Goal: Transaction & Acquisition: Purchase product/service

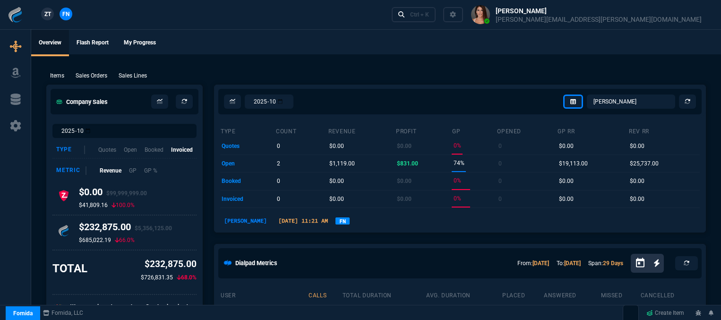
select select "12: [PERSON_NAME]"
click at [94, 73] on p "Sales Orders" at bounding box center [92, 75] width 32 height 9
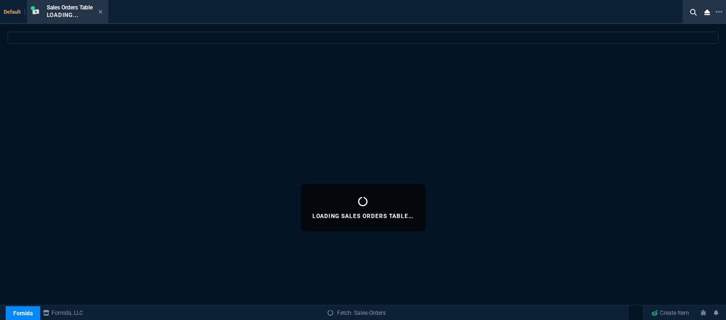
select select
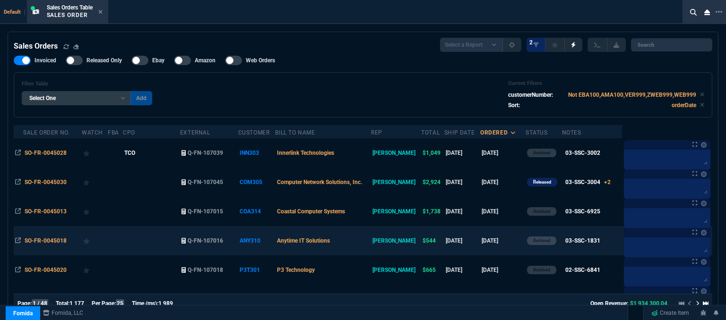
click at [371, 245] on td "Anytime IT Solutions" at bounding box center [323, 240] width 96 height 29
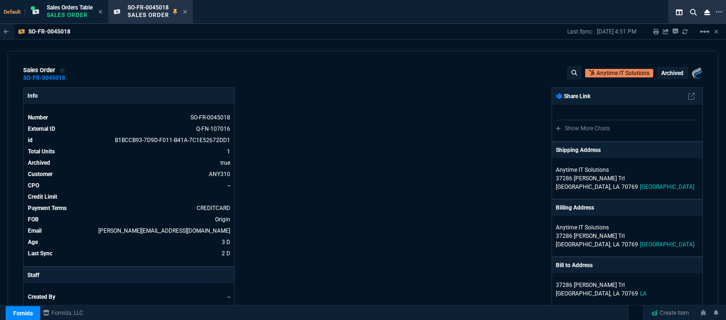
scroll to position [236, 0]
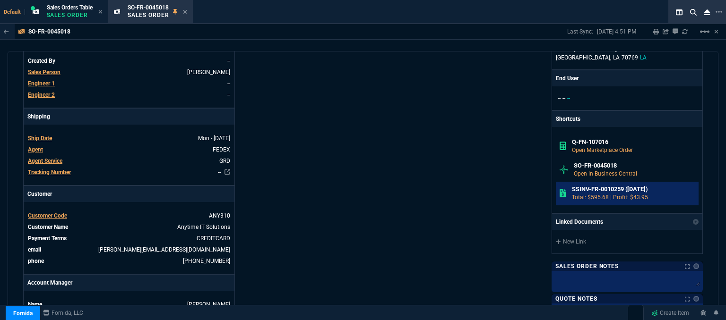
click at [597, 191] on h6 "SSINV-FR-0010259 ([DATE])" at bounding box center [633, 190] width 123 height 8
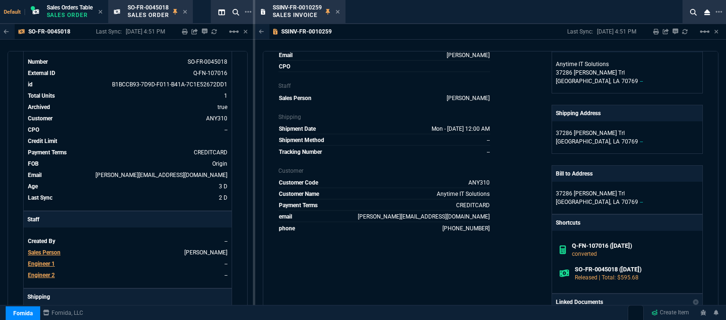
scroll to position [0, 0]
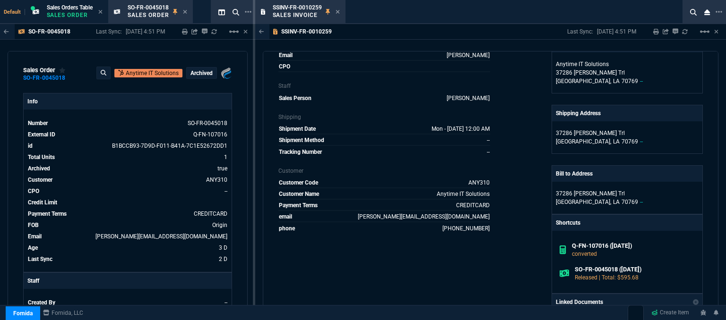
click at [336, 11] on icon at bounding box center [337, 12] width 4 height 6
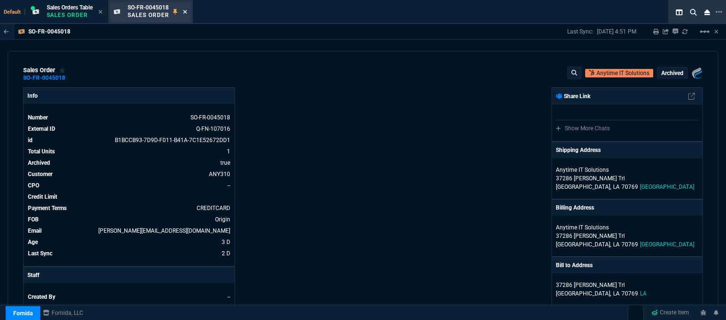
click at [187, 12] on icon at bounding box center [185, 12] width 4 height 6
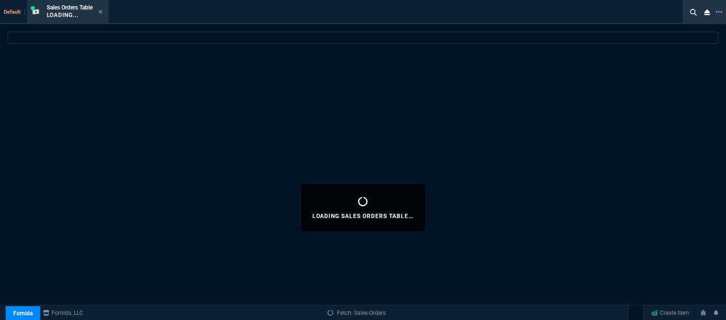
select select
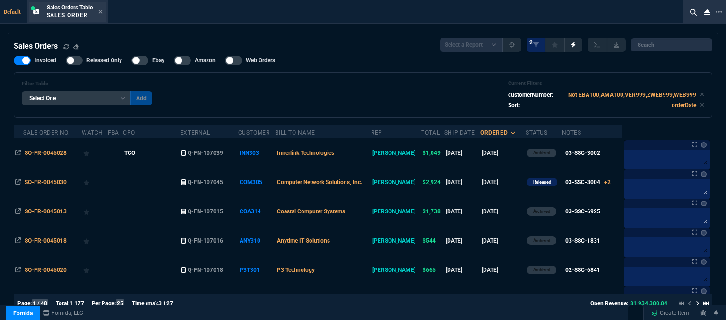
click at [104, 10] on div "Sales Orders Table Sales Order" at bounding box center [67, 12] width 77 height 20
click at [99, 14] on div "Sales Orders Table Sales Order" at bounding box center [75, 12] width 56 height 17
click at [103, 15] on fa-icon at bounding box center [100, 12] width 4 height 7
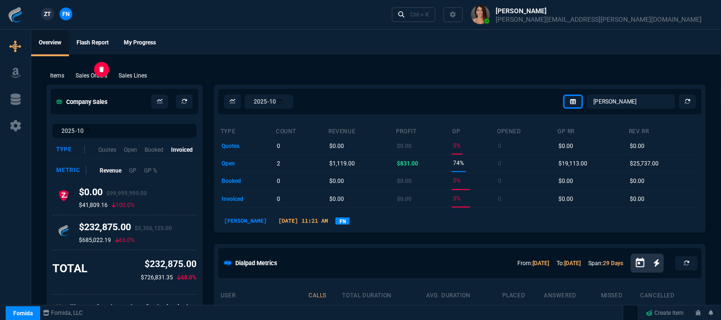
click at [100, 77] on p "Sales Orders" at bounding box center [92, 75] width 32 height 9
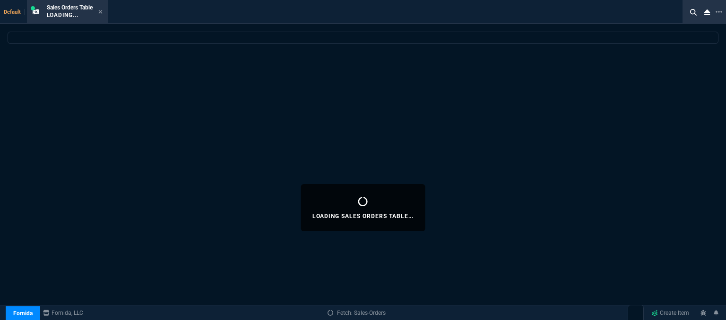
select select
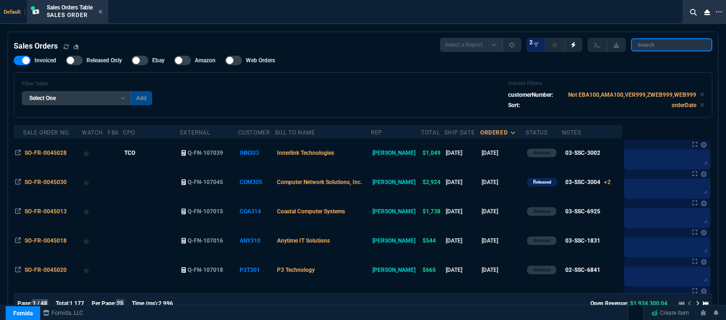
click at [679, 45] on input "search" at bounding box center [671, 44] width 81 height 13
paste input "SO-FR-0045018"
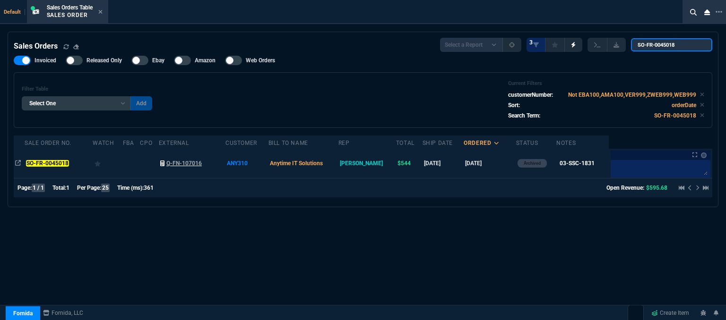
type input "SO-FR-0045018"
click at [224, 166] on link "Q-FN-107016" at bounding box center [192, 163] width 64 height 9
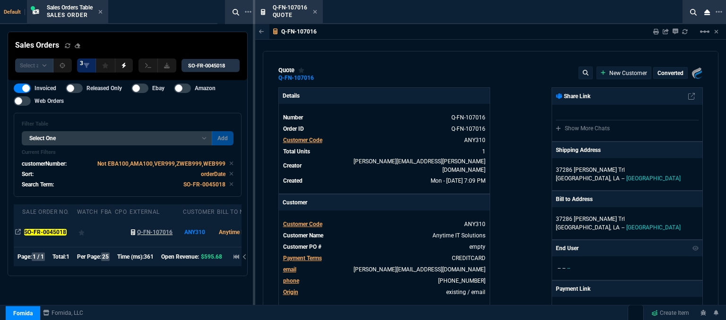
type input "16"
type input "85"
type input "780"
type input "30"
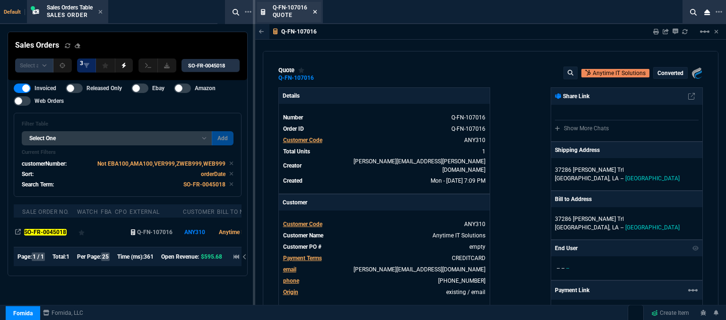
click at [315, 11] on icon at bounding box center [315, 12] width 4 height 4
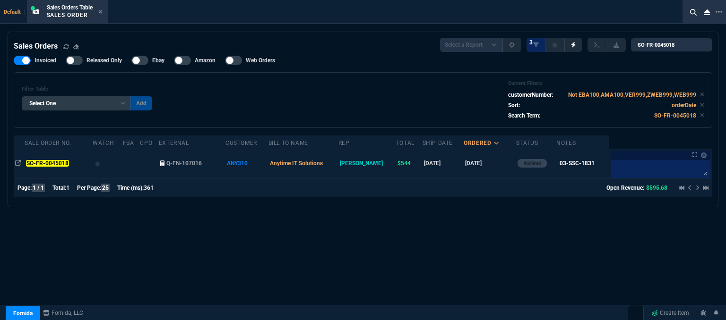
click at [151, 163] on td at bounding box center [149, 163] width 18 height 29
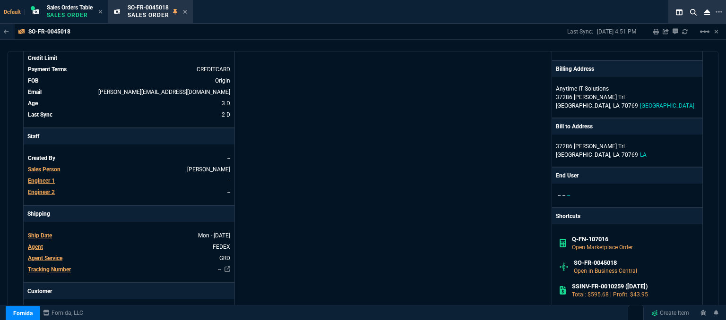
scroll to position [142, 0]
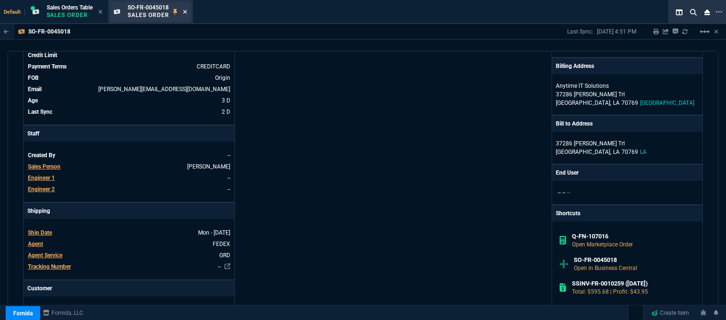
click at [187, 11] on icon at bounding box center [185, 12] width 4 height 4
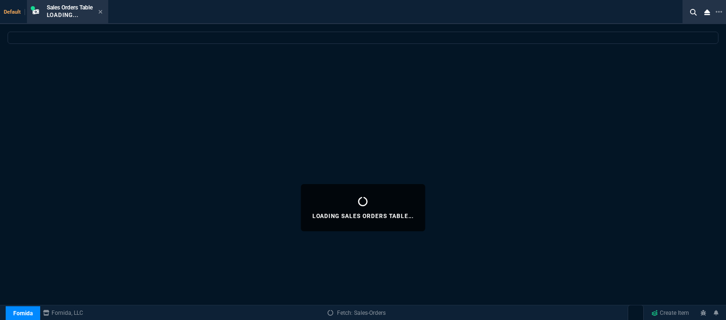
select select
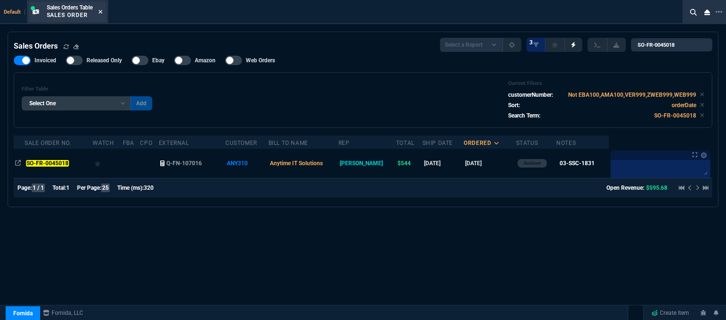
click at [101, 10] on icon at bounding box center [100, 12] width 4 height 6
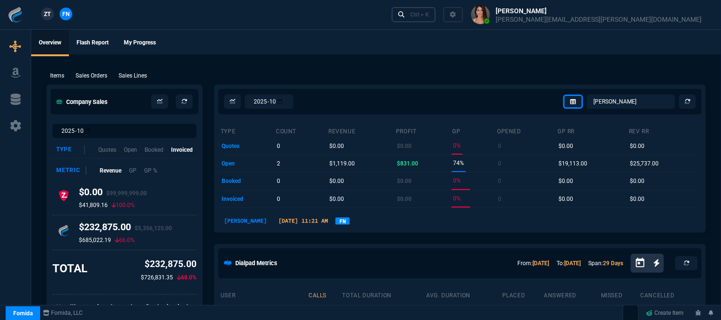
click at [436, 13] on link "Ctrl + K" at bounding box center [414, 14] width 44 height 15
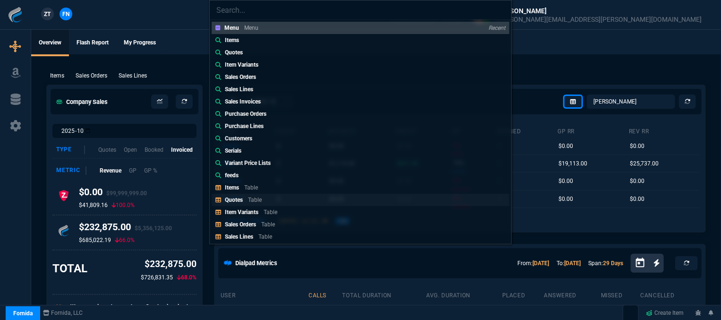
click at [282, 197] on link "Quotes Table" at bounding box center [361, 200] width 298 height 12
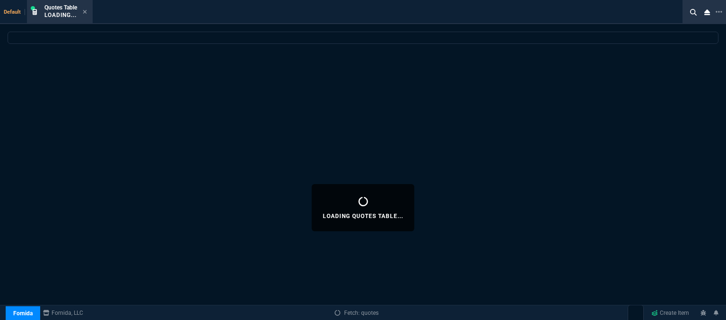
select select
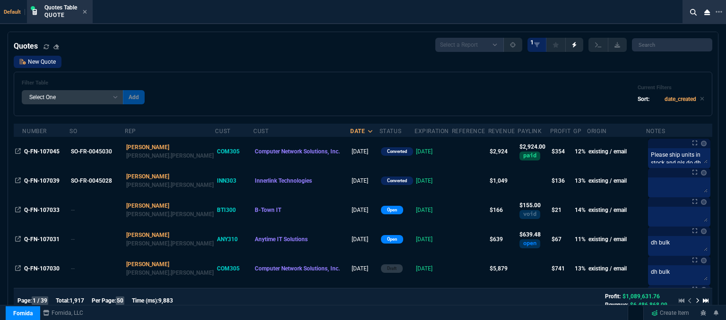
click at [41, 59] on link "New Quote" at bounding box center [38, 62] width 48 height 12
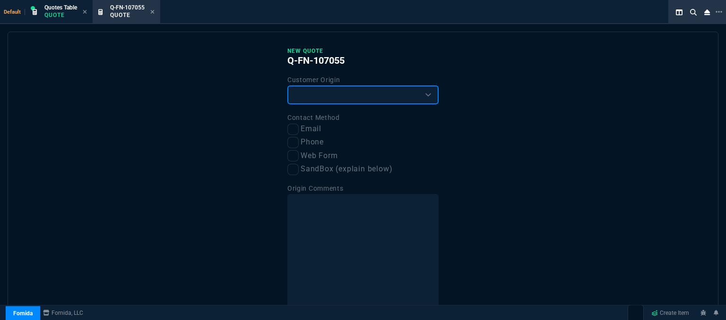
click at [342, 94] on select "Existing Customer Amazon Lead (first order) Website Lead (first order) Called (…" at bounding box center [362, 95] width 151 height 19
select select "existing"
click at [287, 86] on select "Existing Customer Amazon Lead (first order) Website Lead (first order) Called (…" at bounding box center [362, 95] width 151 height 19
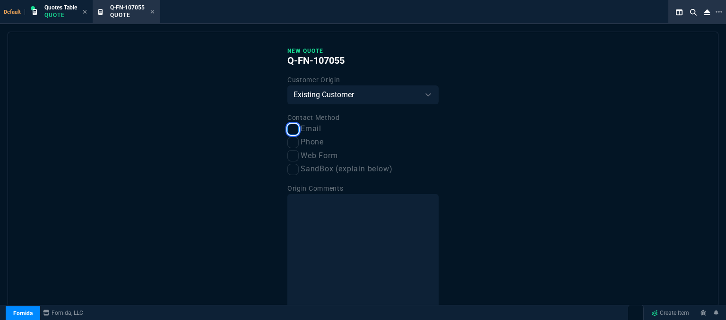
click at [293, 127] on input "Email" at bounding box center [292, 129] width 11 height 11
checkbox input "true"
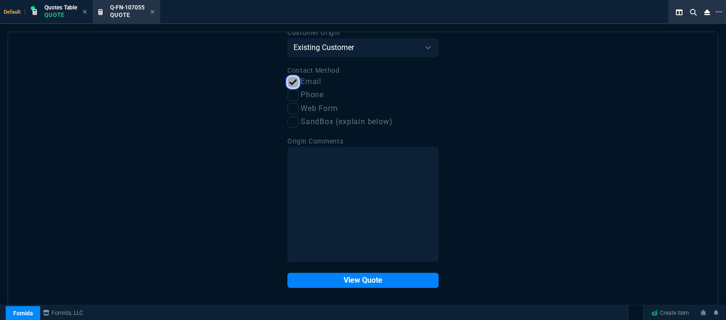
scroll to position [48, 0]
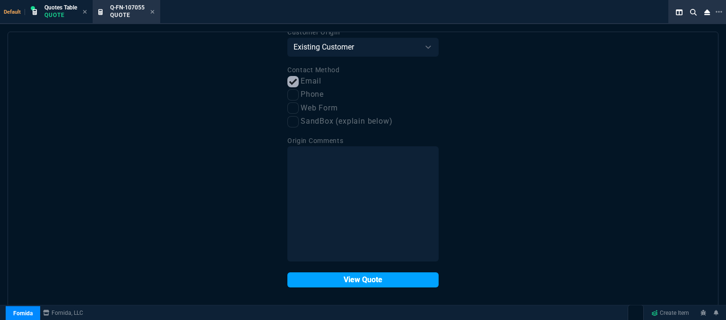
click at [359, 283] on button "View Quote" at bounding box center [362, 280] width 151 height 15
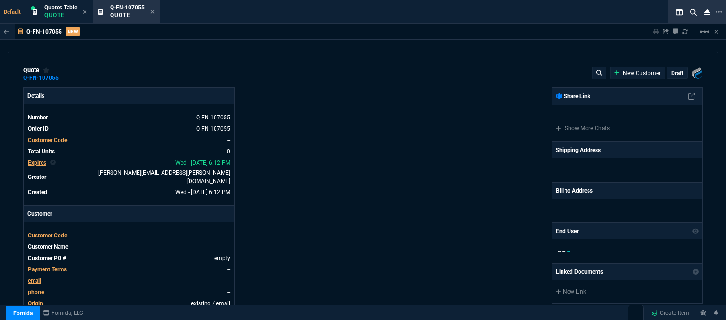
click at [55, 232] on span "Customer Code" at bounding box center [47, 235] width 39 height 7
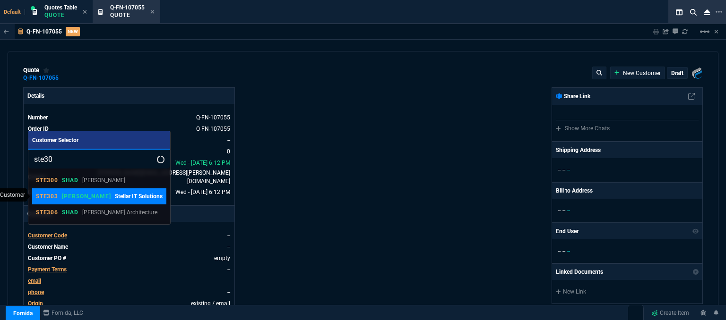
type input "ste30"
click at [115, 193] on p "Stellar IT Solutions" at bounding box center [139, 196] width 48 height 9
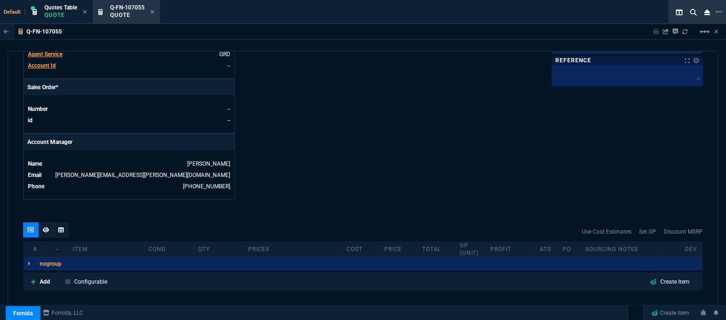
scroll to position [453, 0]
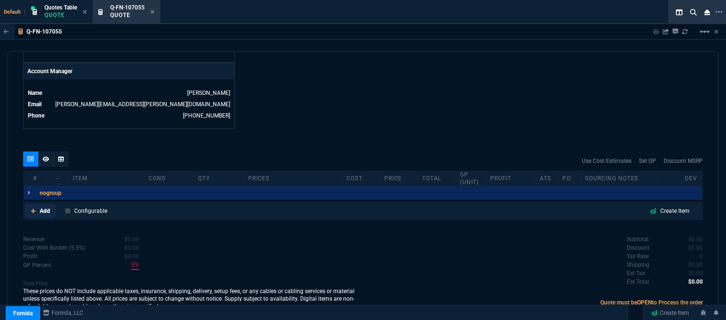
click at [33, 209] on icon at bounding box center [33, 211] width 5 height 5
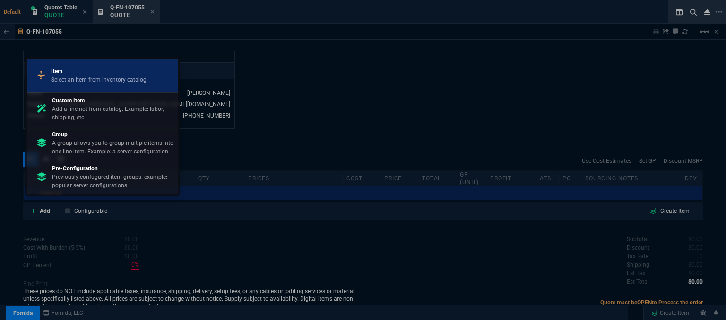
click at [110, 69] on p "Item" at bounding box center [98, 71] width 95 height 9
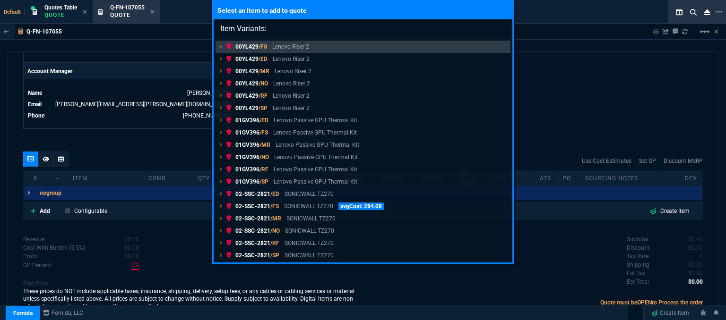
click at [386, 90] on link "00YL429 /RF Lenovo Riser 2" at bounding box center [362, 96] width 295 height 12
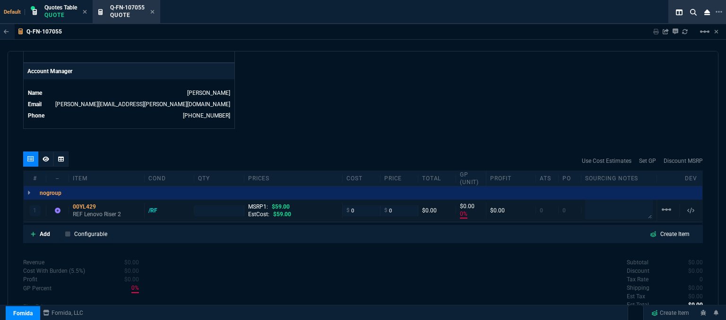
type input "0"
type input "100"
click at [666, 204] on mat-icon "linear_scale" at bounding box center [665, 209] width 11 height 11
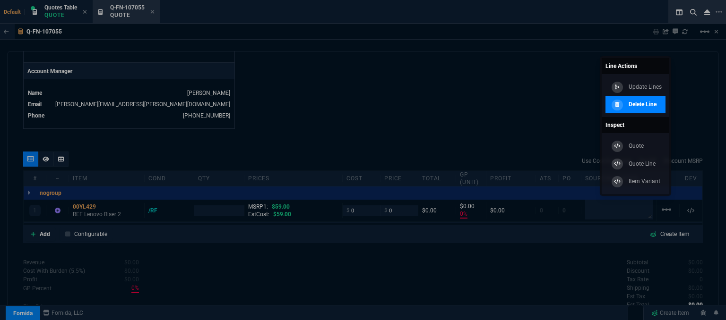
click at [655, 106] on p "Delete Line" at bounding box center [642, 104] width 28 height 9
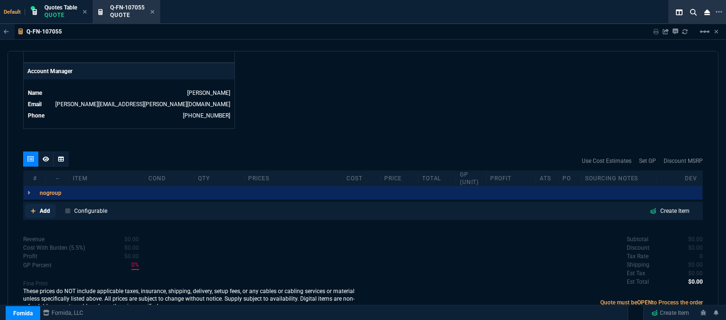
click at [32, 208] on icon at bounding box center [33, 211] width 5 height 6
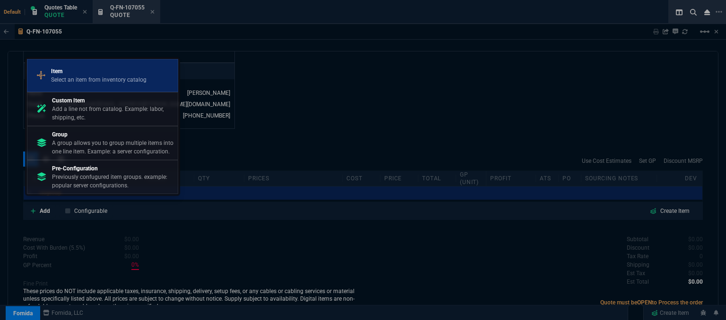
click at [109, 80] on p "Select an item from inventory catalog" at bounding box center [98, 80] width 95 height 9
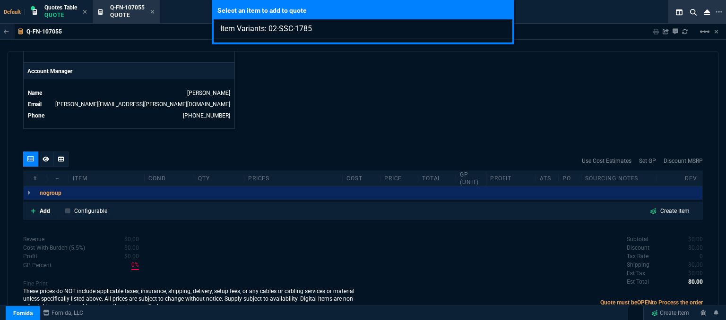
type input "Item Variants: 02-SSC-1785"
click at [352, 79] on div "Select an item to add to quote Item Variants: 02-SSC-1785" at bounding box center [363, 160] width 726 height 320
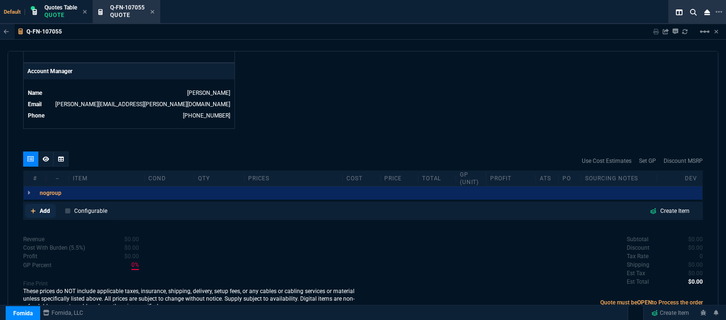
click at [35, 204] on link "Add" at bounding box center [40, 211] width 31 height 14
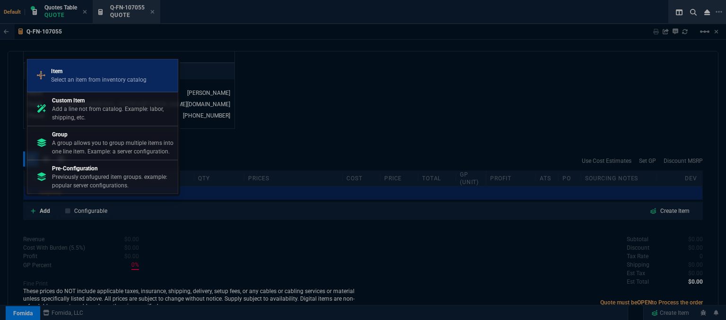
click at [115, 77] on p "Select an item from inventory catalog" at bounding box center [98, 80] width 95 height 9
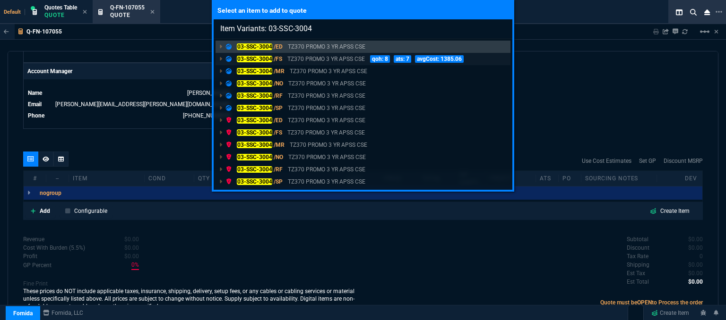
type input "Item Variants: 03-SSC-3004"
click at [309, 58] on p "TZ370 PROMO 3 YR APSS CSE" at bounding box center [325, 59] width 77 height 9
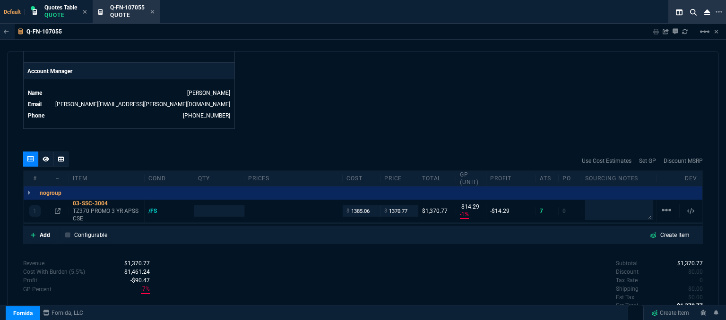
type input "-1"
type input "-14"
type input "1908.52"
type input "28"
type input "-1"
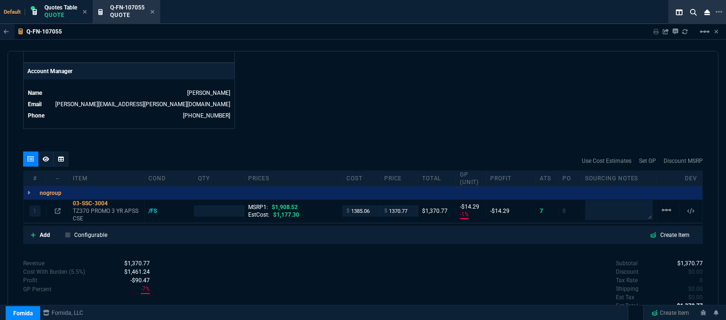
type input "-14"
type input "28"
click at [56, 208] on icon at bounding box center [58, 211] width 6 height 6
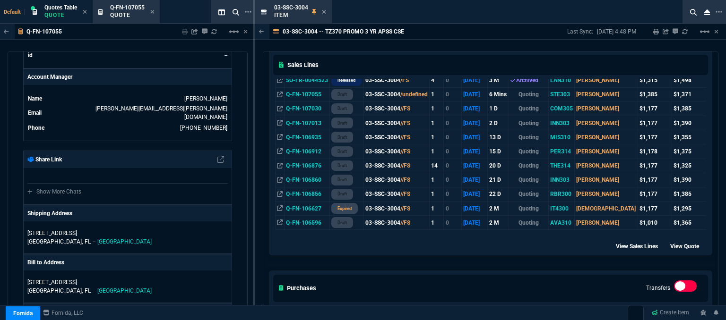
scroll to position [378, 0]
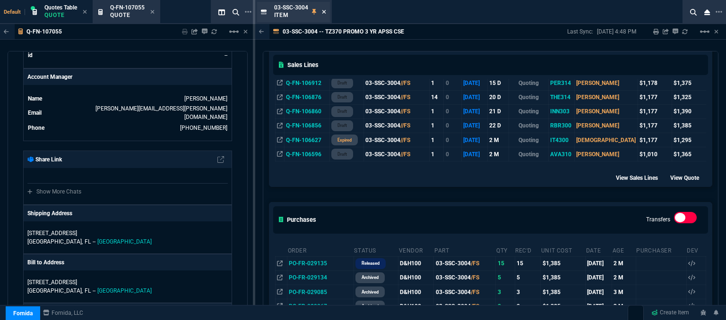
click at [324, 15] on fa-icon at bounding box center [324, 12] width 4 height 7
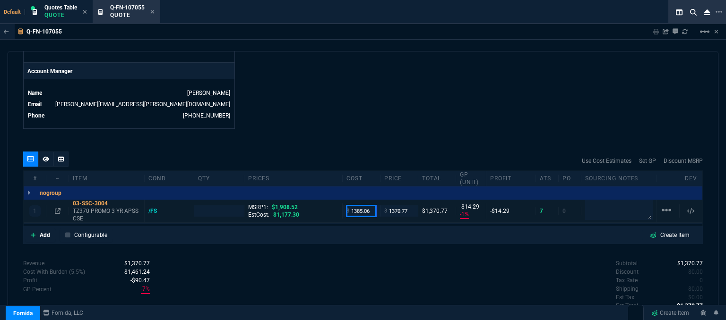
click at [372, 206] on input "1385.06" at bounding box center [361, 211] width 30 height 11
type input "1177.30"
click at [396, 50] on div "Q-FN-107055 Sharing Q-FN-107055 Link Dev Link Share on Teams linear_scale quote…" at bounding box center [363, 196] width 726 height 344
type input "1"
type input "1177.3"
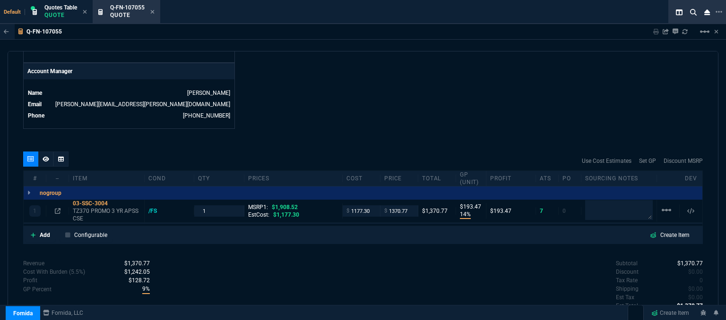
type input "14"
type input "193"
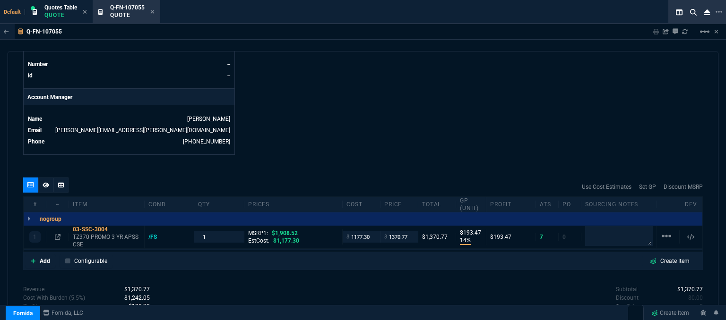
scroll to position [472, 0]
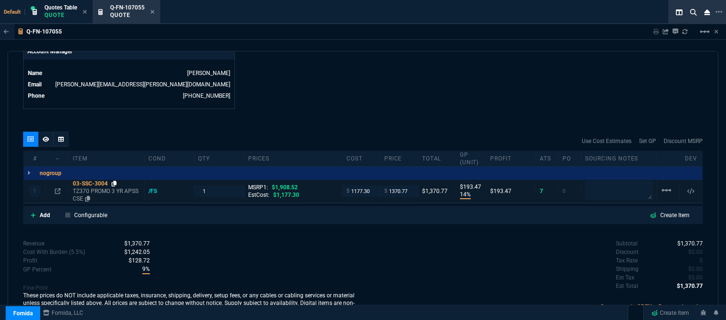
click at [114, 181] on icon at bounding box center [113, 184] width 5 height 6
click at [407, 186] on input "1370.77" at bounding box center [399, 191] width 30 height 11
click at [410, 186] on input "1370.77" at bounding box center [399, 191] width 30 height 11
type input "1370"
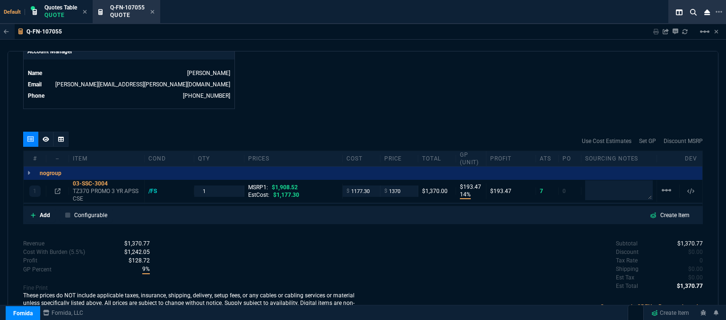
type input "1370"
click at [34, 212] on fa-icon at bounding box center [33, 215] width 5 height 7
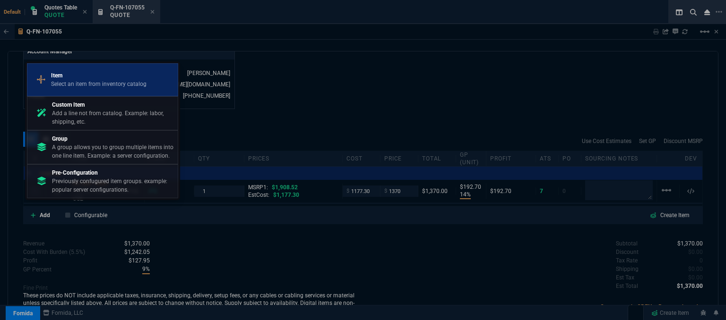
click at [94, 81] on p "Select an item from inventory catalog" at bounding box center [98, 84] width 95 height 9
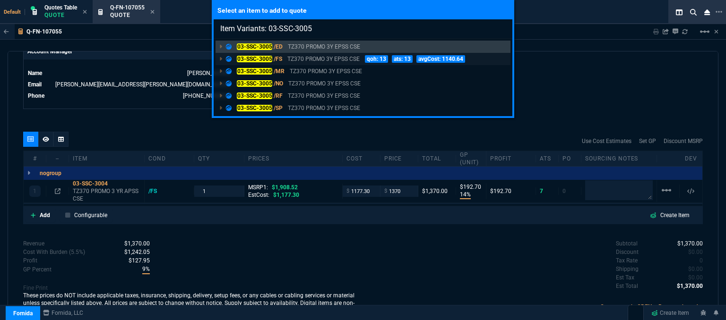
type input "Item Variants: 03-SSC-3005"
click at [300, 55] on p "TZ370 PROMO 3Y EPSS CSE" at bounding box center [323, 59] width 72 height 9
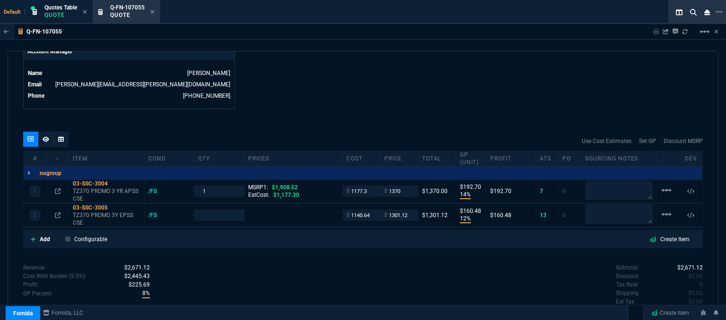
type input "14"
type input "193"
type input "12"
type input "160"
type input "28"
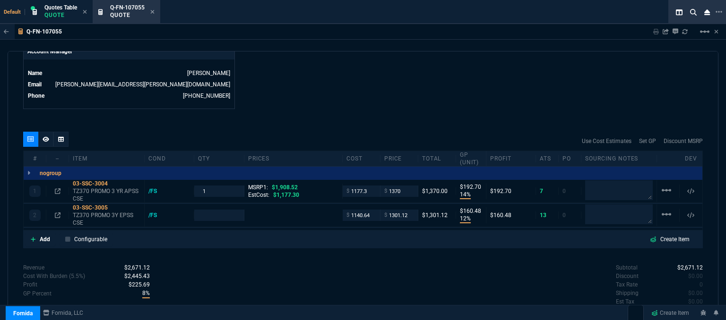
type input "1746.35"
type input "25"
click at [373, 210] on div "$ 1140.64" at bounding box center [362, 215] width 38 height 11
click at [368, 210] on input "1140.64" at bounding box center [361, 215] width 30 height 11
type input "969.54"
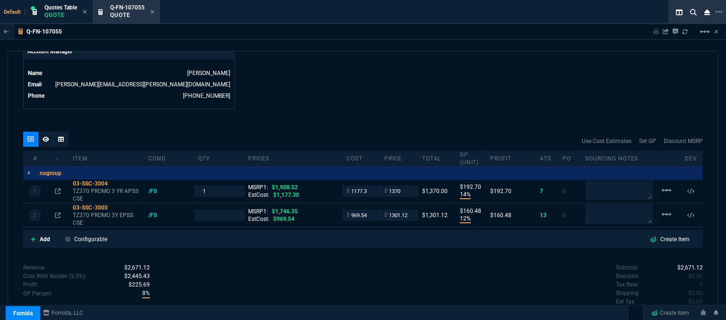
type input "1"
type input "969.54"
type input "25"
type input "332"
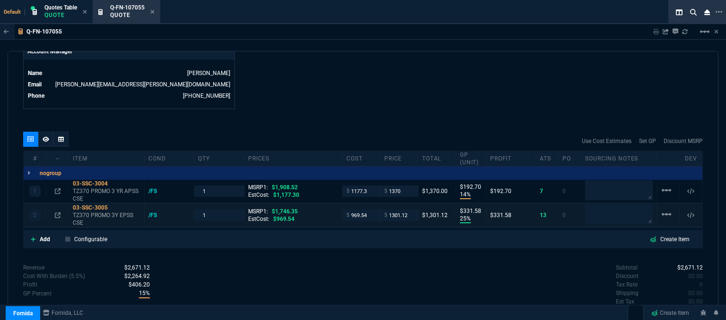
click at [54, 212] on div at bounding box center [57, 216] width 15 height 8
click at [56, 213] on icon at bounding box center [58, 216] width 6 height 6
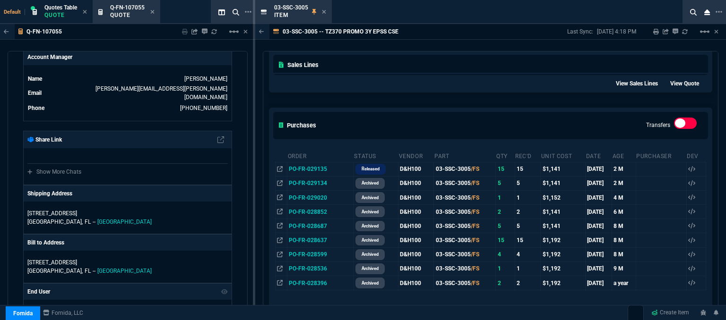
drag, startPoint x: 386, startPoint y: 74, endPoint x: 384, endPoint y: 66, distance: 8.6
click at [386, 74] on div "View Sales Lines View Quote" at bounding box center [490, 82] width 442 height 19
click at [322, 12] on icon at bounding box center [324, 12] width 4 height 6
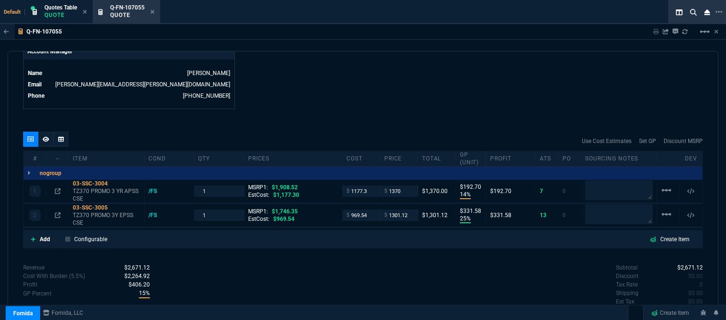
click at [661, 185] on mat-icon "linear_scale" at bounding box center [665, 190] width 11 height 11
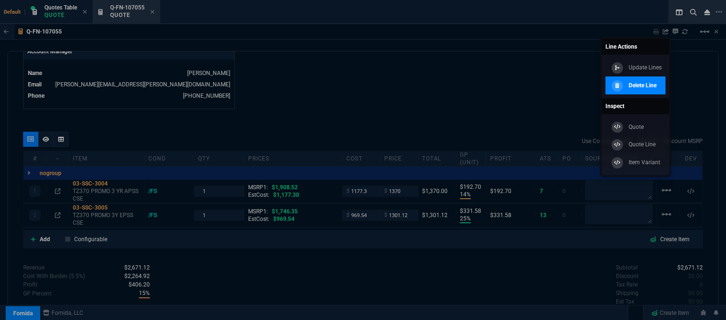
drag, startPoint x: 654, startPoint y: 89, endPoint x: 408, endPoint y: 26, distance: 254.0
click at [654, 89] on p "Delete Line" at bounding box center [641, 85] width 27 height 9
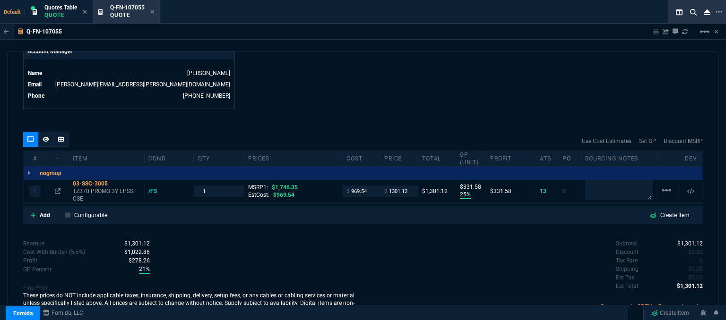
type input "25"
type input "332"
type input "25"
click at [113, 181] on icon at bounding box center [113, 184] width 5 height 6
click at [404, 186] on input "1301.12" at bounding box center [399, 191] width 30 height 11
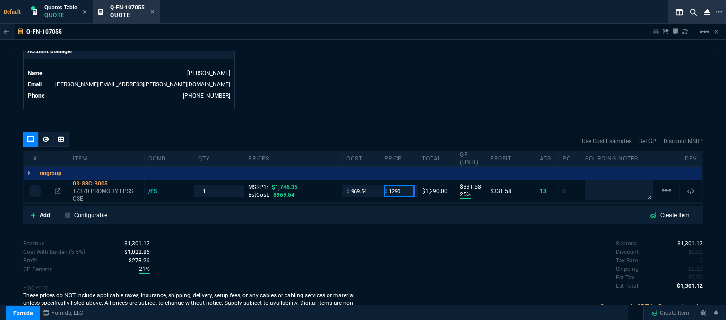
type input "1290"
click at [426, 45] on div "Q-FN-107055 Sharing Q-FN-107055 Link Dev Link Share on Teams linear_scale quote…" at bounding box center [363, 196] width 726 height 344
type input "1290"
type input "320"
type input "26"
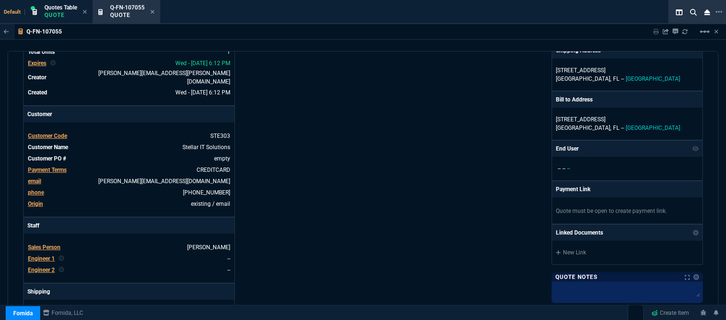
scroll to position [94, 0]
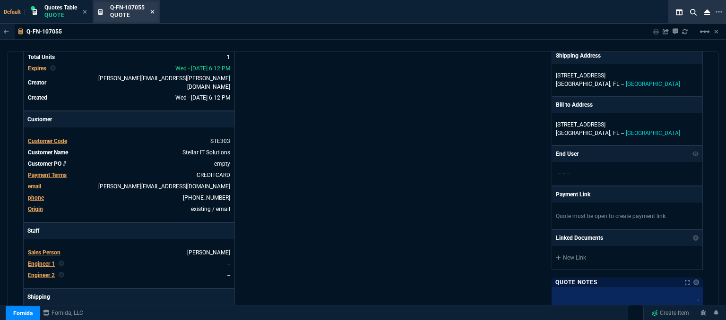
click at [153, 10] on icon at bounding box center [152, 12] width 4 height 6
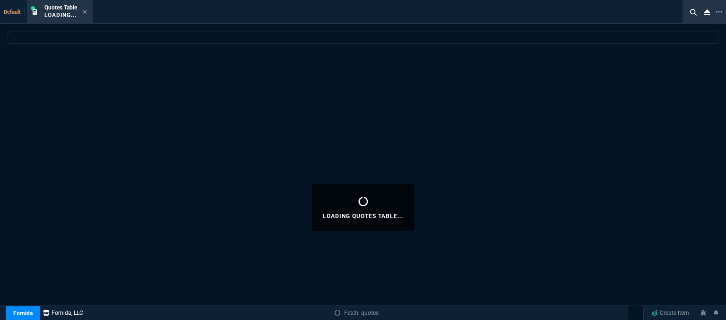
select select
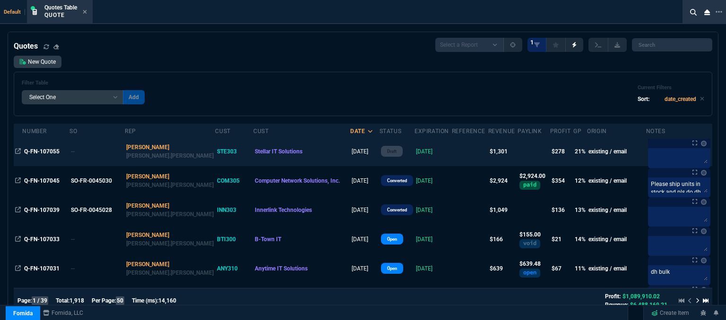
click at [452, 154] on td at bounding box center [470, 151] width 36 height 29
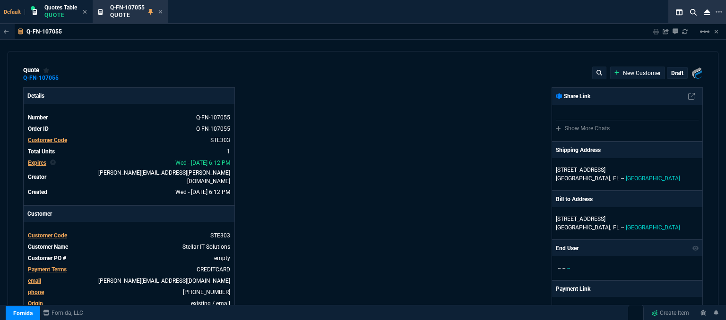
type input "1746.35"
type input "25"
type input "320"
type input "26"
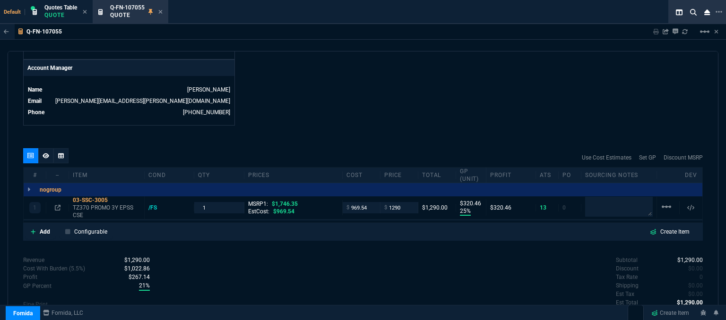
scroll to position [476, 0]
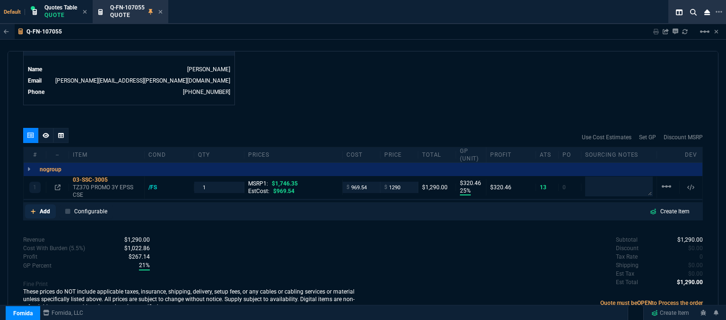
click at [31, 209] on icon at bounding box center [33, 212] width 5 height 6
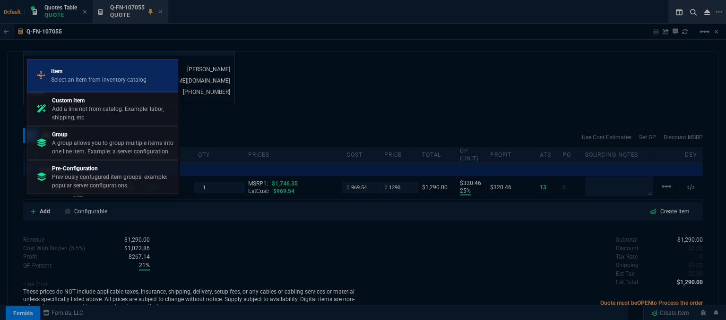
click at [82, 76] on p "Select an item from inventory catalog" at bounding box center [98, 80] width 95 height 9
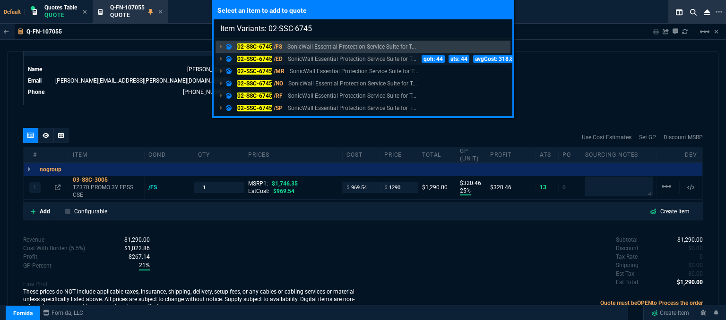
type input "Item Variants: 02-SSC-6745"
click at [322, 58] on p "SonicWall Essential Protection Service Suite for T..." at bounding box center [352, 59] width 129 height 9
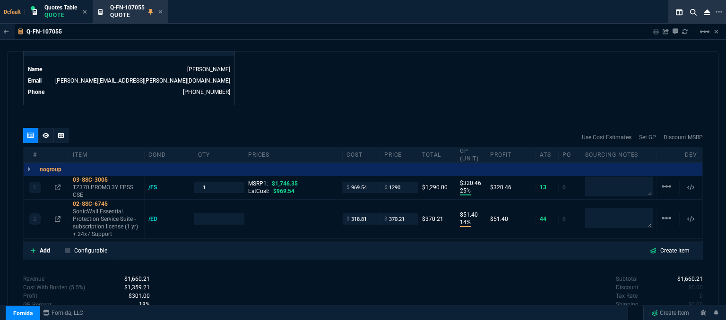
type input "25"
type input "320"
type input "14"
type input "51"
type input "26"
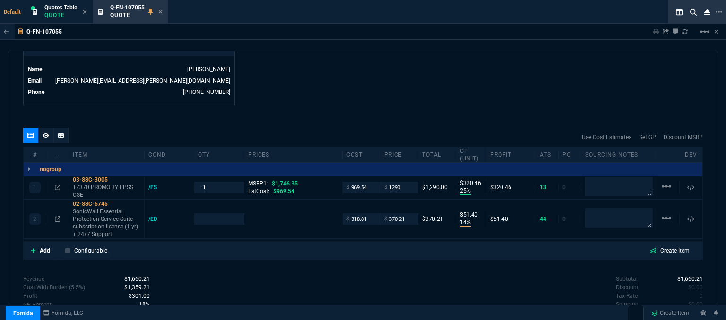
type input "425"
type input "13"
click at [104, 215] on p "SonicWall Essential Protection Service Suite - subscription license (1 yr) + 24…" at bounding box center [107, 223] width 68 height 30
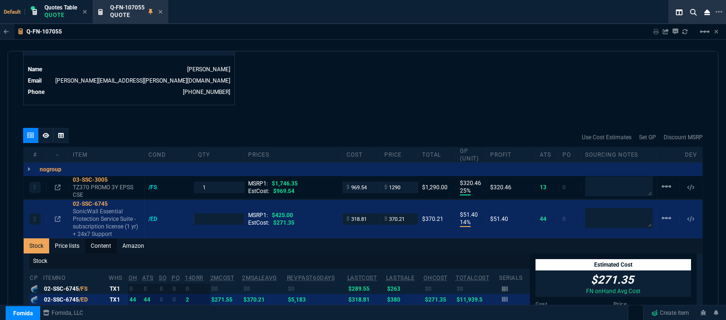
click at [98, 240] on link "Content" at bounding box center [101, 246] width 32 height 15
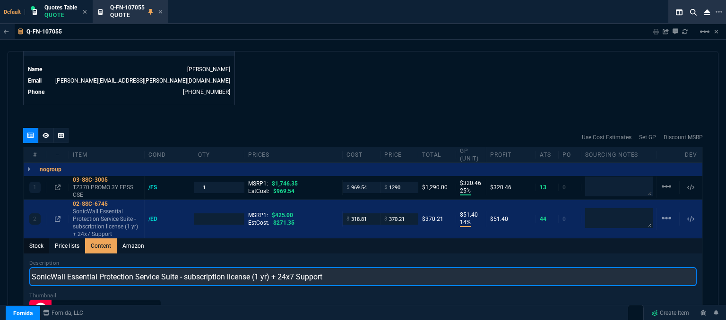
scroll to position [0, 0]
drag, startPoint x: 351, startPoint y: 273, endPoint x: 10, endPoint y: 246, distance: 341.7
click at [10, 246] on div "quote Q-FN-107055 Stellar IT Solutions draft Fornida, LLC [STREET_ADDRESS] Deta…" at bounding box center [363, 187] width 711 height 272
paste input "ESSENTIAL PROTECTION SERVICE SUITE FOR TZ270 1YR"
type input "ESSENTIAL PROTECTION SERVICE SUITE FOR TZ270 1YR"
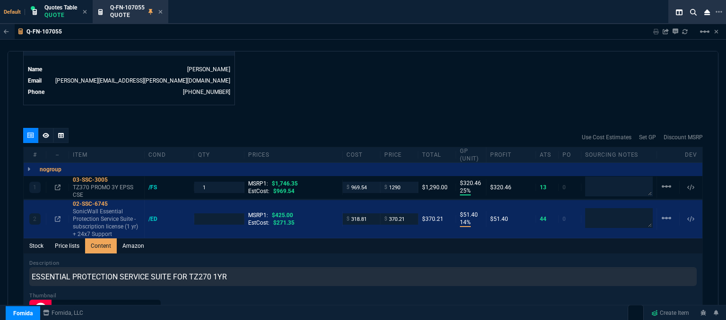
click at [382, 40] on div "Q-FN-107055 Sharing Q-FN-107055 Link Dev Link Share on Teams linear_scale" at bounding box center [363, 32] width 726 height 16
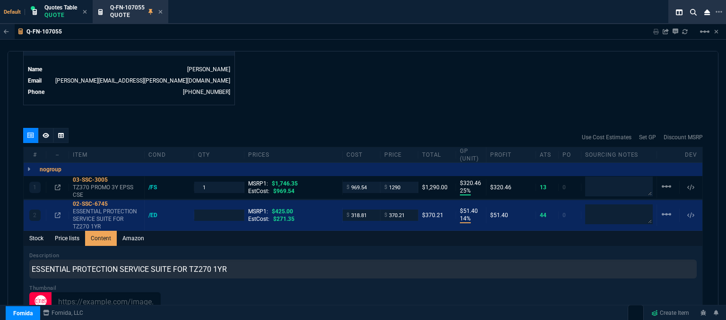
type input "1"
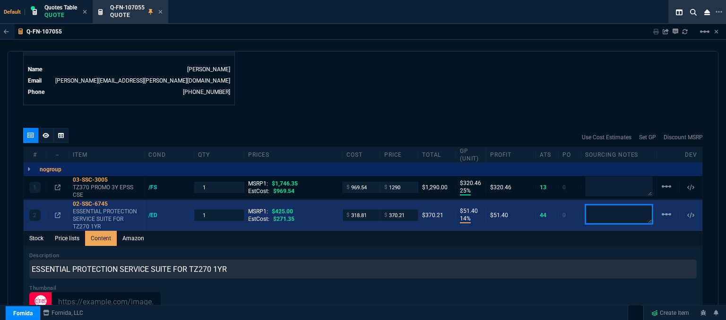
click at [608, 207] on textarea at bounding box center [619, 215] width 68 height 20
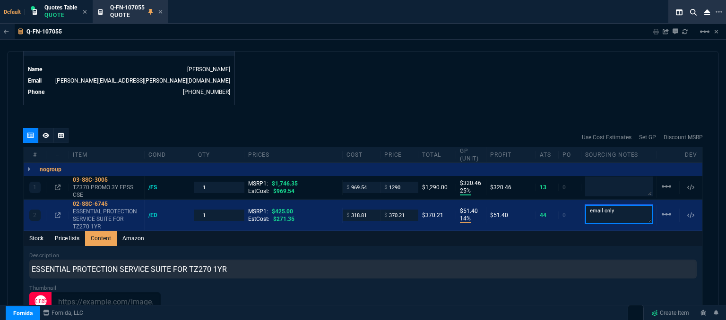
type textarea "email only"
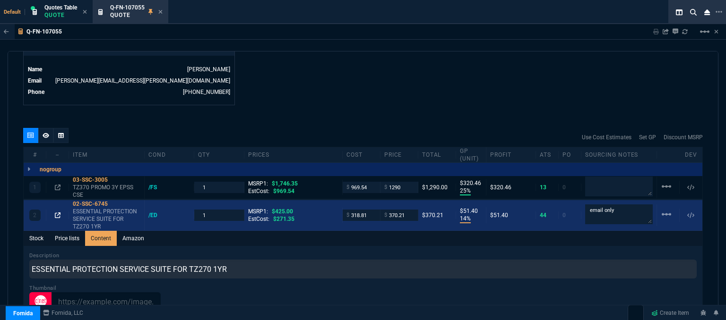
click at [55, 213] on icon at bounding box center [58, 216] width 6 height 6
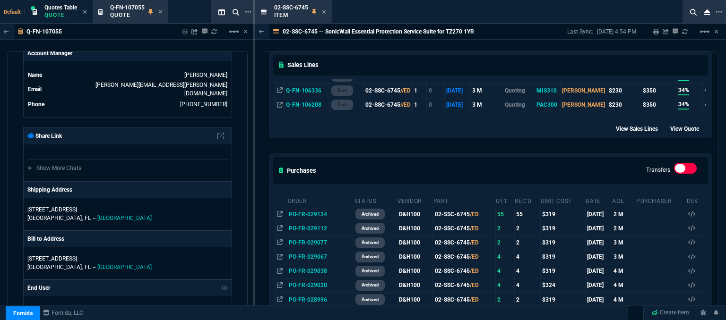
scroll to position [520, 0]
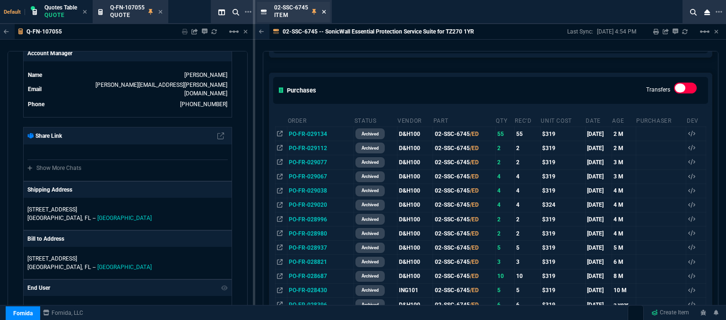
click at [324, 13] on icon at bounding box center [324, 12] width 4 height 6
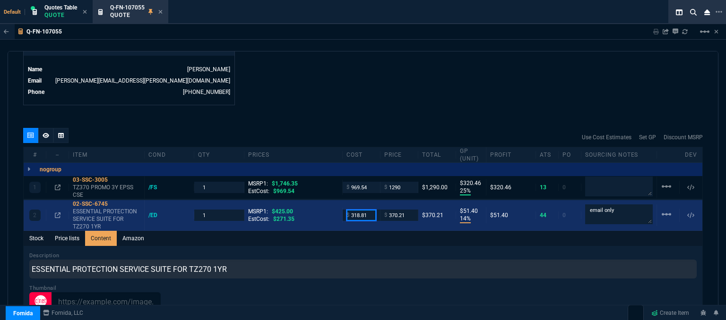
click at [367, 210] on input "318.81" at bounding box center [361, 215] width 30 height 11
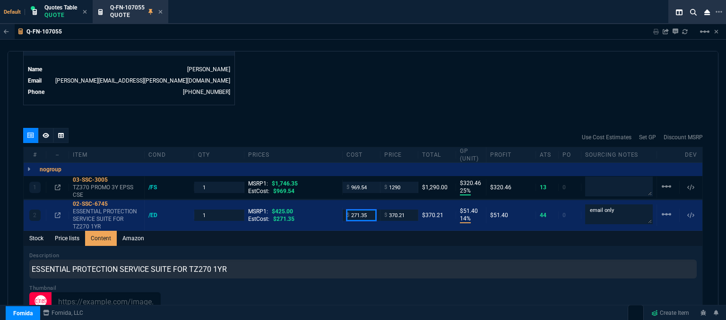
type input "271.35"
click at [368, 104] on div "quote Q-FN-107055 Stellar IT Solutions draft Fornida, LLC [STREET_ADDRESS] Deta…" at bounding box center [363, 187] width 711 height 272
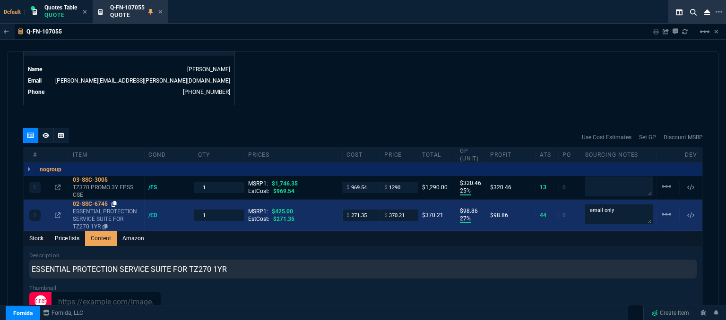
click at [115, 201] on icon at bounding box center [113, 204] width 5 height 6
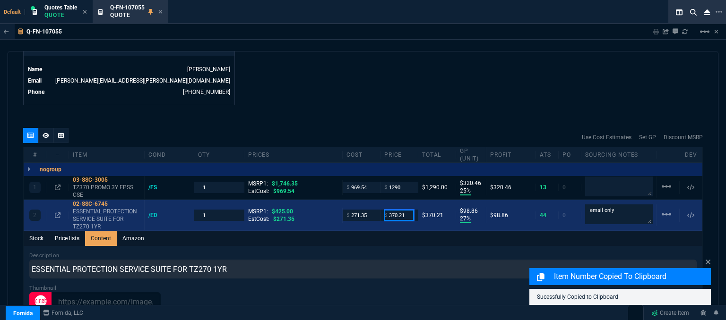
click at [410, 211] on input "370.21" at bounding box center [399, 215] width 30 height 11
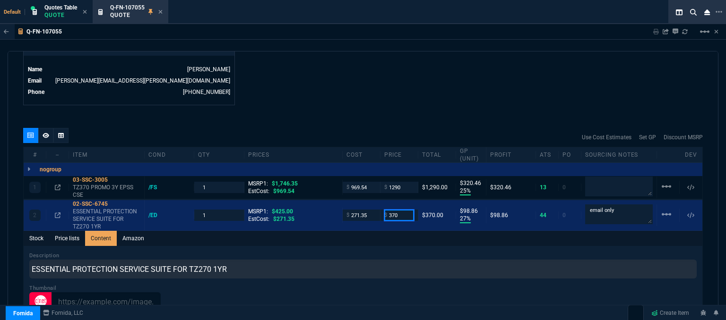
type input "370"
click at [424, 46] on div "Q-FN-107055 Sharing Q-FN-107055 Link Dev Link Share on Teams linear_scale quote…" at bounding box center [363, 196] width 726 height 344
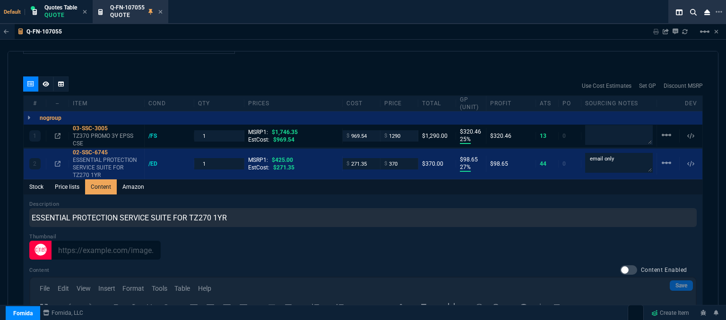
scroll to position [425, 0]
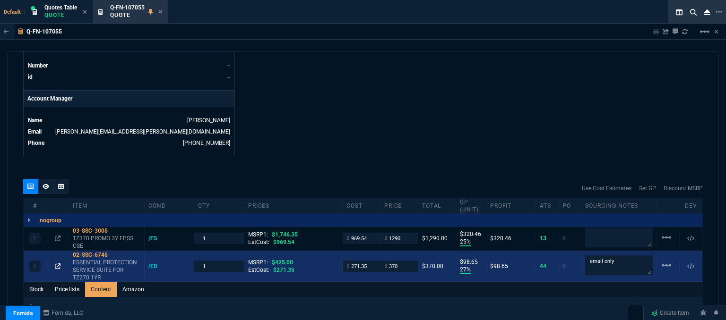
click at [56, 264] on icon at bounding box center [58, 267] width 6 height 6
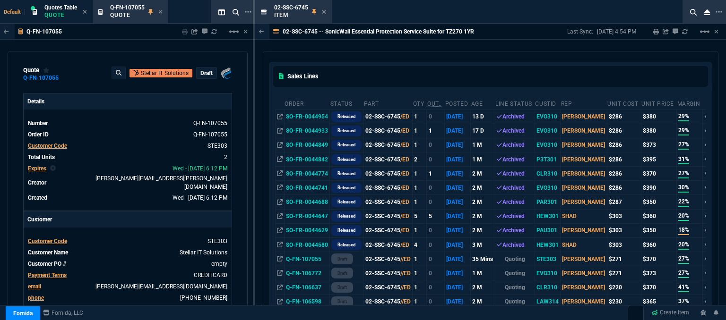
scroll to position [142, 0]
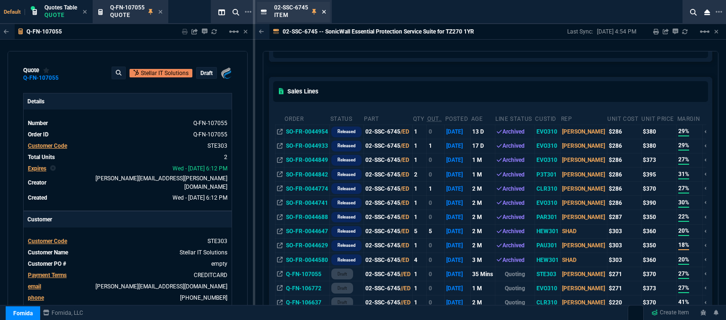
click at [324, 10] on icon at bounding box center [324, 12] width 4 height 6
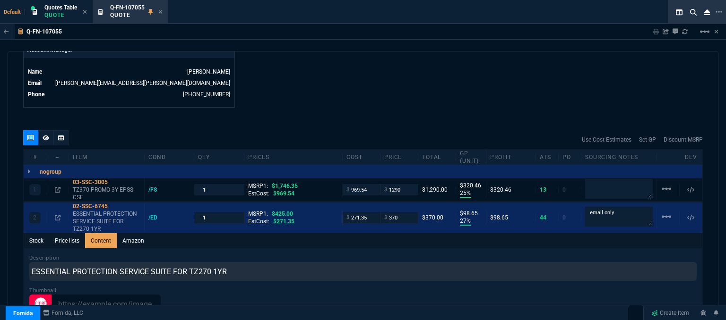
scroll to position [520, 0]
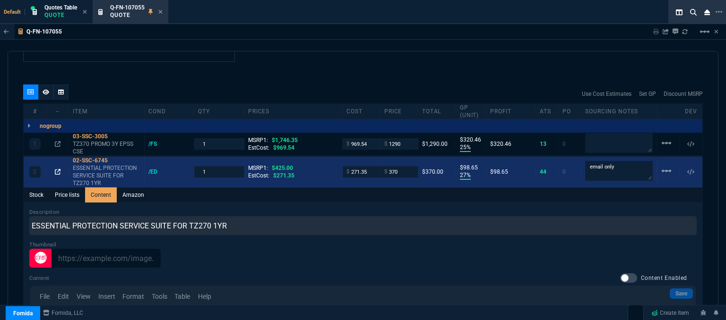
click at [56, 169] on icon at bounding box center [58, 172] width 6 height 6
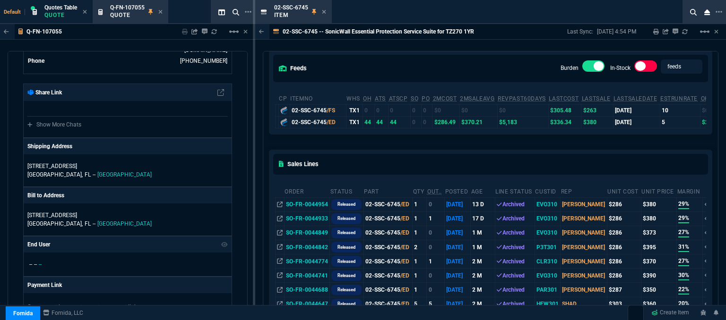
scroll to position [142, 0]
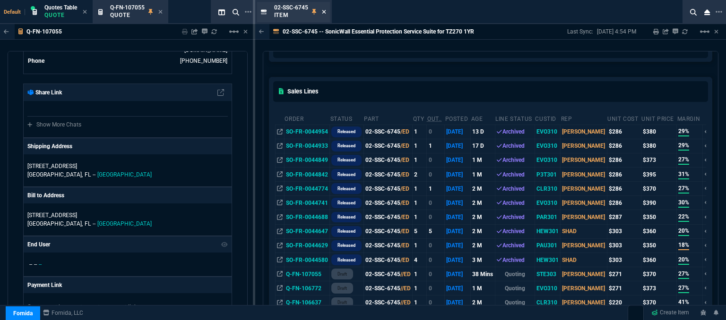
click at [322, 12] on icon at bounding box center [324, 12] width 4 height 6
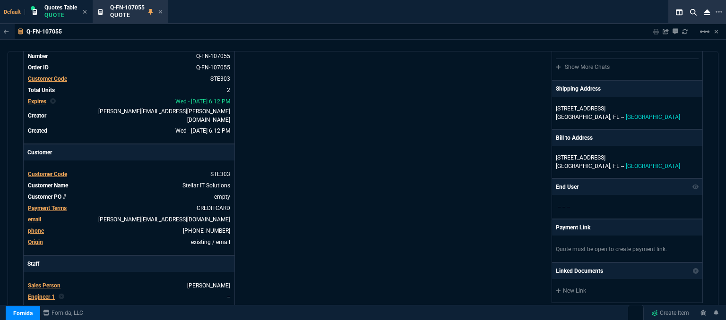
scroll to position [0, 0]
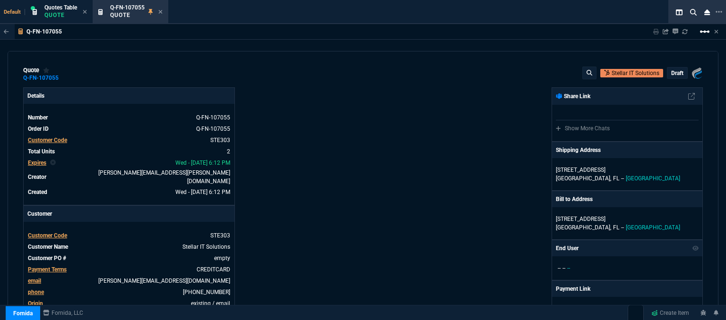
click at [706, 34] on mat-icon "linear_scale" at bounding box center [704, 31] width 11 height 11
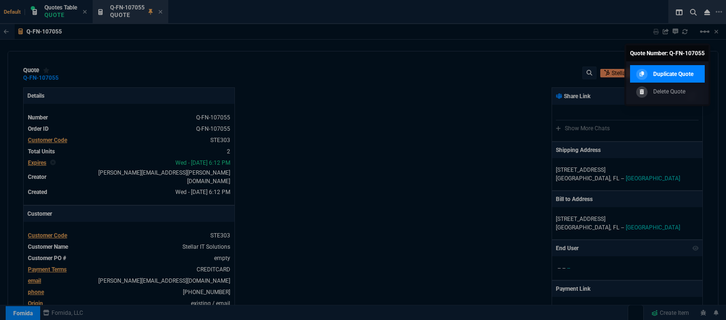
click at [673, 73] on p "Duplicate Quote" at bounding box center [673, 74] width 40 height 9
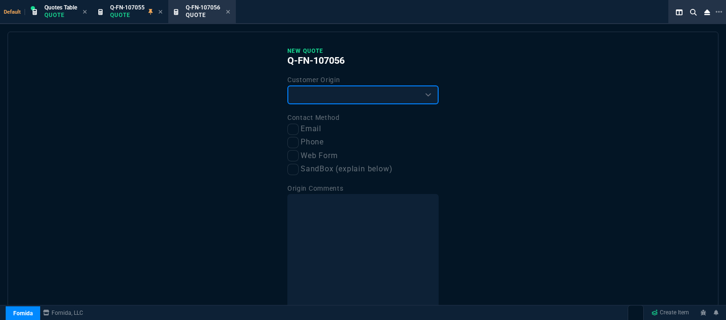
click at [353, 95] on select "Existing Customer Amazon Lead (first order) Website Lead (first order) Called (…" at bounding box center [362, 95] width 151 height 19
select select "existing"
click at [287, 86] on select "Existing Customer Amazon Lead (first order) Website Lead (first order) Called (…" at bounding box center [362, 95] width 151 height 19
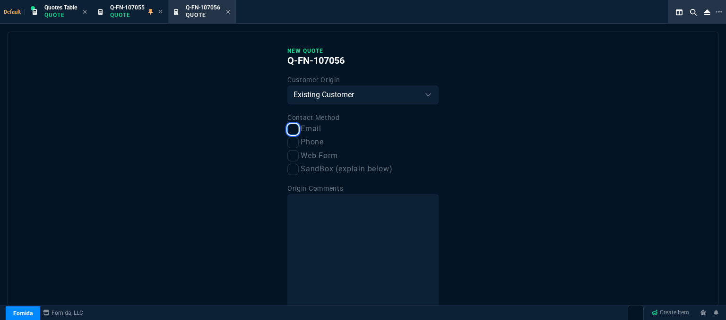
click at [291, 127] on input "Email" at bounding box center [292, 129] width 11 height 11
checkbox input "true"
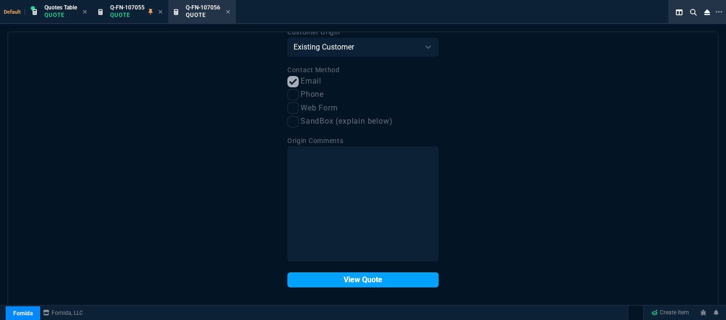
click at [348, 275] on button "View Quote" at bounding box center [362, 280] width 151 height 15
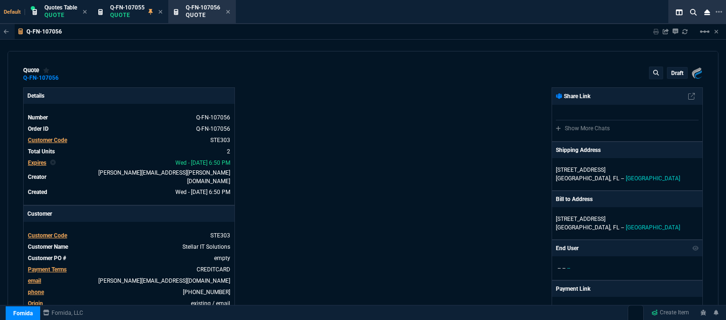
type input "25"
type input "320"
type input "27"
type input "99"
type input "26"
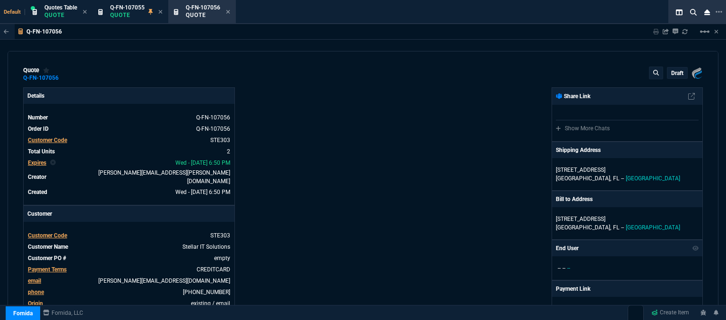
type input "13"
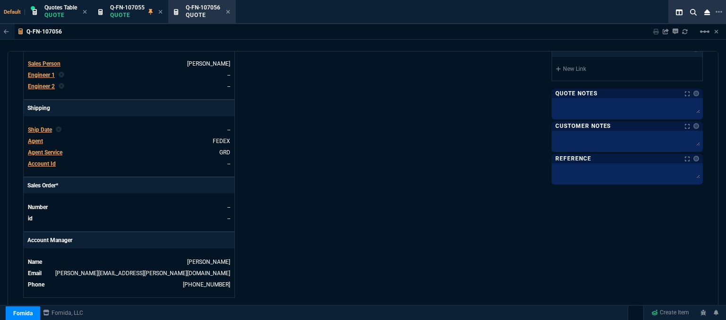
scroll to position [472, 0]
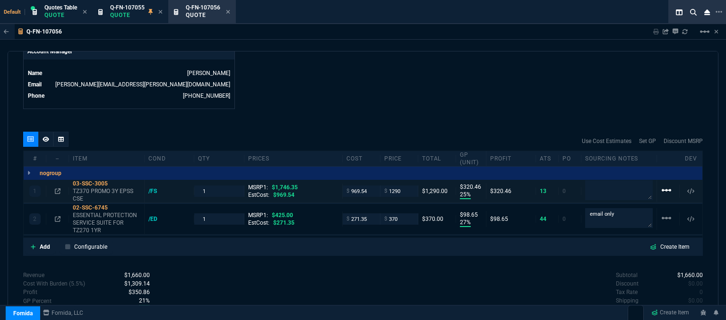
click at [662, 185] on mat-icon "linear_scale" at bounding box center [665, 190] width 11 height 11
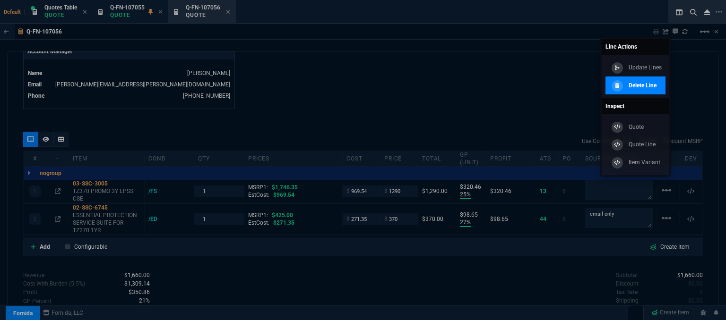
click at [647, 87] on p "Delete Line" at bounding box center [642, 85] width 28 height 9
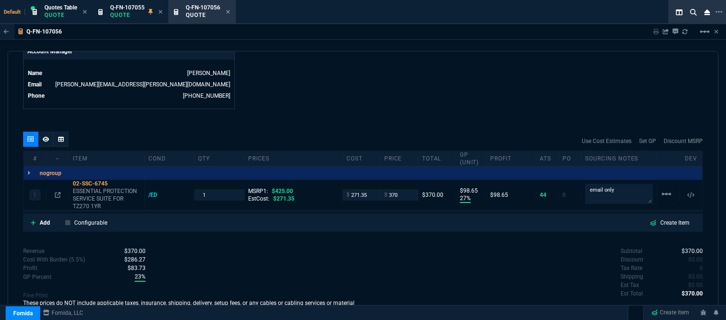
type input "27"
type input "99"
type input "13"
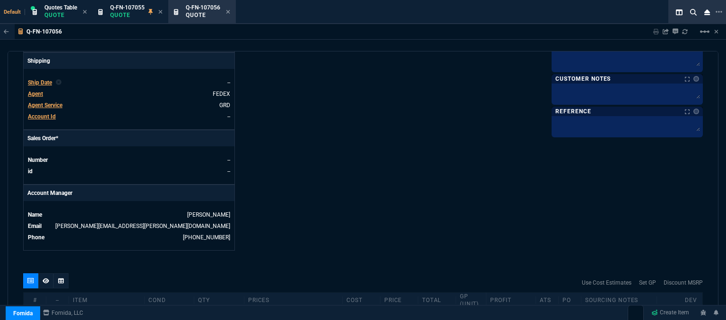
click at [37, 91] on span "Agent" at bounding box center [35, 94] width 15 height 7
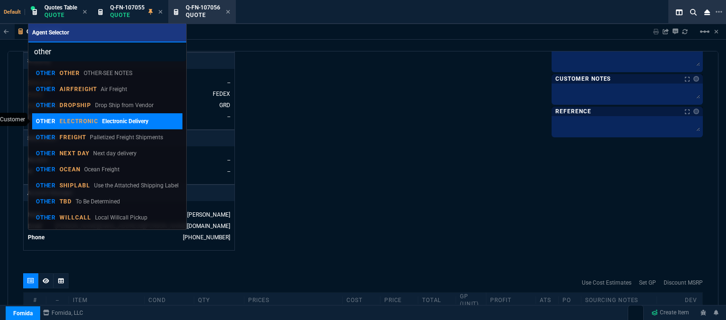
type input "other"
click at [105, 127] on link "OTHER ELECTRONIC Electronic Delivery" at bounding box center [107, 121] width 151 height 16
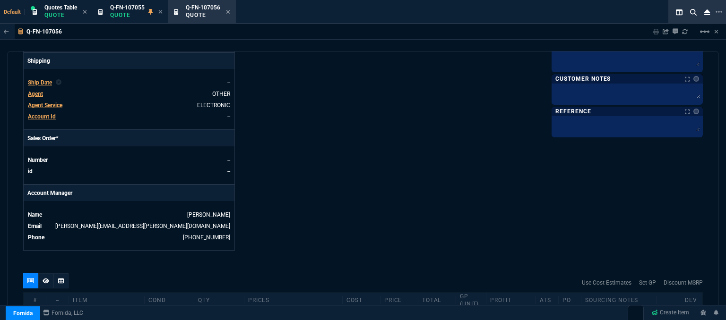
click at [403, 151] on div "Fornida, LLC [STREET_ADDRESS] Share Link Show More Chats Shipping Address [STRE…" at bounding box center [533, 4] width 340 height 494
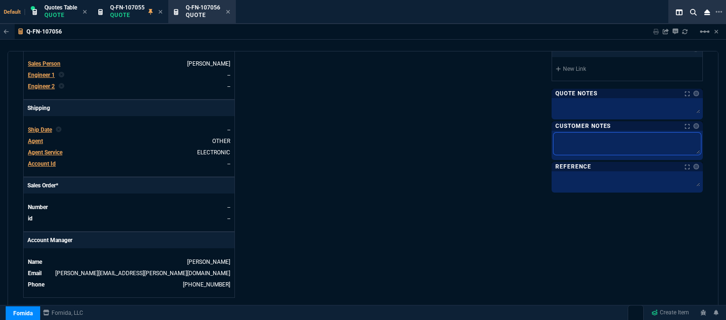
click at [636, 142] on textarea at bounding box center [626, 144] width 147 height 22
type textarea "E"
type textarea "EL"
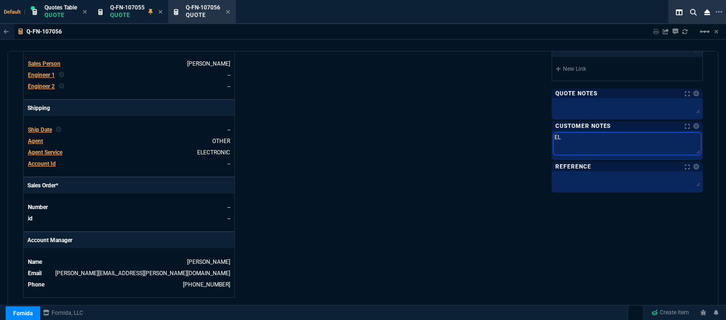
type textarea "ELE"
type textarea "ELEC"
type textarea "ELECT"
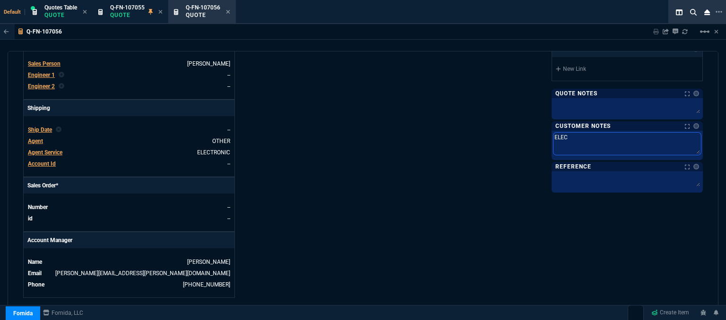
type textarea "ELECT"
type textarea "ELECTR"
type textarea "ELECTRO"
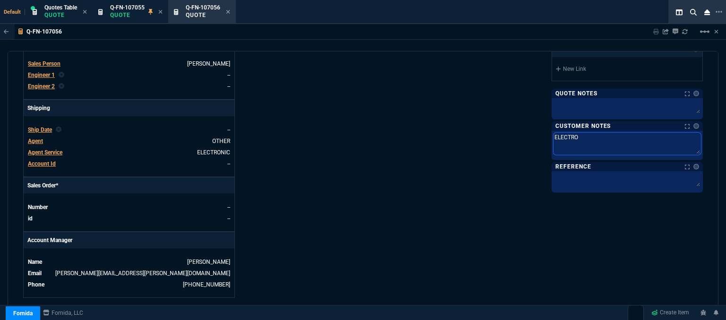
type textarea "ELECTRON"
type textarea "ELECTRONI"
type textarea "ELECTRONIC"
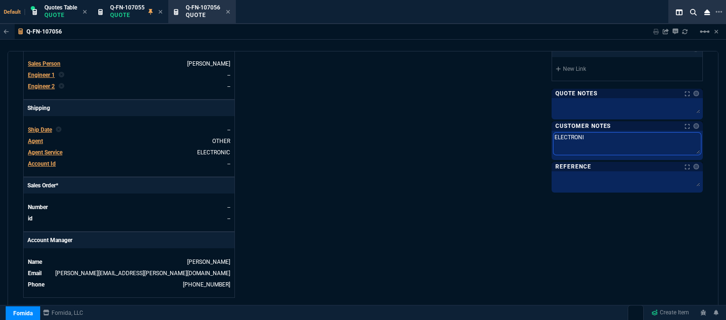
type textarea "ELECTRONIC"
type textarea "ELECTRONIC:"
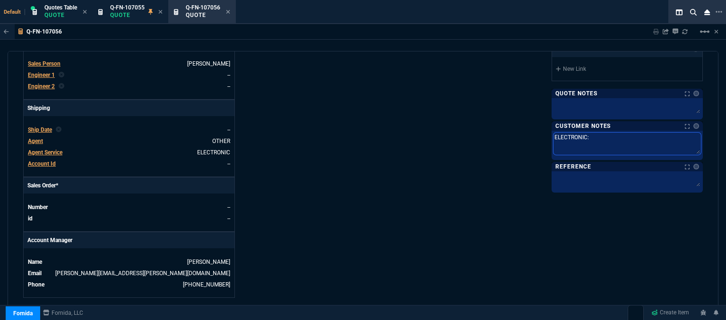
type textarea "ELECTRONIC: E"
type textarea "ELECTRONIC: EM"
type textarea "ELECTRONIC: EMA"
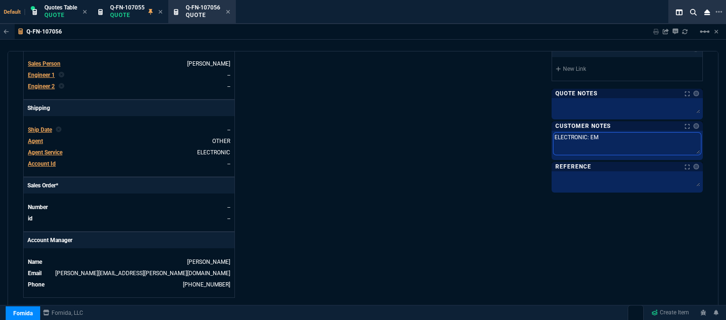
type textarea "ELECTRONIC: EMA"
type textarea "ELECTRONIC: EMAI"
type textarea "ELECTRONIC: EMAIL"
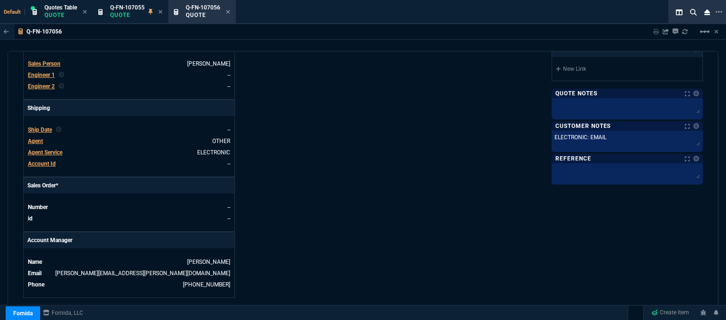
click at [446, 151] on div "Fornida, LLC [STREET_ADDRESS] Share Link Show More Chats Shipping Address [STRE…" at bounding box center [533, 51] width 340 height 494
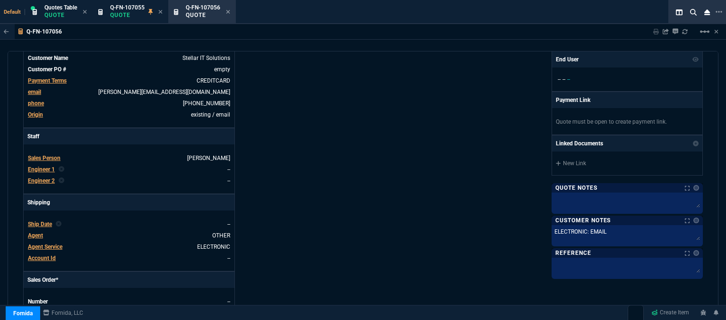
scroll to position [0, 0]
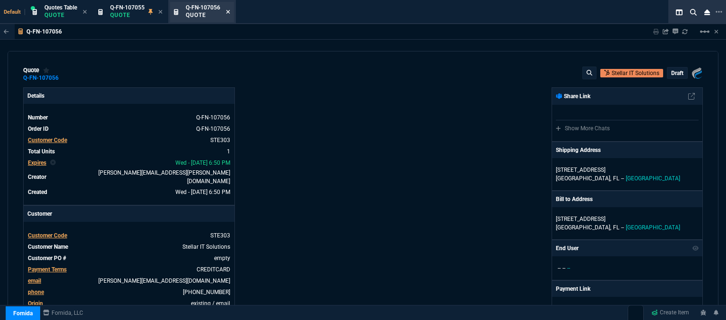
click at [230, 12] on icon at bounding box center [228, 12] width 4 height 6
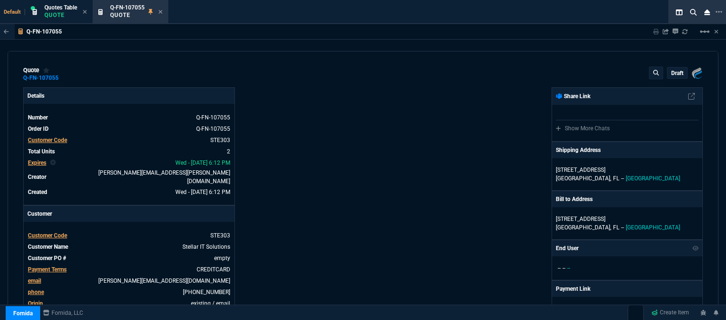
type input "25"
type input "320"
type input "1746.35"
type input "27"
type input "99"
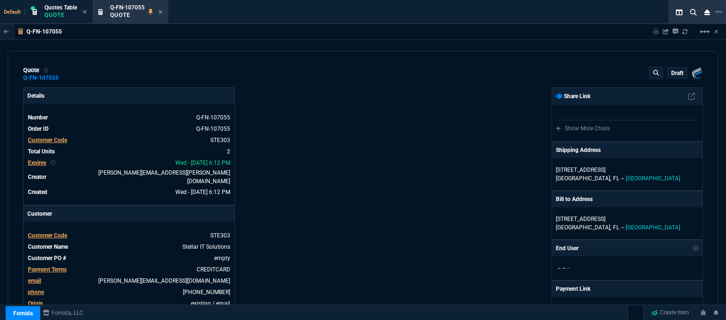
type input "425"
type input "26"
type input "13"
click at [161, 12] on icon at bounding box center [161, 12] width 4 height 4
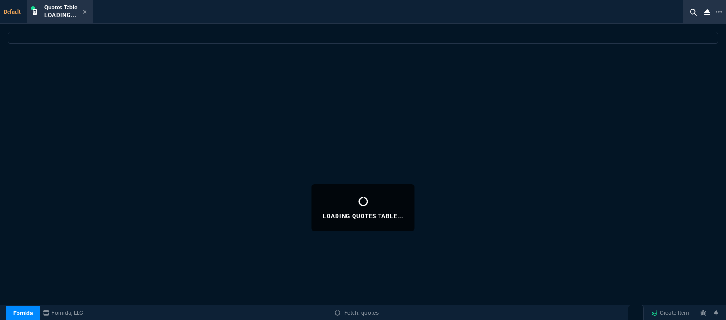
select select
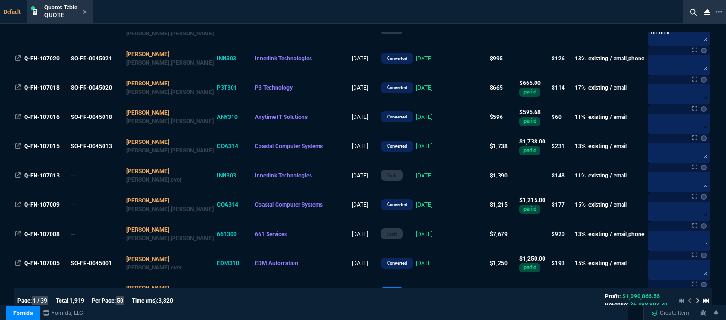
scroll to position [378, 0]
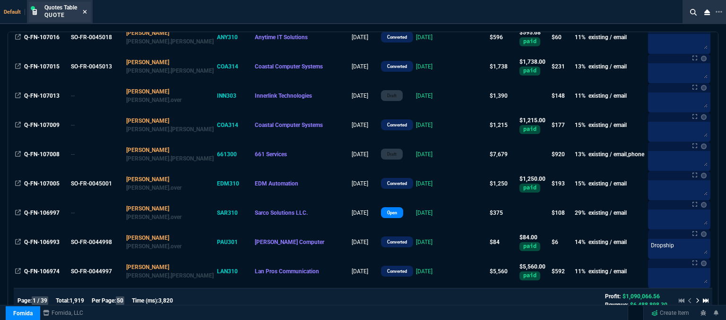
click at [86, 10] on icon at bounding box center [85, 12] width 4 height 6
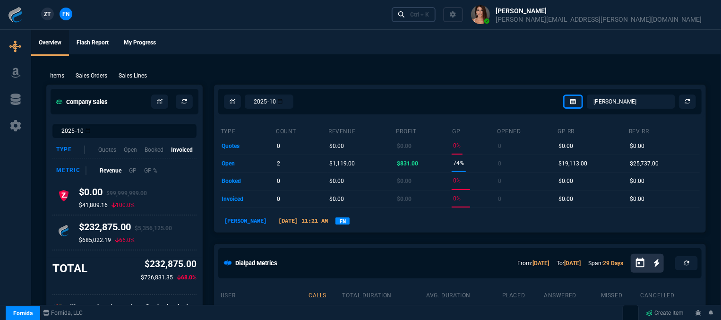
click at [436, 19] on link "Ctrl + K" at bounding box center [414, 14] width 44 height 15
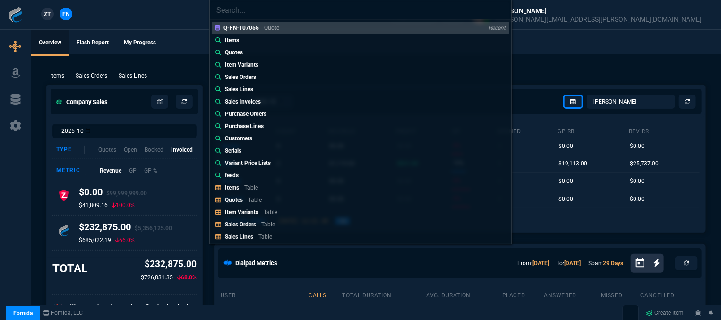
click at [557, 62] on div "Q-FN-107055 Quote Recent Items Quotes Item Variants Sales Orders Sales Lines Sa…" at bounding box center [360, 160] width 721 height 320
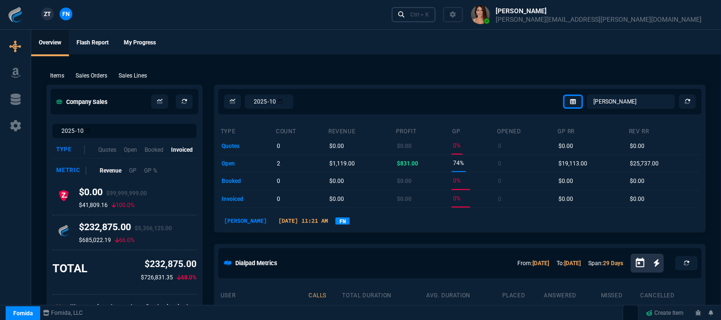
click at [436, 15] on link "Ctrl + K" at bounding box center [414, 14] width 44 height 15
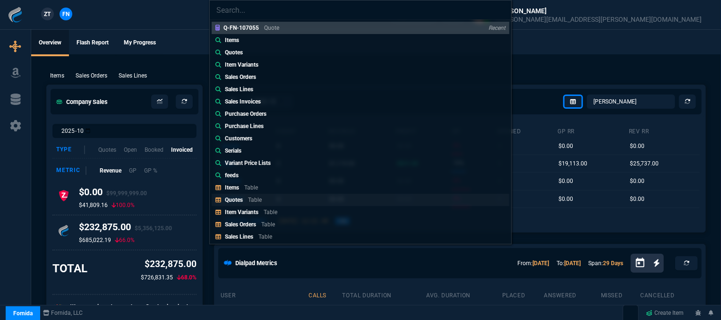
click at [258, 197] on p "Table" at bounding box center [255, 200] width 14 height 7
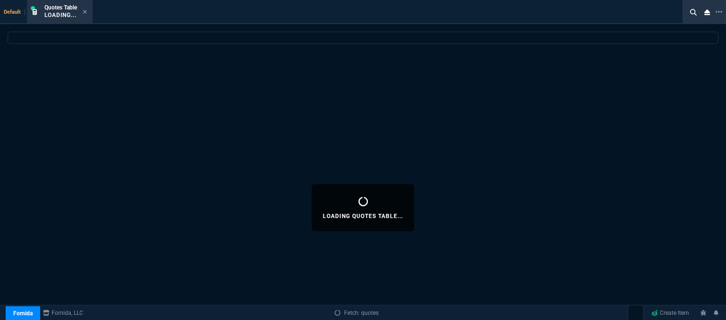
select select
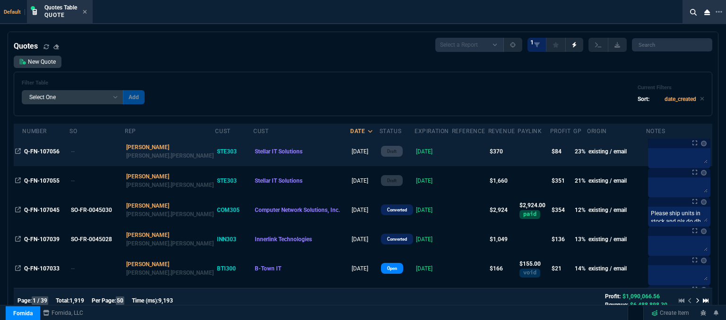
click at [452, 153] on td at bounding box center [470, 151] width 36 height 29
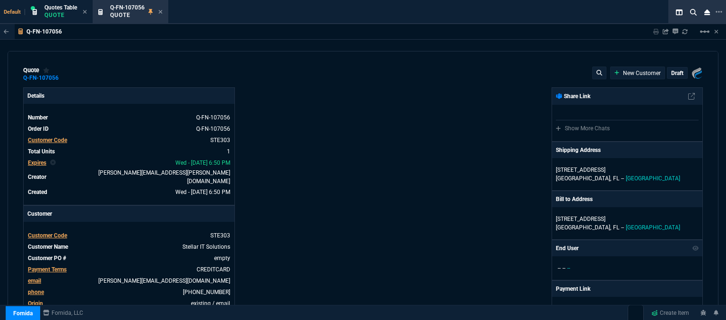
type input "425"
type input "27"
type input "99"
type input "13"
click at [679, 71] on div "draft" at bounding box center [677, 73] width 20 height 11
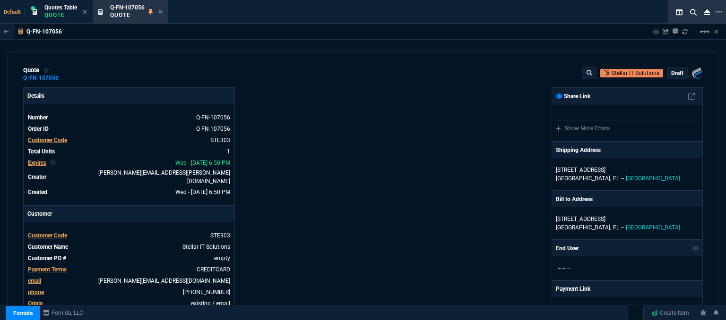
click at [676, 76] on p "draft" at bounding box center [677, 73] width 12 height 8
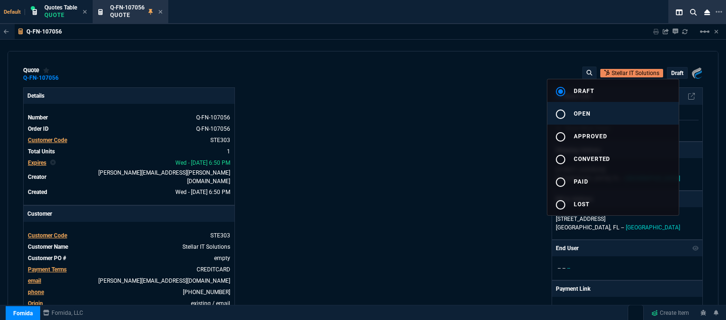
click at [629, 116] on button "radio_button_unchecked open" at bounding box center [612, 113] width 131 height 23
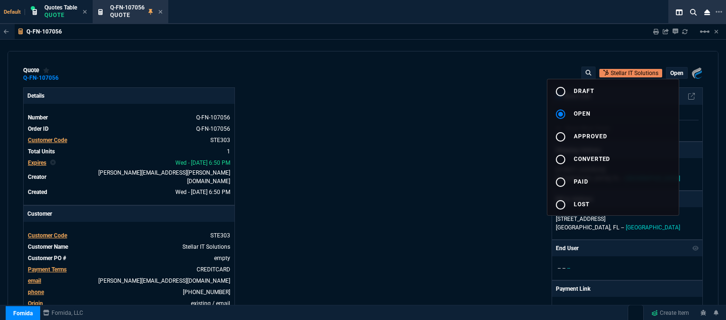
click at [501, 137] on div at bounding box center [363, 160] width 726 height 320
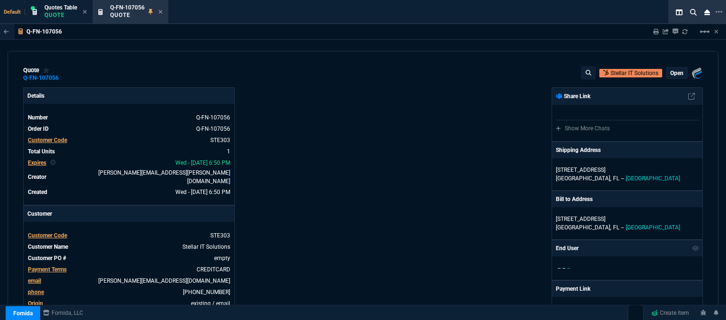
type input "27"
type input "99"
type input "13"
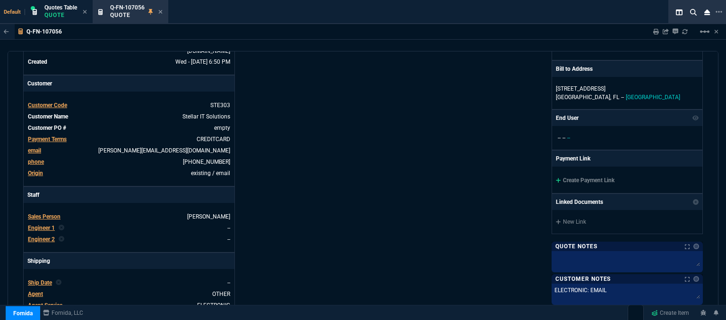
scroll to position [142, 0]
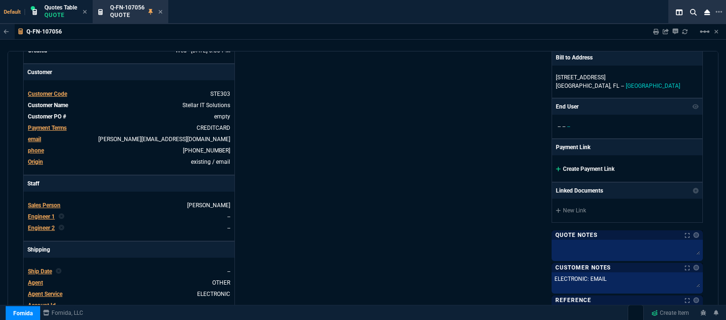
click at [556, 168] on icon at bounding box center [558, 169] width 5 height 5
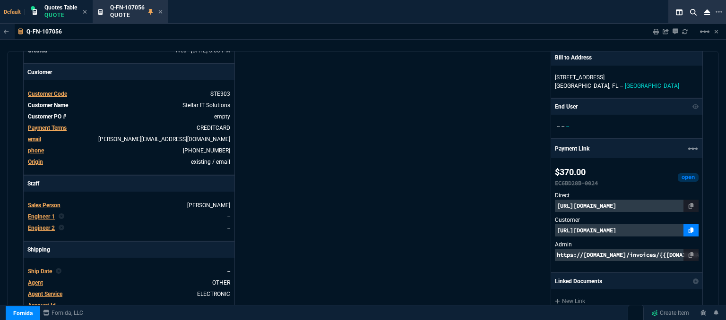
click at [688, 230] on icon at bounding box center [690, 231] width 5 height 6
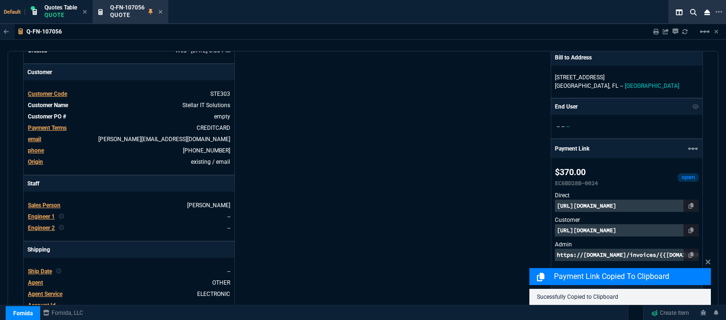
scroll to position [482, 0]
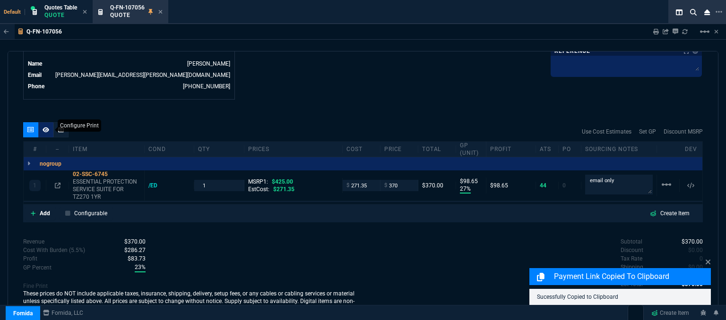
click at [43, 127] on icon at bounding box center [46, 130] width 7 height 6
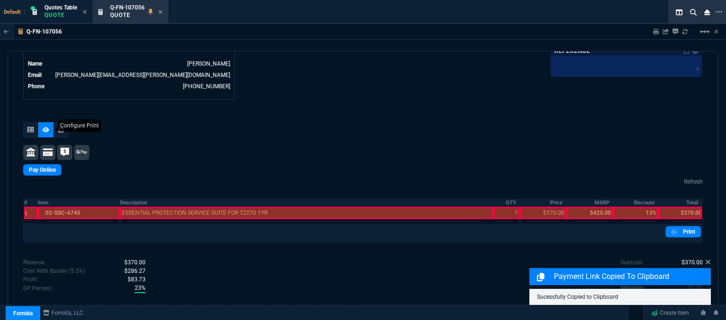
scroll to position [480, 0]
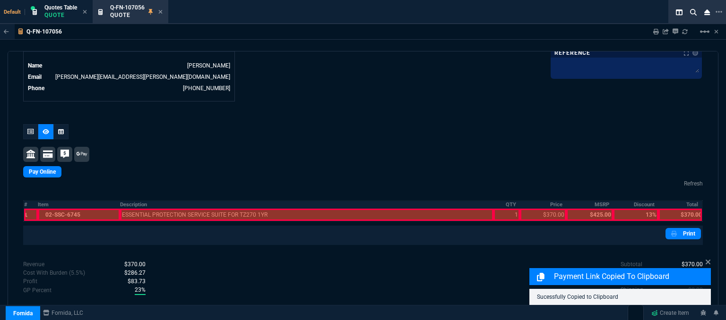
click at [81, 209] on div at bounding box center [79, 215] width 83 height 12
click at [197, 209] on div at bounding box center [306, 215] width 373 height 12
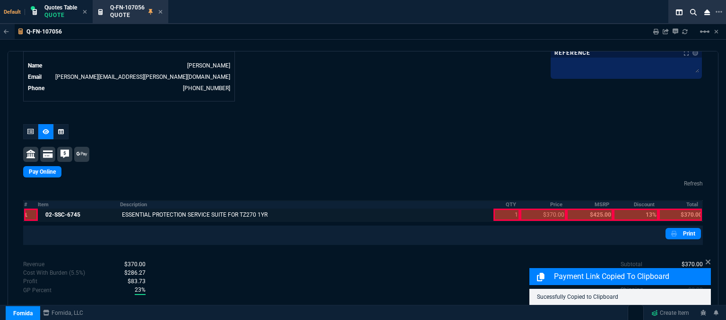
click at [506, 210] on div at bounding box center [506, 215] width 26 height 12
click at [543, 210] on div at bounding box center [543, 215] width 46 height 12
click at [682, 209] on div at bounding box center [679, 215] width 43 height 12
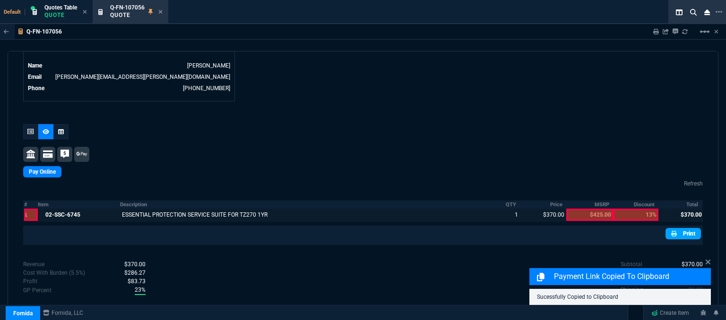
click at [686, 228] on link "Print" at bounding box center [682, 233] width 35 height 11
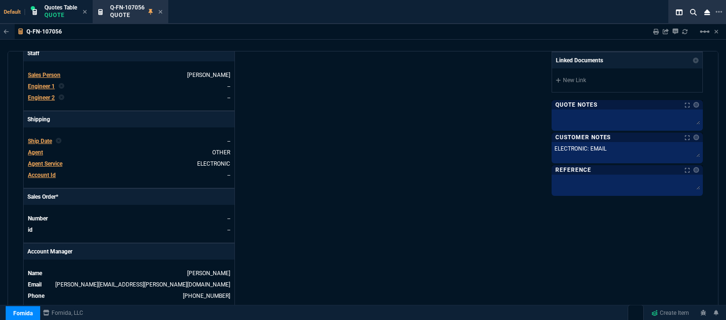
scroll to position [225, 0]
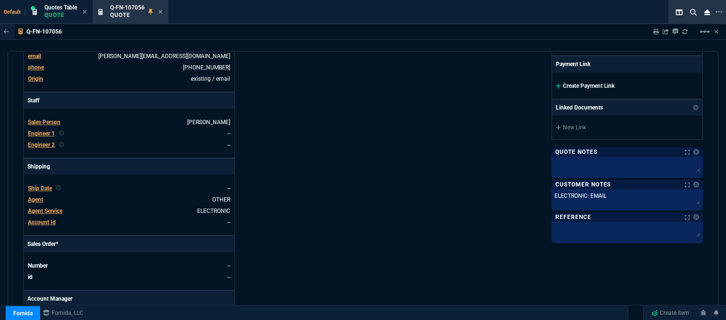
click at [556, 84] on icon at bounding box center [558, 86] width 5 height 6
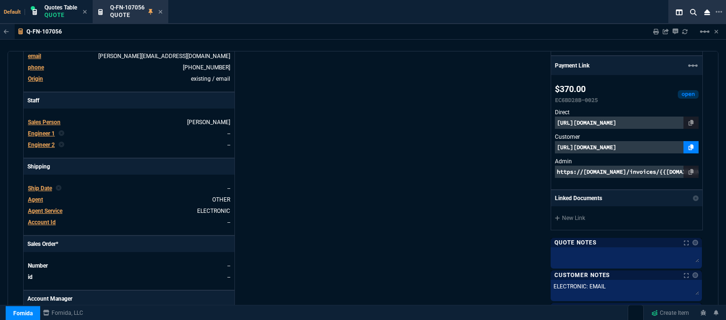
click at [688, 145] on icon at bounding box center [690, 148] width 5 height 6
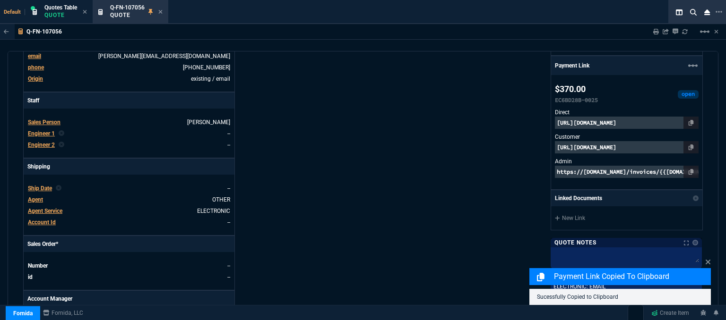
drag, startPoint x: 719, startPoint y: 139, endPoint x: 717, endPoint y: 276, distance: 137.0
click at [717, 276] on div "Q-FN-107056 Sharing Q-FN-107056 Link Dev Link Share on Teams linear_scale quote…" at bounding box center [363, 196] width 726 height 344
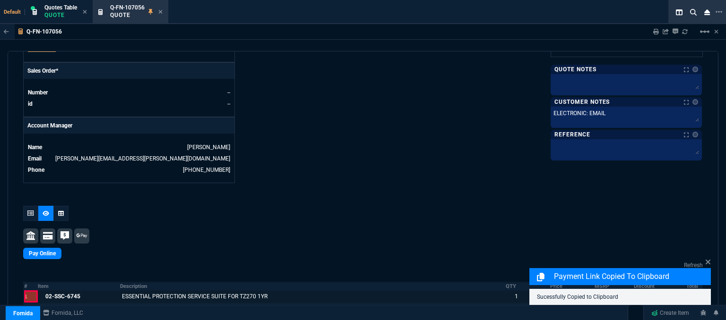
scroll to position [461, 0]
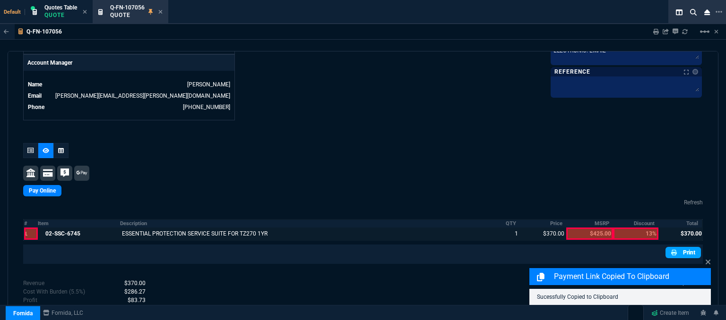
click at [685, 247] on link "Print" at bounding box center [682, 252] width 35 height 11
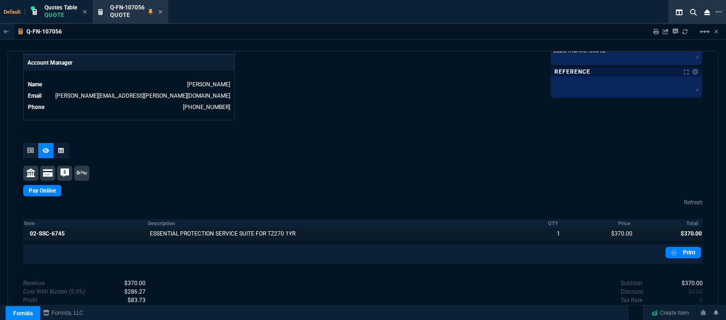
scroll to position [496, 0]
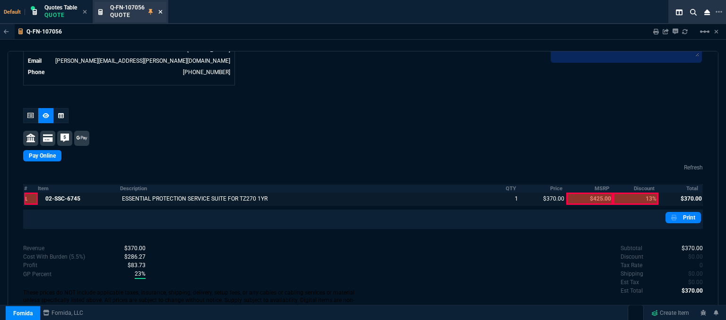
click at [162, 14] on icon at bounding box center [160, 12] width 4 height 6
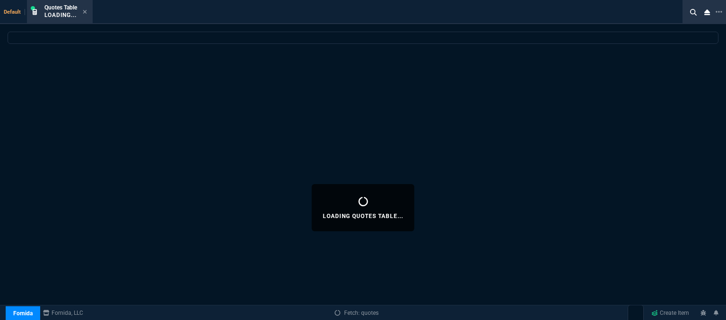
select select
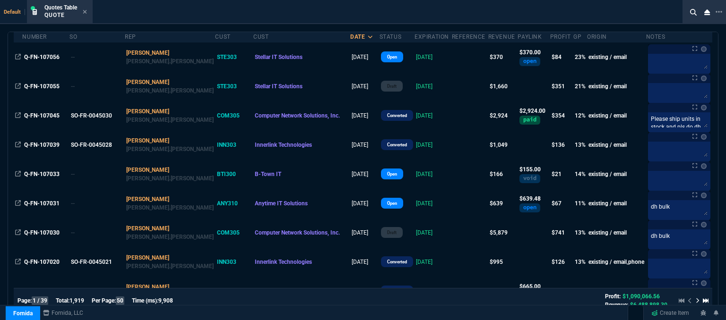
scroll to position [331, 0]
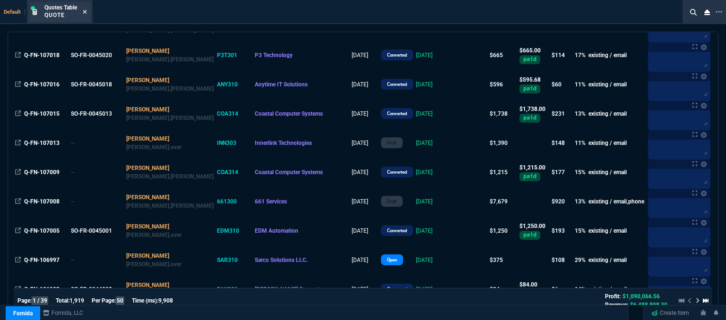
click at [86, 11] on icon at bounding box center [85, 12] width 4 height 4
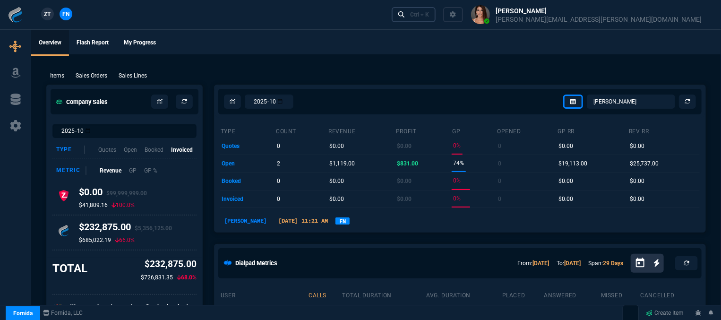
click at [429, 17] on div "Ctrl + K" at bounding box center [419, 15] width 19 height 8
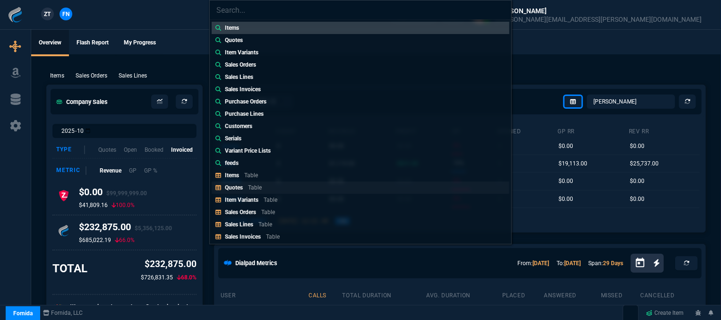
click at [278, 183] on link "Quotes Table" at bounding box center [361, 187] width 298 height 12
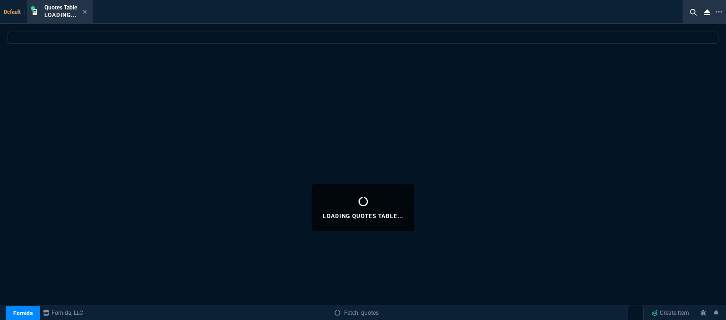
select select
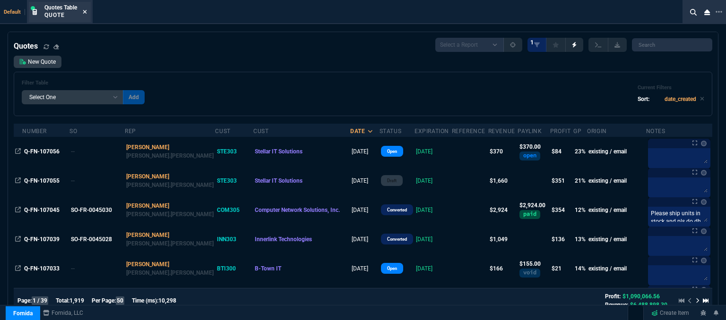
click at [85, 10] on icon at bounding box center [85, 12] width 4 height 4
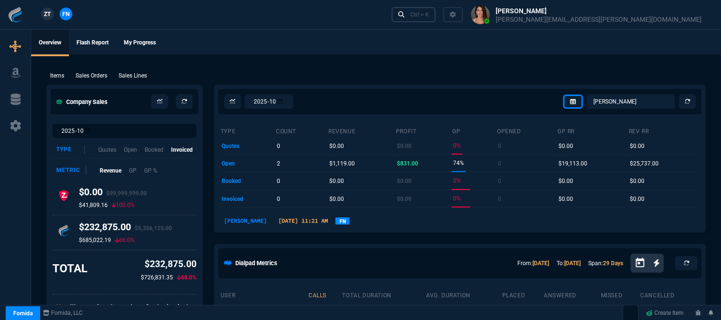
click at [436, 20] on link "Ctrl + K" at bounding box center [414, 14] width 44 height 15
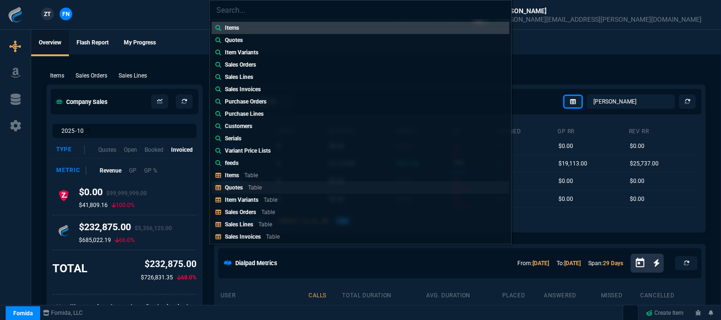
click at [257, 189] on p "Table" at bounding box center [255, 187] width 14 height 7
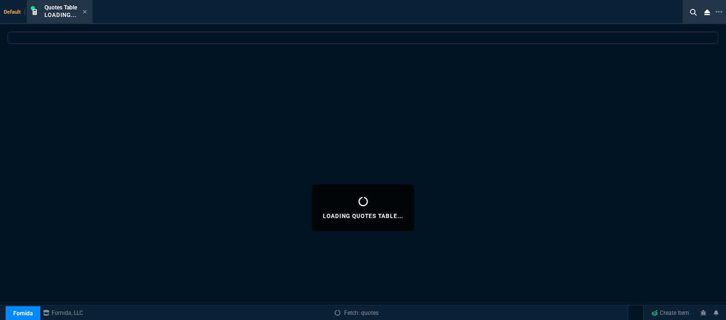
select select
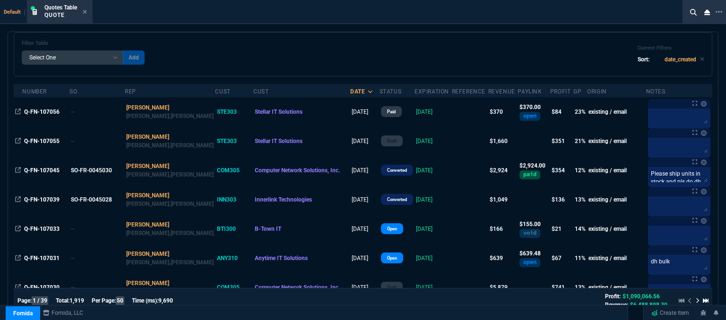
scroll to position [94, 0]
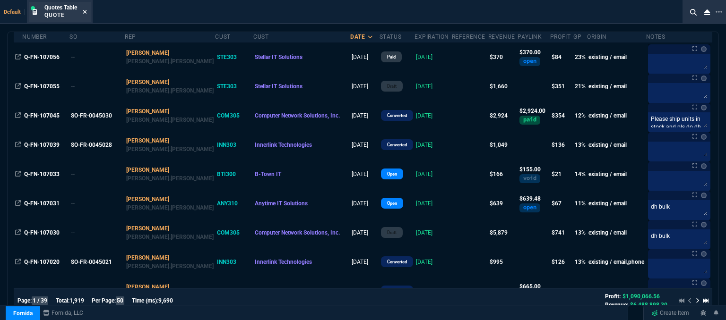
click at [85, 10] on icon at bounding box center [85, 12] width 4 height 4
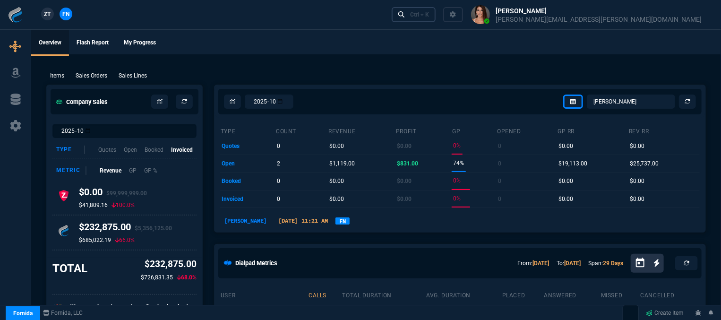
click at [429, 13] on div "Ctrl + K" at bounding box center [419, 15] width 19 height 8
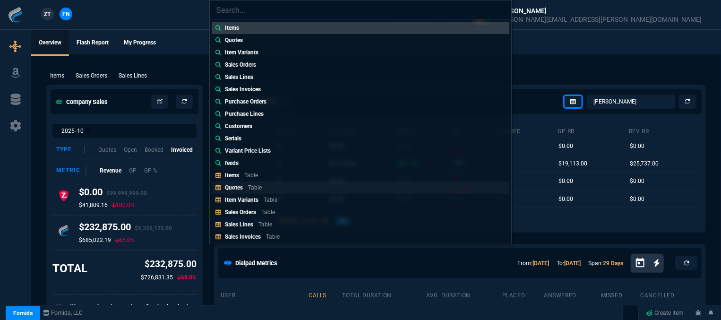
click at [272, 189] on link "Quotes Table" at bounding box center [361, 187] width 298 height 12
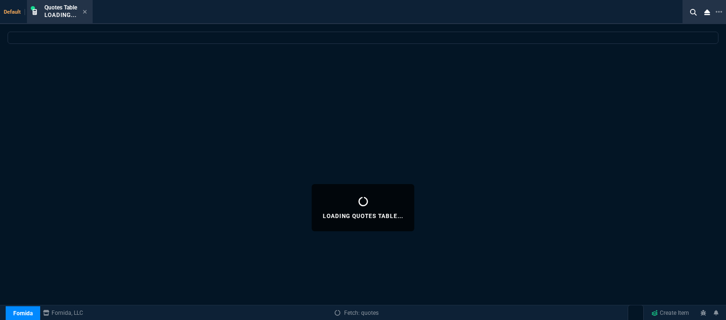
select select
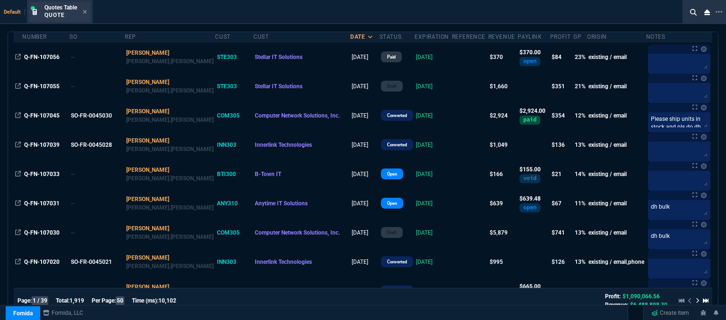
click at [87, 14] on div "Quotes Table Quote" at bounding box center [60, 12] width 62 height 20
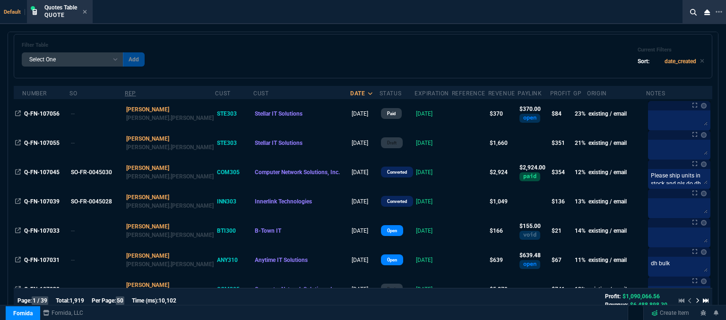
scroll to position [0, 0]
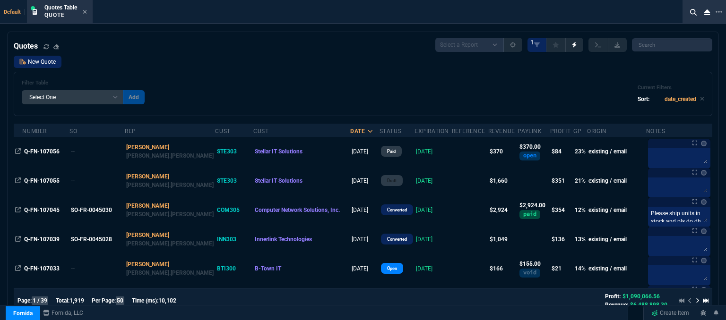
click at [51, 61] on link "New Quote" at bounding box center [38, 62] width 48 height 12
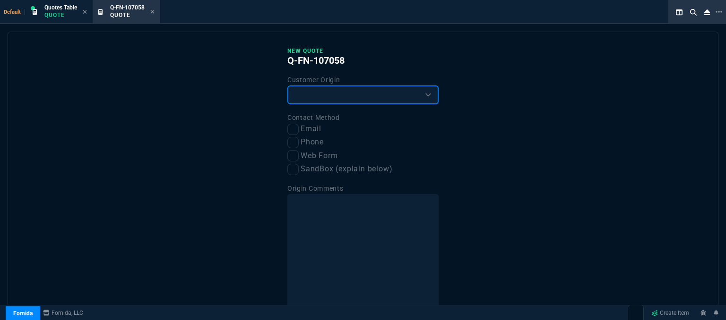
click at [342, 100] on select "Existing Customer Amazon Lead (first order) Website Lead (first order) Called (…" at bounding box center [362, 95] width 151 height 19
select select "existing"
click at [287, 86] on select "Existing Customer Amazon Lead (first order) Website Lead (first order) Called (…" at bounding box center [362, 95] width 151 height 19
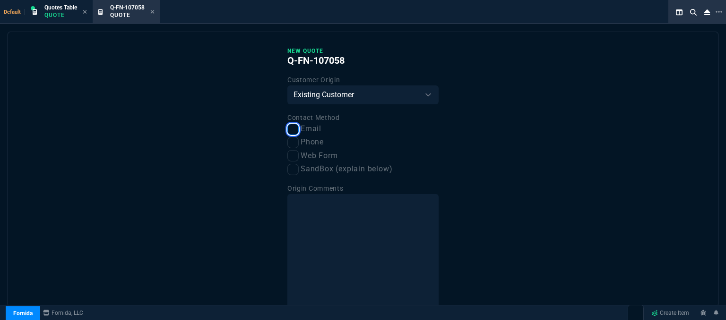
click at [291, 132] on input "Email" at bounding box center [292, 129] width 11 height 11
checkbox input "true"
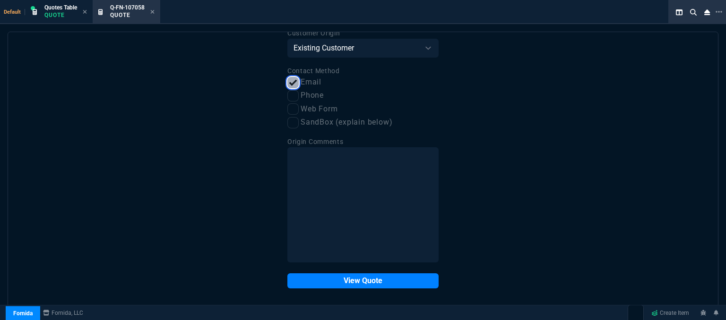
scroll to position [48, 0]
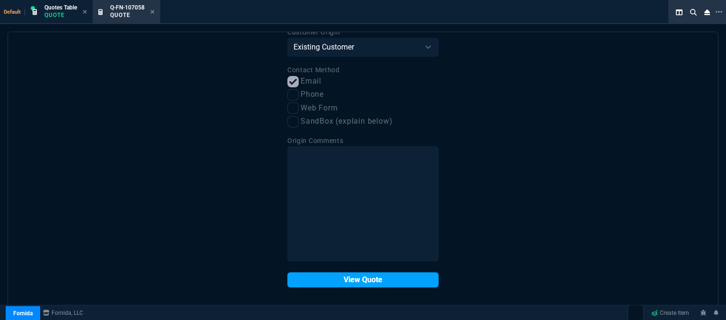
click at [352, 286] on button "View Quote" at bounding box center [362, 280] width 151 height 15
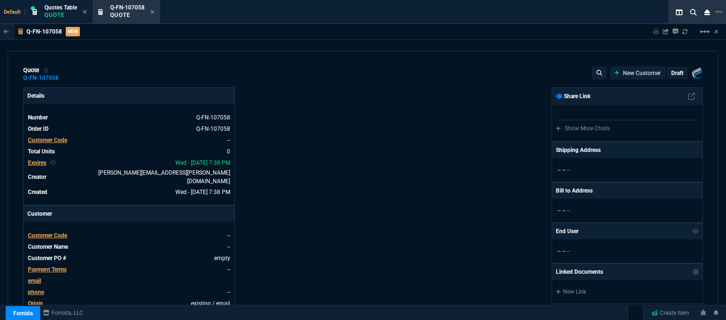
click at [63, 232] on span "Customer Code" at bounding box center [47, 235] width 39 height 7
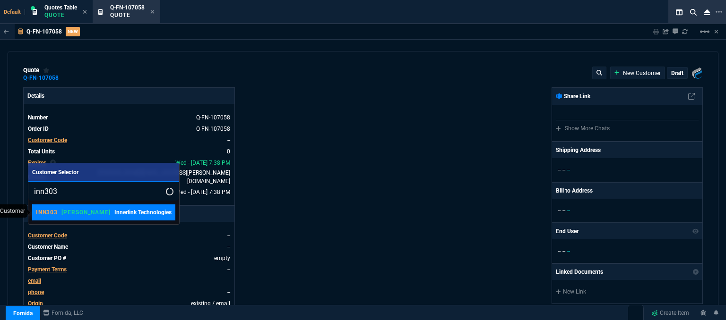
type input "inn303"
click at [88, 218] on link "INN303 [PERSON_NAME] Innerlink Technologies" at bounding box center [103, 213] width 143 height 16
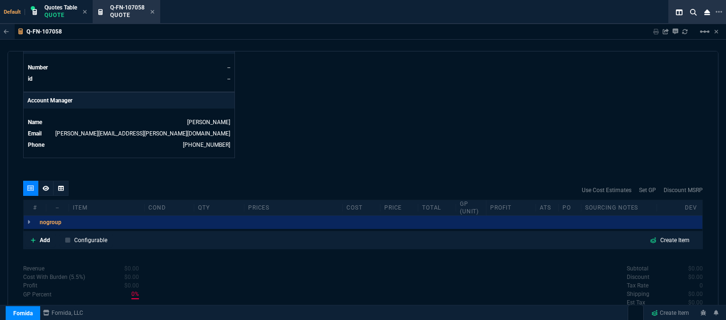
scroll to position [453, 0]
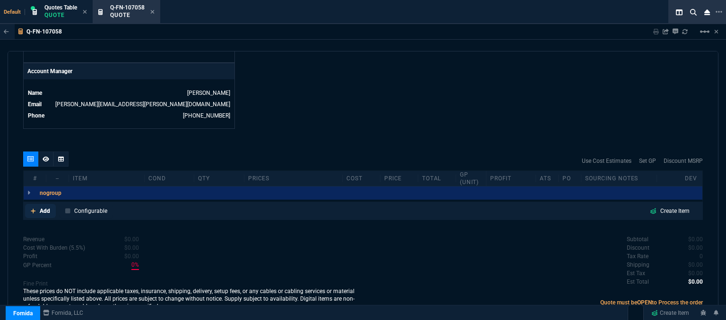
click at [31, 208] on icon at bounding box center [33, 211] width 5 height 6
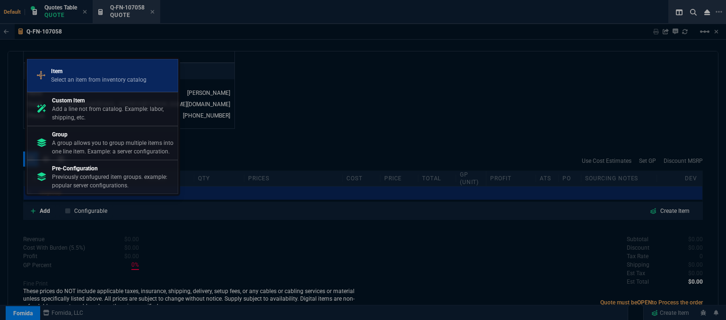
click at [91, 83] on p "Select an item from inventory catalog" at bounding box center [98, 80] width 95 height 9
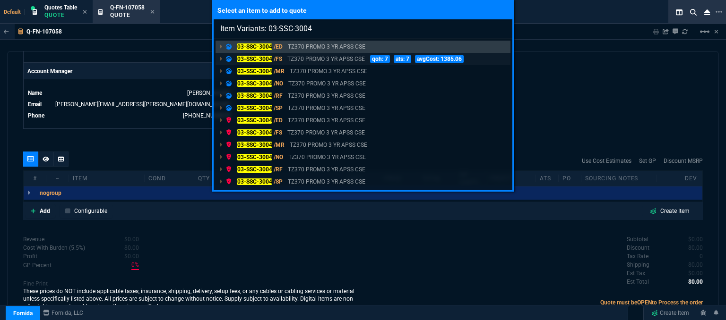
type input "Item Variants: 03-SSC-3004"
click at [334, 59] on p "TZ370 PROMO 3 YR APSS CSE" at bounding box center [325, 59] width 77 height 9
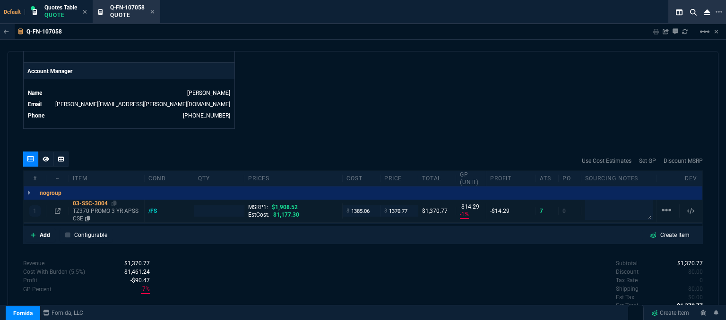
type input "-1"
type input "-14"
type input "28"
click at [112, 207] on p "TZ370 PROMO 3 YR APSS CSE" at bounding box center [107, 214] width 68 height 15
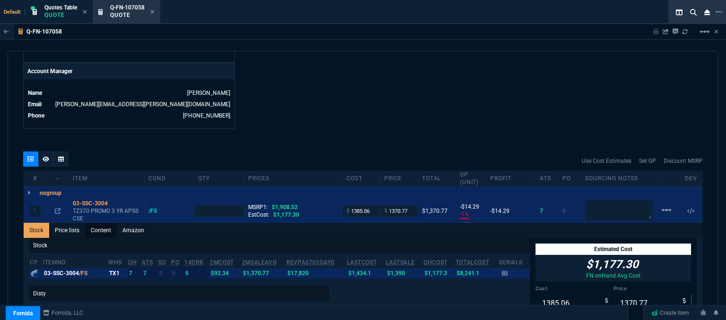
click at [110, 223] on link "Content" at bounding box center [101, 230] width 32 height 15
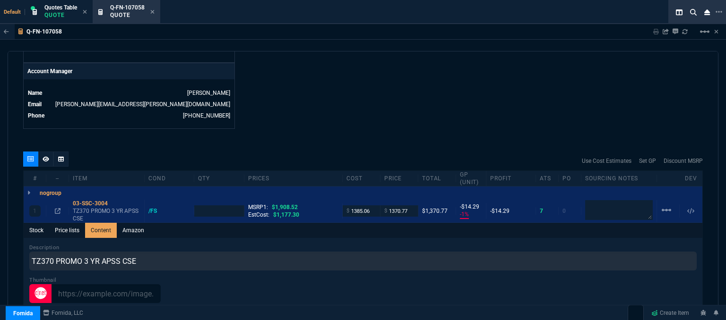
scroll to position [0, 0]
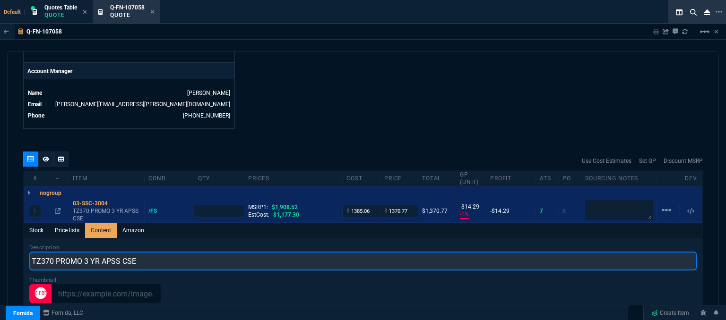
click at [161, 254] on input "TZ370 PROMO 3 YR APSS CSE" at bounding box center [362, 261] width 667 height 19
type input "TZ370 PROMO 3YR ADVANCED AND 1YR CSE"
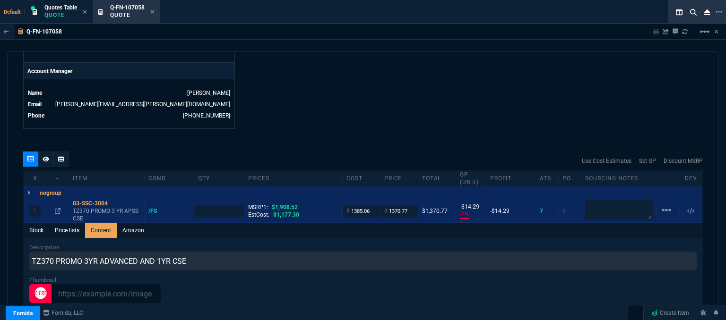
type input "1"
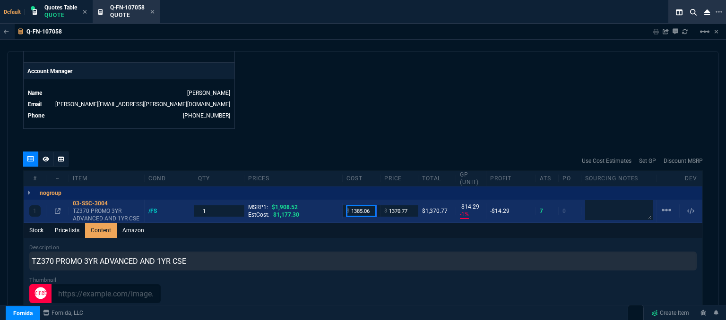
click at [368, 206] on input "1385.06" at bounding box center [361, 211] width 30 height 11
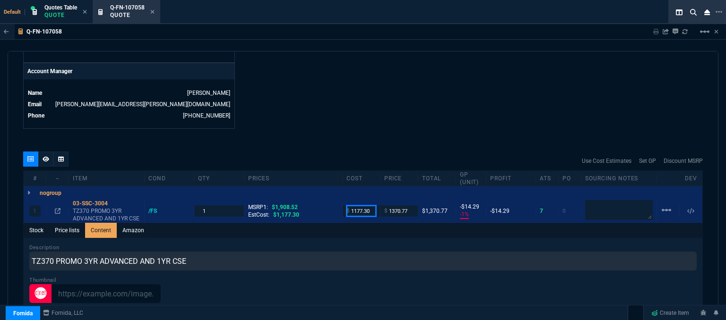
type input "1177.30"
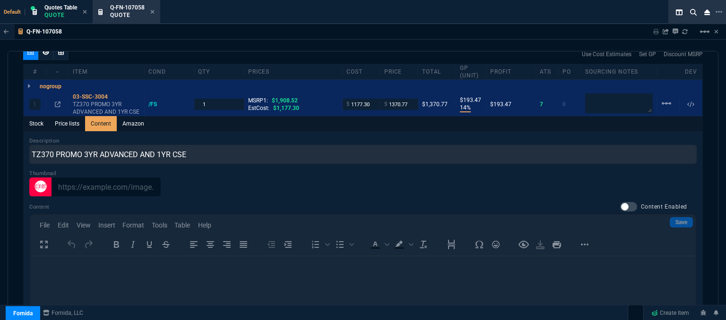
scroll to position [500, 0]
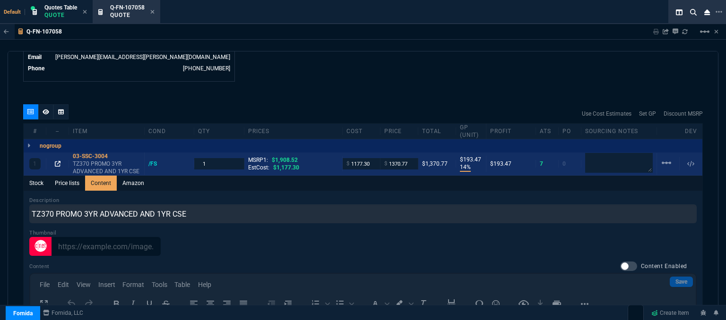
click at [59, 161] on icon at bounding box center [58, 164] width 6 height 6
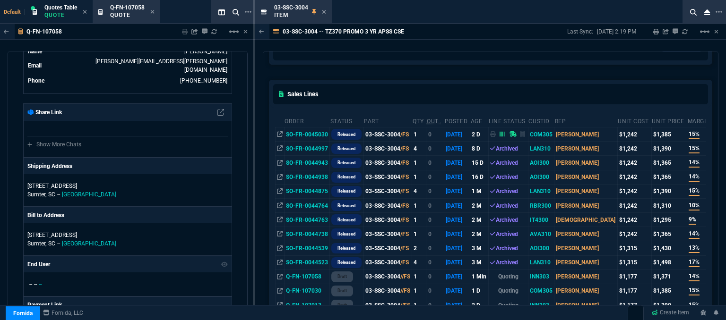
scroll to position [142, 0]
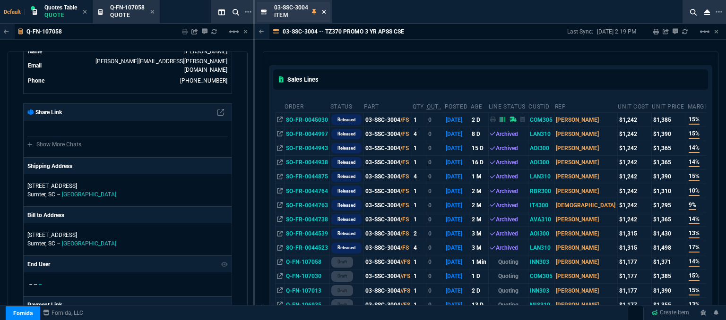
click at [326, 13] on icon at bounding box center [324, 12] width 4 height 6
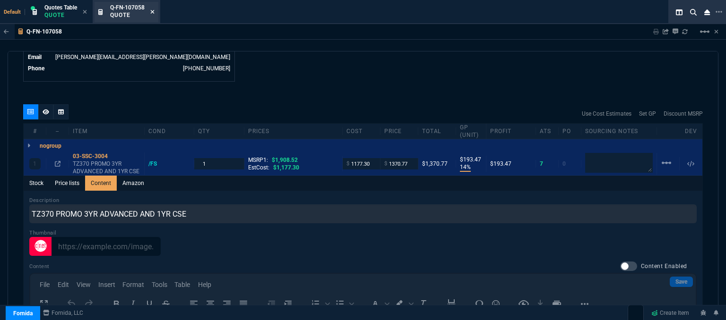
click at [153, 10] on icon at bounding box center [152, 12] width 4 height 6
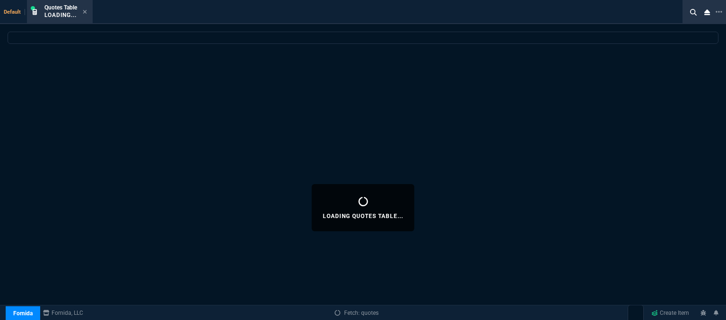
select select
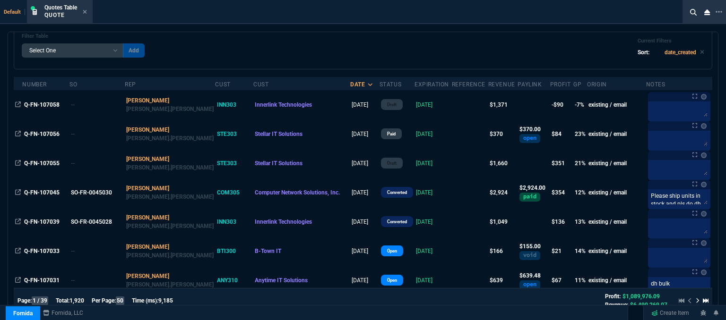
scroll to position [47, 0]
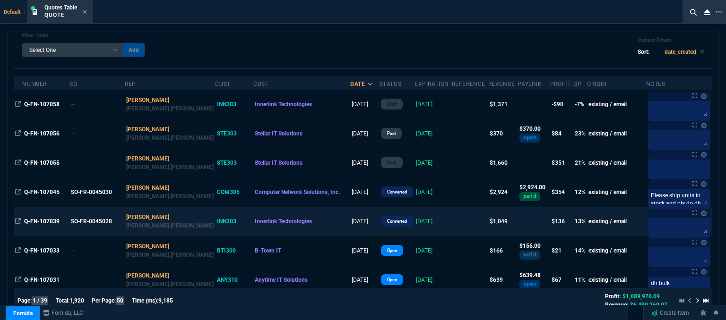
click at [452, 226] on td at bounding box center [470, 221] width 36 height 29
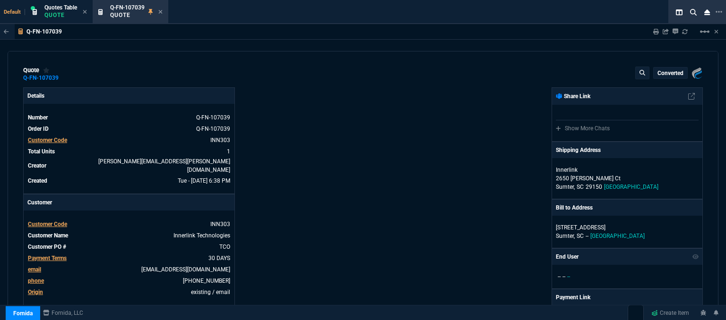
type input "18"
type input "184"
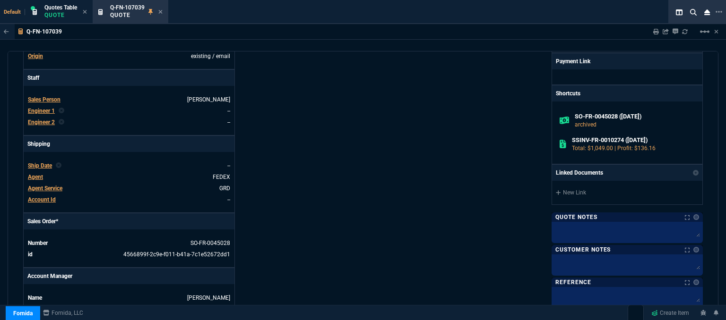
scroll to position [472, 0]
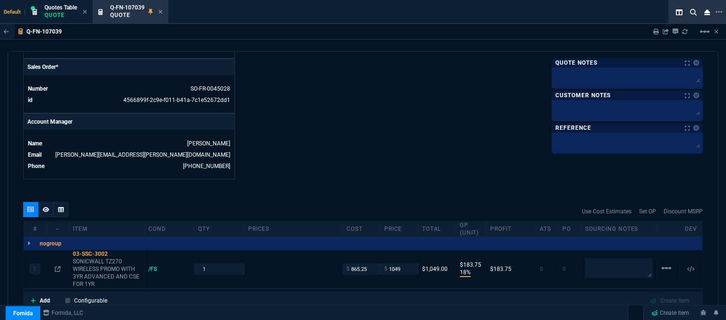
type input "1471.93"
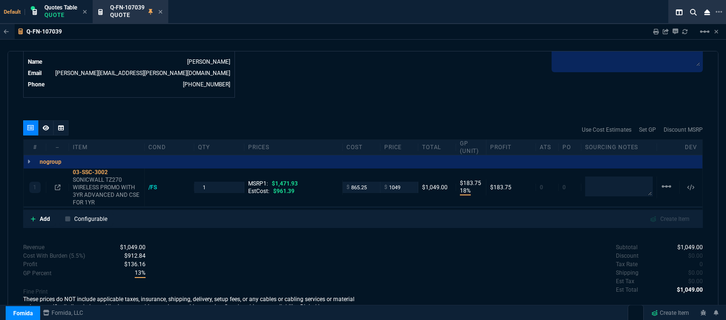
type input "29"
click at [161, 11] on icon at bounding box center [161, 12] width 4 height 4
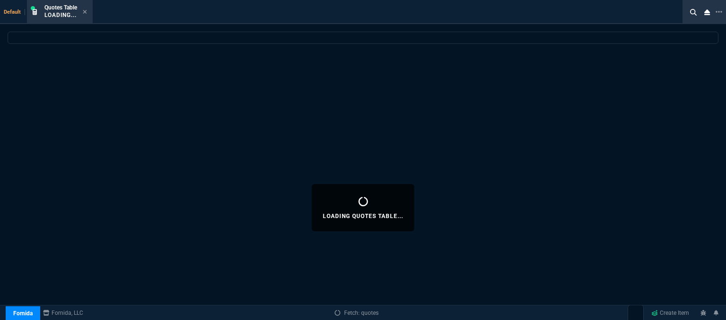
select select
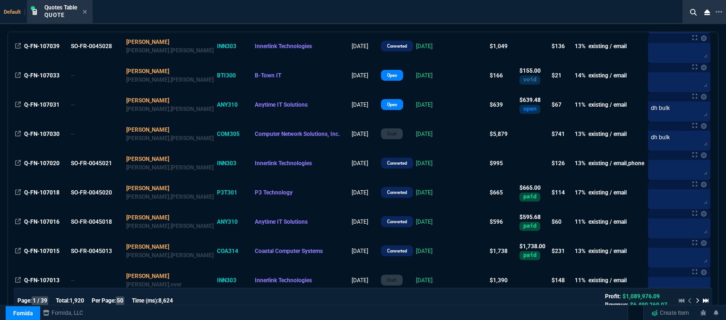
scroll to position [236, 0]
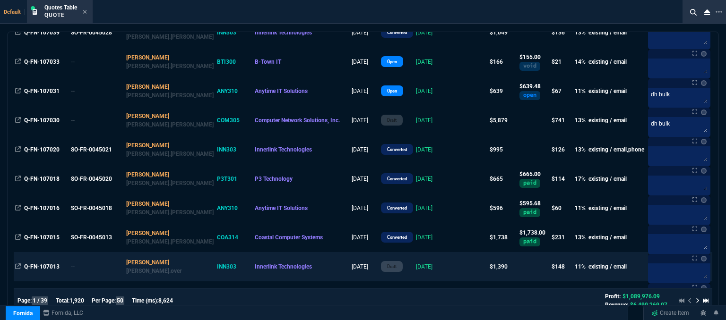
click at [452, 271] on td at bounding box center [470, 266] width 36 height 29
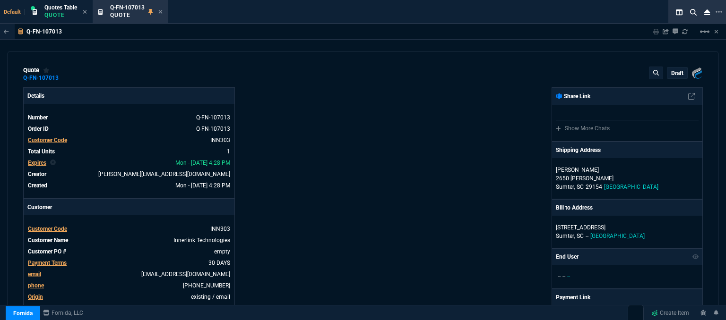
type input "15"
type input "213"
type input "1908.52"
type input "27"
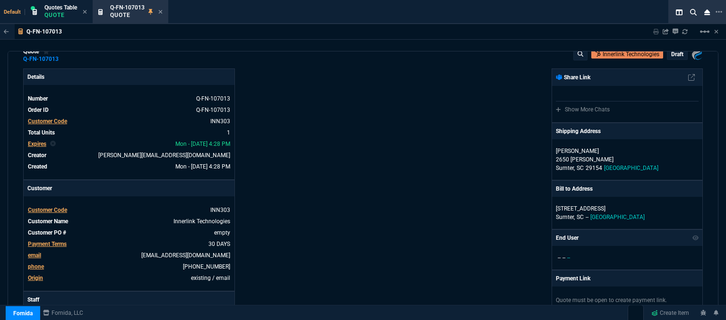
scroll to position [0, 0]
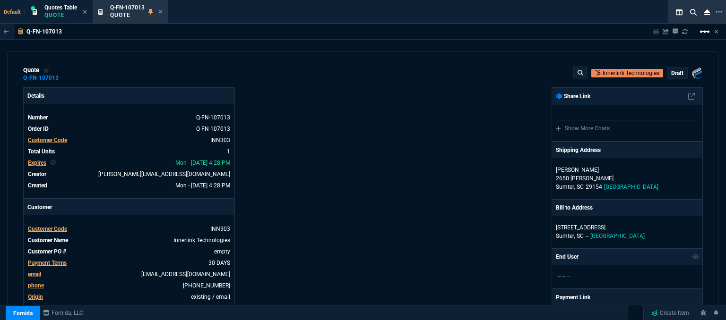
click at [707, 32] on mat-icon "linear_scale" at bounding box center [704, 31] width 11 height 11
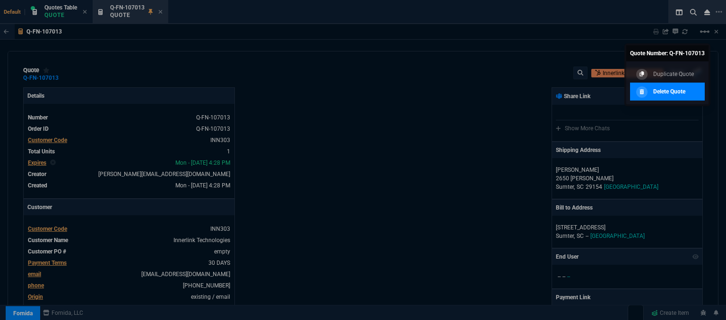
click at [675, 94] on p "Delete Quote" at bounding box center [669, 91] width 32 height 9
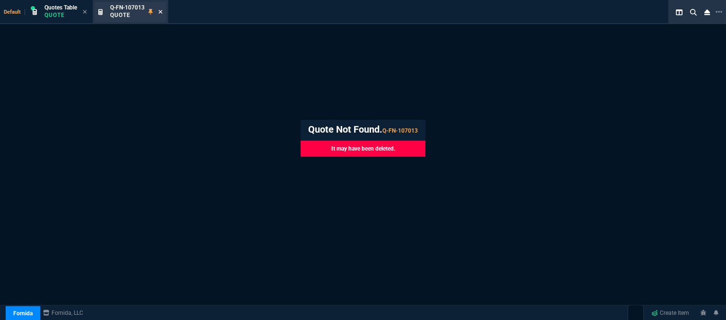
click at [163, 13] on icon at bounding box center [161, 12] width 4 height 4
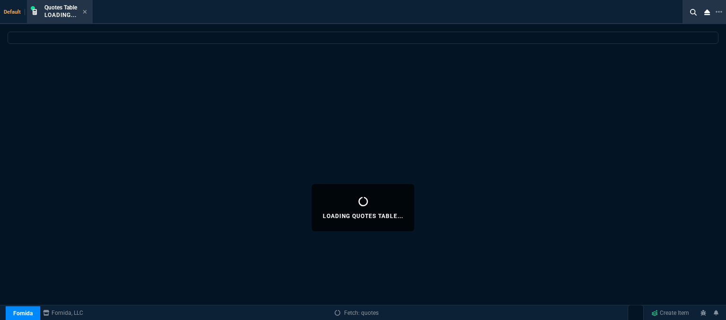
select select
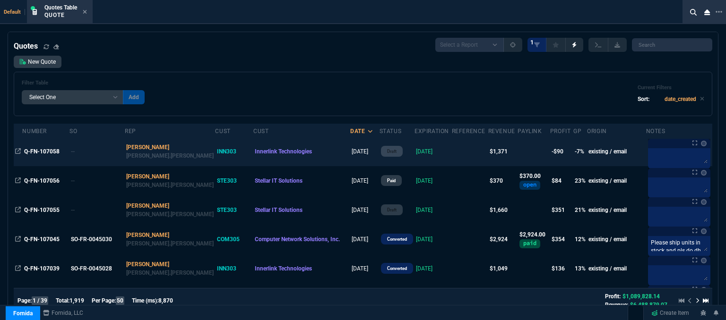
click at [452, 155] on td at bounding box center [470, 151] width 36 height 29
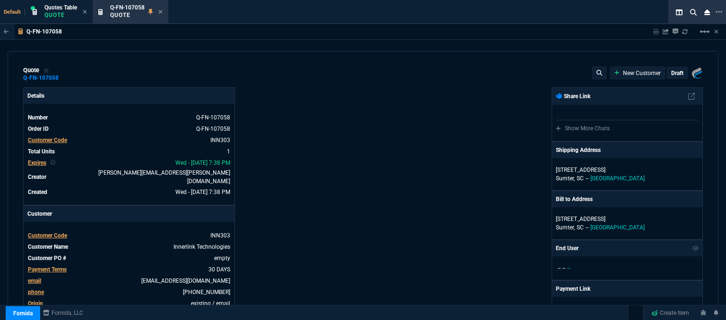
type input "1908.52"
type input "14"
type input "193"
type input "28"
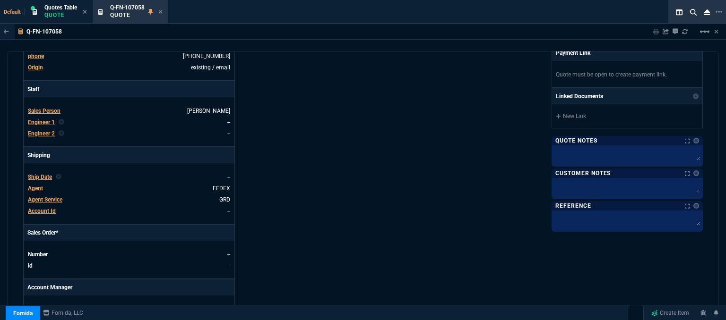
scroll to position [472, 0]
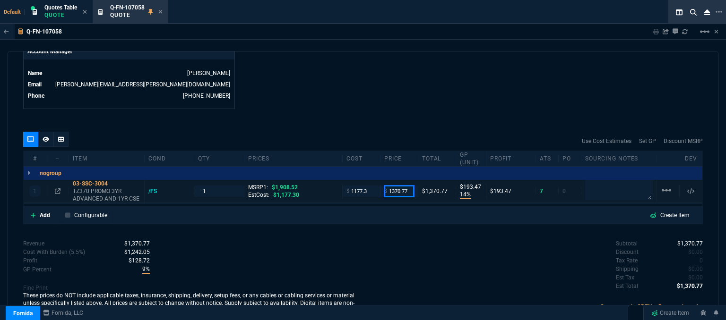
click at [407, 186] on input "1370.77" at bounding box center [399, 191] width 30 height 11
type input "1390"
type input "15"
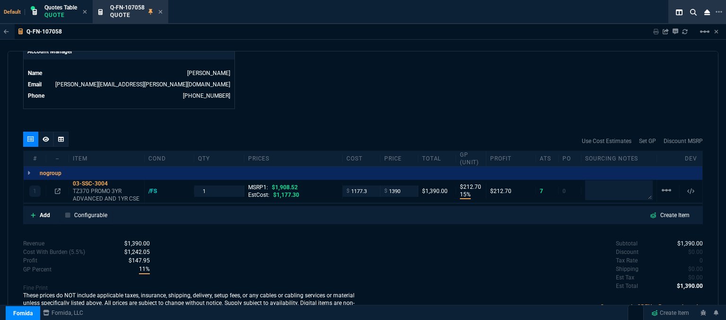
type input "213"
type input "27"
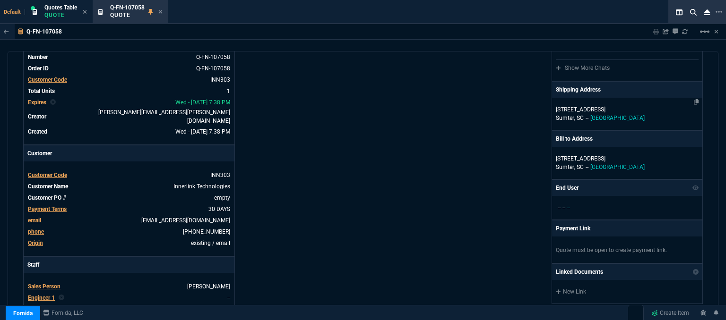
scroll to position [0, 0]
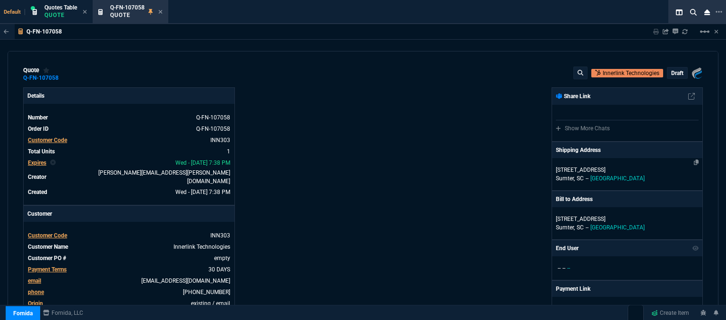
click at [629, 173] on p "[STREET_ADDRESS]" at bounding box center [627, 170] width 143 height 9
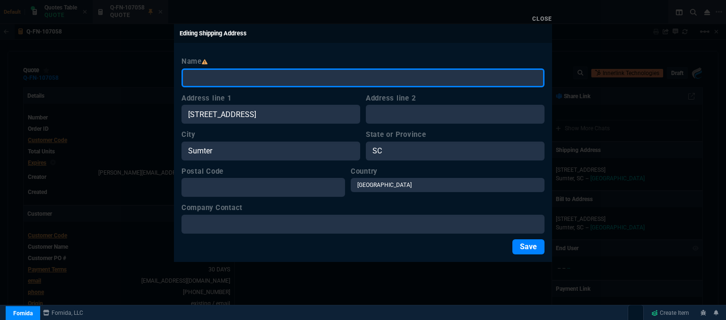
click at [326, 76] on input "Name" at bounding box center [362, 78] width 363 height 19
type input "i"
type input "Innerlink"
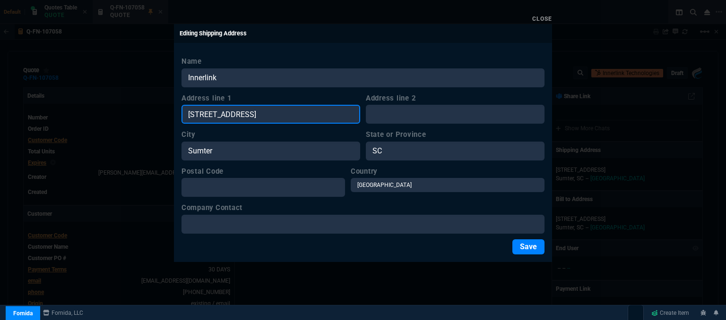
drag, startPoint x: 291, startPoint y: 117, endPoint x: 177, endPoint y: 110, distance: 114.5
click at [177, 110] on div "Name Innerlink Address line 1 [GEOGRAPHIC_DATA] Dr Address line 2 City [GEOGRAP…" at bounding box center [363, 156] width 378 height 214
paste input "[STREET_ADDRESS][PERSON_NAME],"
type input "[STREET_ADDRESS][PERSON_NAME],"
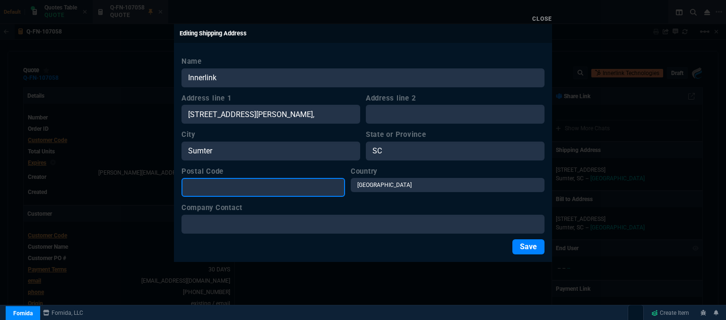
click at [254, 193] on input "Postal Code" at bounding box center [262, 187] width 163 height 19
paste input "[STREET_ADDRESS][PERSON_NAME],"
click at [282, 184] on input "[STREET_ADDRESS][PERSON_NAME]" at bounding box center [262, 187] width 163 height 19
type input "29150"
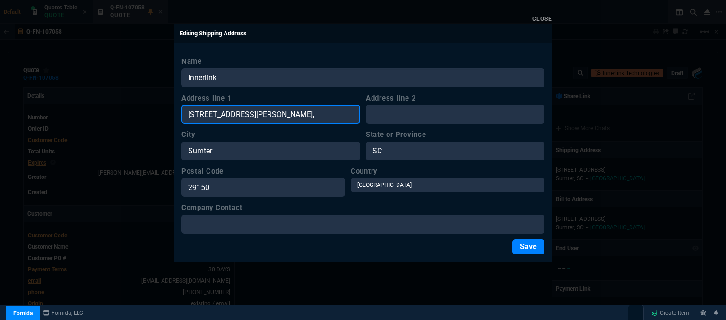
click at [321, 111] on input "[STREET_ADDRESS][PERSON_NAME]," at bounding box center [270, 114] width 179 height 19
type input "2650 [PERSON_NAME] Ct"
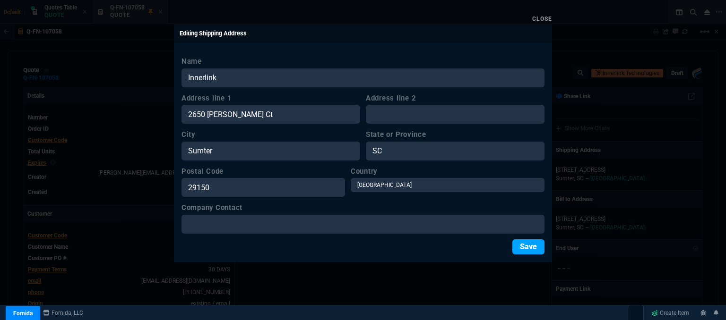
click at [525, 249] on button "Save" at bounding box center [528, 247] width 32 height 15
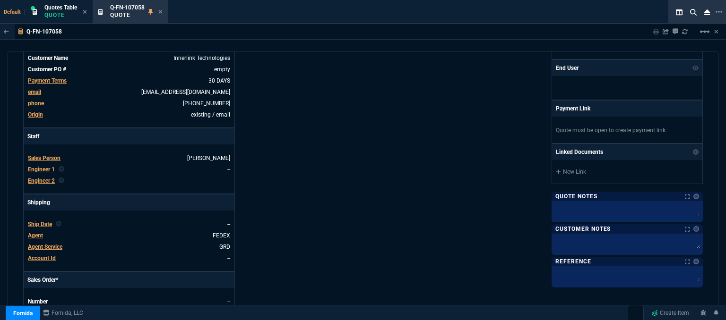
scroll to position [378, 0]
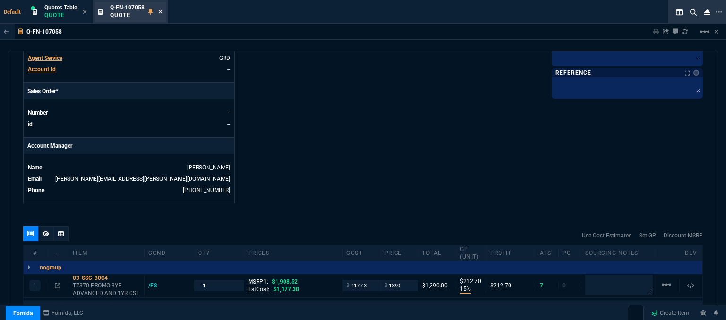
click at [160, 10] on icon at bounding box center [161, 12] width 4 height 4
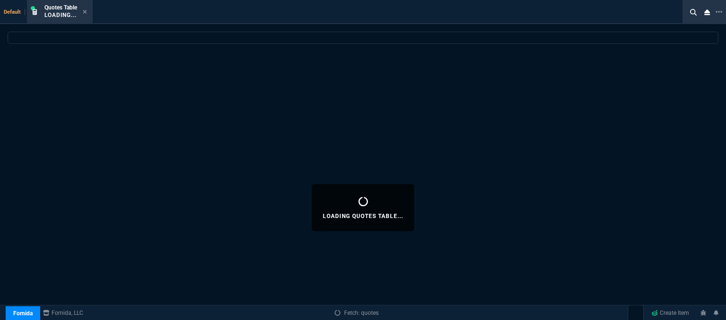
select select
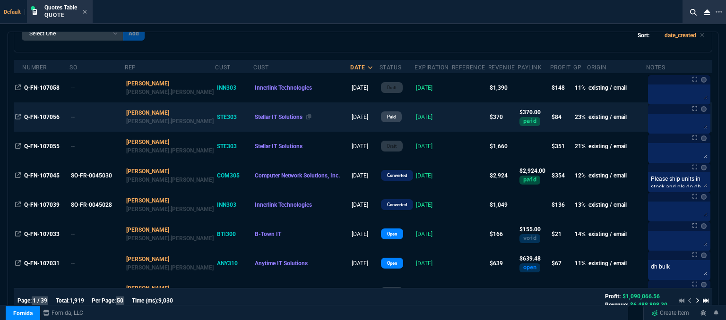
scroll to position [0, 0]
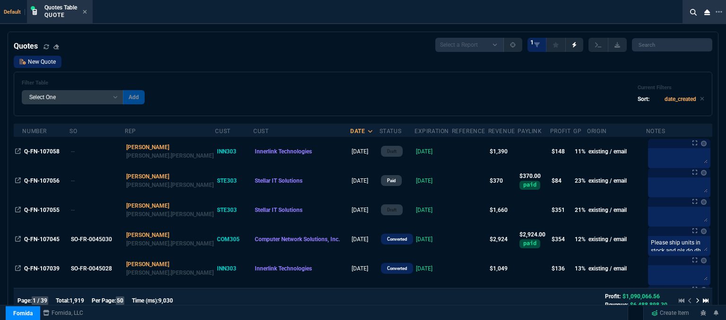
click at [38, 59] on link "New Quote" at bounding box center [38, 62] width 48 height 12
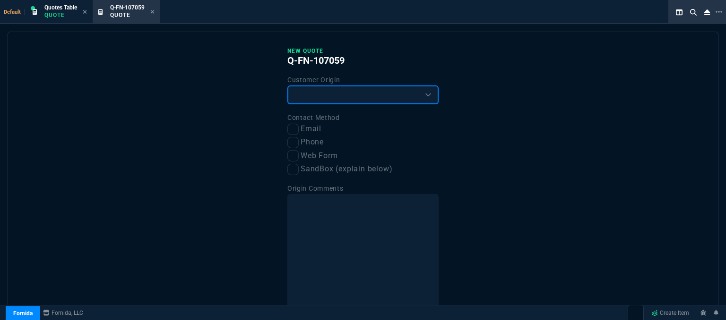
click at [353, 97] on select "Existing Customer Amazon Lead (first order) Website Lead (first order) Called (…" at bounding box center [362, 95] width 151 height 19
select select "existing"
click at [287, 86] on select "Existing Customer Amazon Lead (first order) Website Lead (first order) Called (…" at bounding box center [362, 95] width 151 height 19
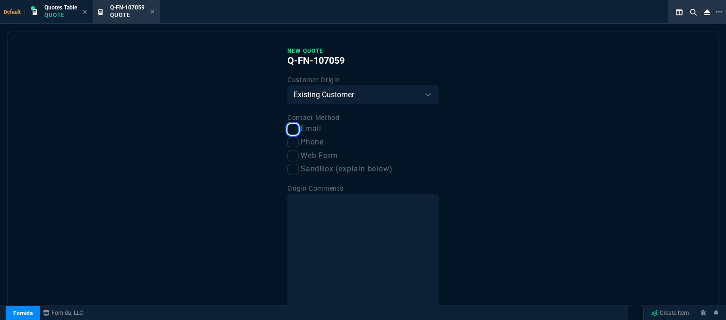
click at [291, 129] on input "Email" at bounding box center [292, 129] width 11 height 11
checkbox input "true"
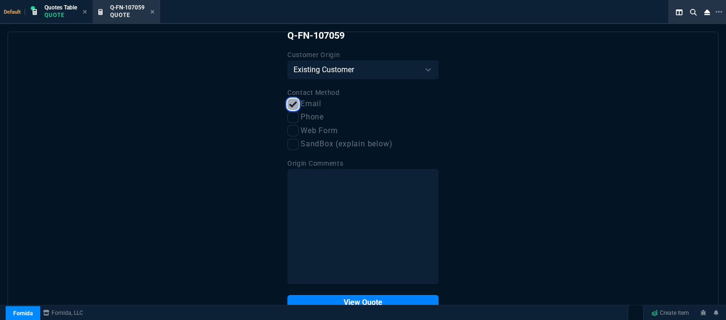
scroll to position [48, 0]
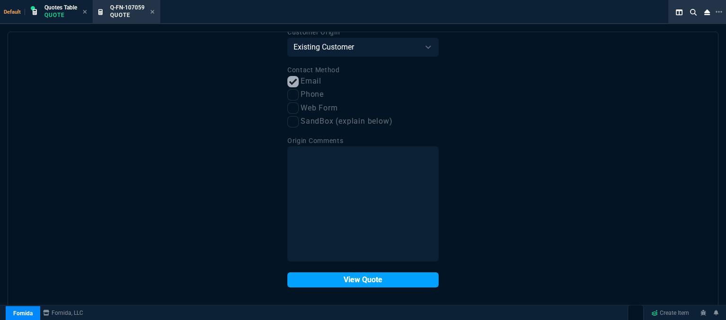
click at [363, 281] on button "View Quote" at bounding box center [362, 280] width 151 height 15
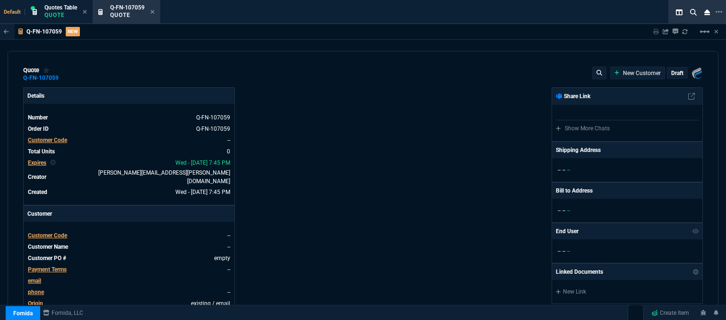
click at [61, 232] on span "Customer Code" at bounding box center [47, 235] width 39 height 7
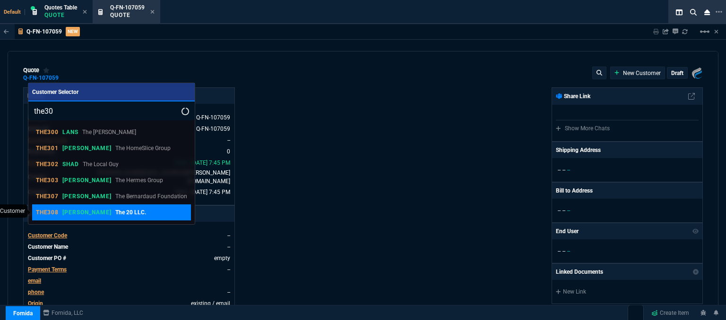
type input "the30"
click at [78, 215] on p "[PERSON_NAME]" at bounding box center [86, 213] width 49 height 8
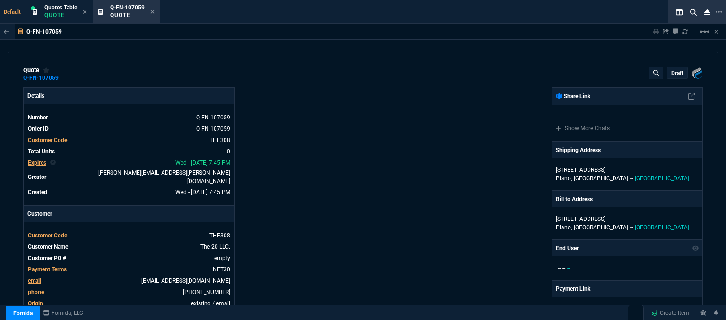
click at [225, 254] on link "empty" at bounding box center [221, 258] width 18 height 9
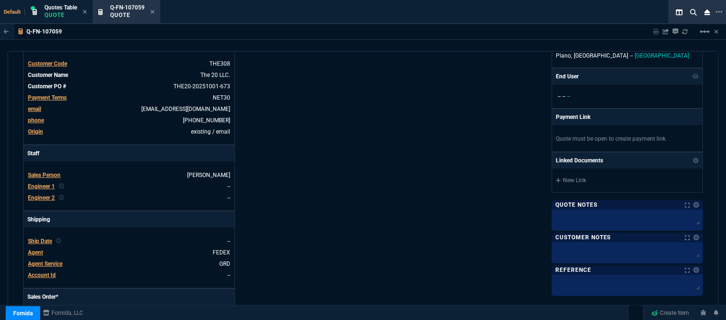
scroll to position [189, 0]
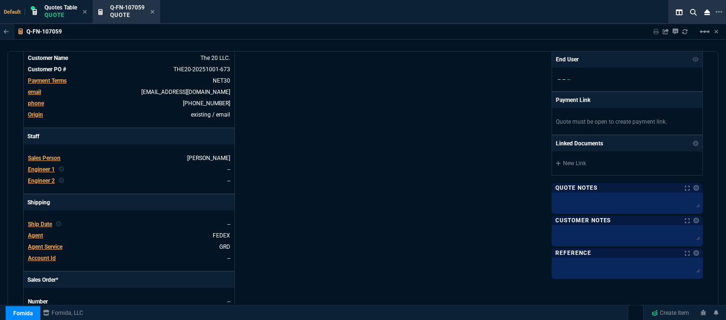
click at [34, 232] on span "Agent" at bounding box center [35, 235] width 15 height 7
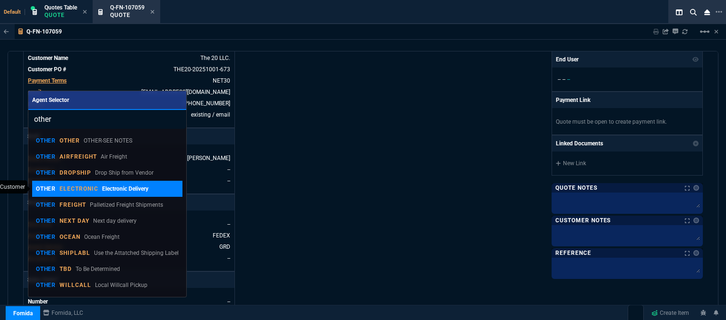
type input "other"
click at [95, 183] on link "OTHER ELECTRONIC Electronic Delivery" at bounding box center [107, 189] width 151 height 16
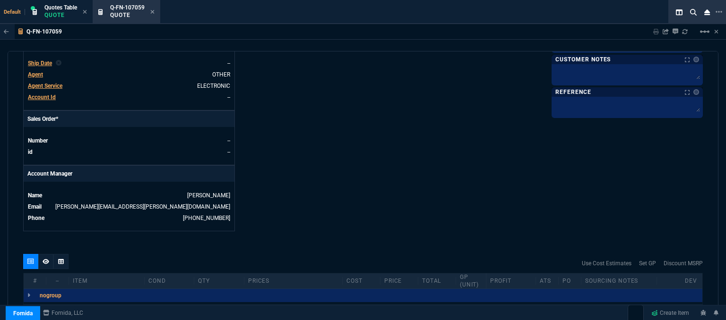
scroll to position [425, 0]
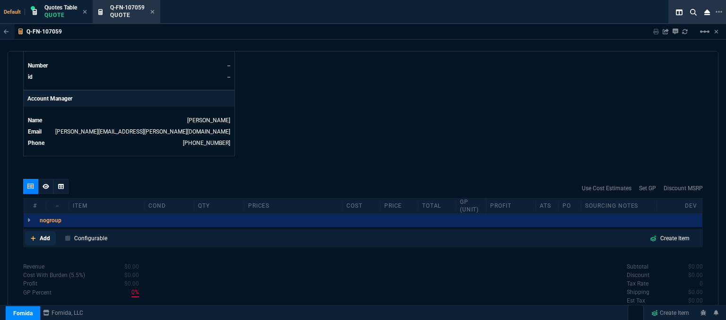
click at [33, 236] on icon at bounding box center [33, 238] width 5 height 5
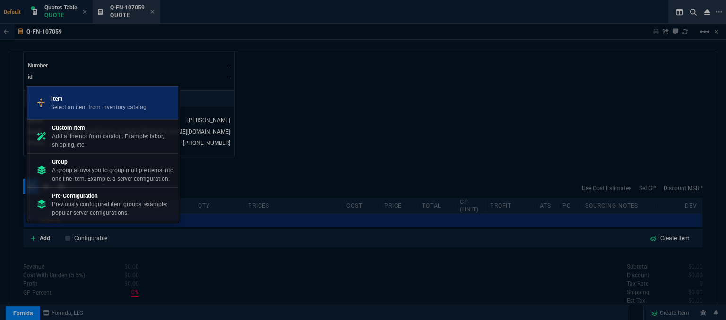
click at [73, 107] on p "Select an item from inventory catalog" at bounding box center [98, 107] width 95 height 9
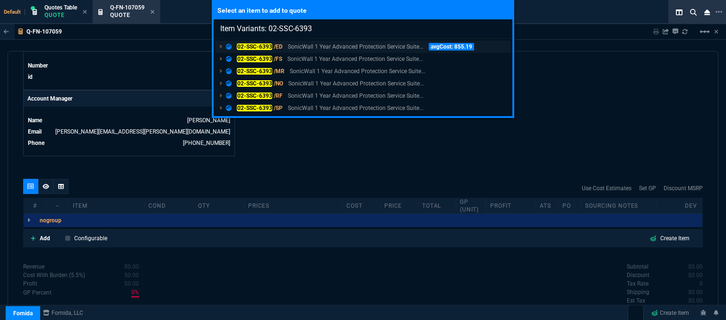
type input "Item Variants: 02-SSC-6393"
click at [315, 47] on p "SonicWall 1 Year Advanced Protection Service Suite..." at bounding box center [356, 47] width 136 height 9
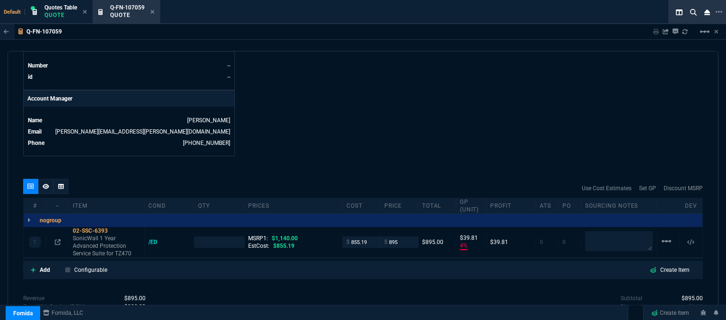
type input "4"
type input "40"
type input "1140"
type input "21"
click at [593, 240] on textarea at bounding box center [619, 241] width 68 height 20
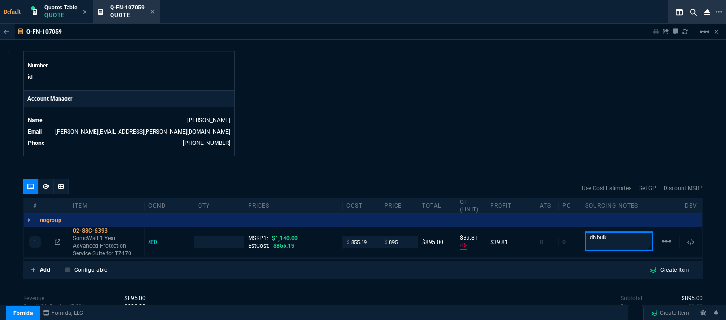
type textarea "dh bulk"
type input "1"
drag, startPoint x: 609, startPoint y: 231, endPoint x: 546, endPoint y: 117, distance: 130.7
click at [546, 214] on div "nogroup Quantity Quantity 1 Units -- unitCost -- Price -- Total -- Profit -- Gp…" at bounding box center [363, 236] width 678 height 45
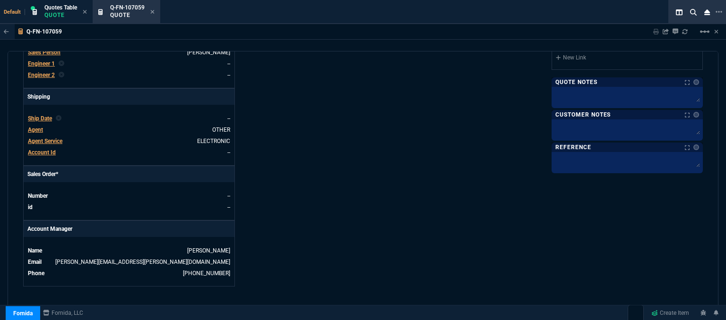
scroll to position [283, 0]
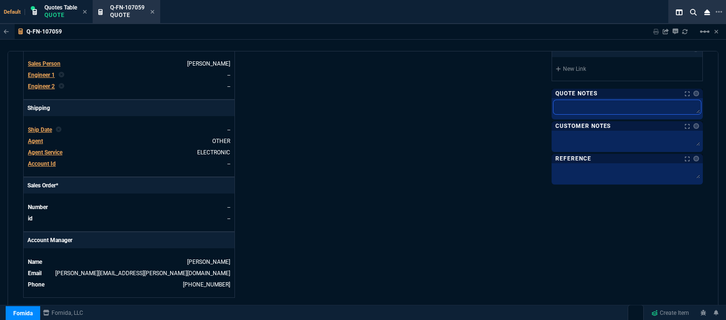
click at [559, 110] on textarea at bounding box center [626, 107] width 147 height 14
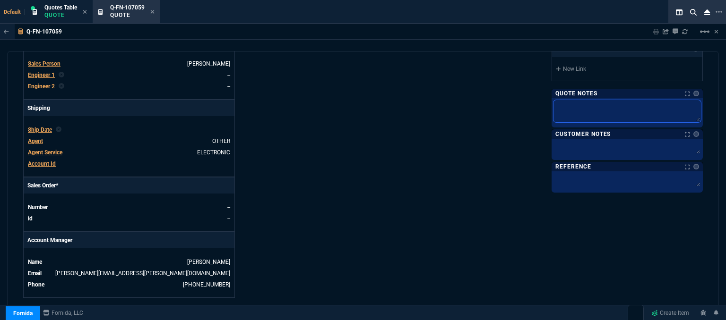
paste textarea "dh bulk"
type textarea "dh bulk"
drag, startPoint x: 573, startPoint y: 159, endPoint x: 577, endPoint y: 142, distance: 17.0
click at [573, 158] on div "Quote Notes Notes Quote Notes Notes dh bulk dh bulk dh bulk Customer Notes Cust…" at bounding box center [626, 141] width 151 height 104
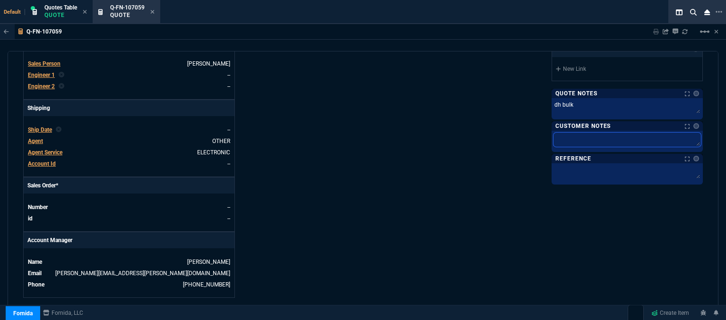
click at [585, 137] on textarea at bounding box center [626, 140] width 147 height 14
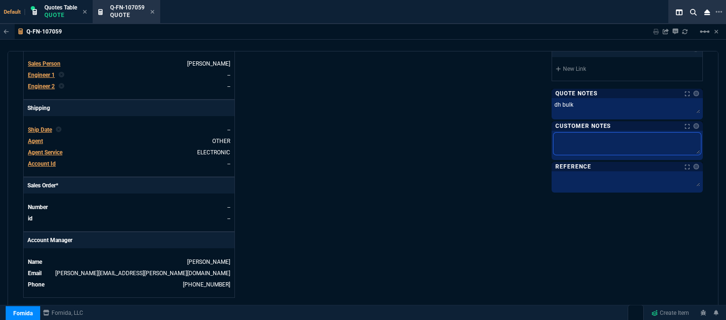
type textarea "E"
type textarea "EL"
type textarea "ELE"
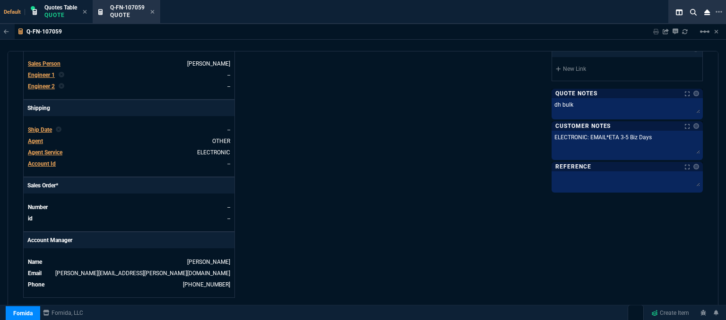
click at [439, 166] on div "Fornida, LLC [STREET_ADDRESS] Share Link Show More Chats Shipping Address [STRE…" at bounding box center [533, 51] width 340 height 494
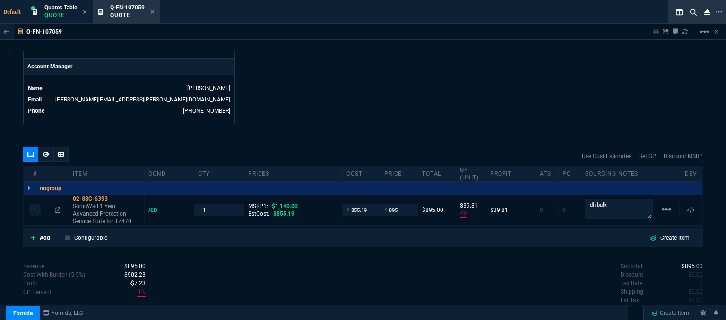
scroll to position [472, 0]
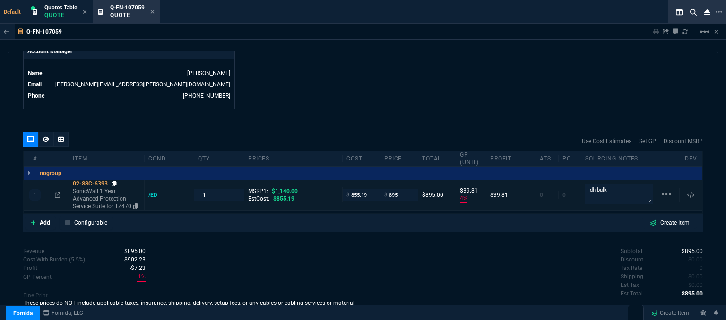
click at [116, 181] on icon at bounding box center [113, 184] width 5 height 6
click at [370, 189] on input "855.19" at bounding box center [361, 194] width 30 height 11
click at [115, 181] on icon at bounding box center [113, 184] width 5 height 6
click at [403, 189] on input "895" at bounding box center [399, 194] width 30 height 11
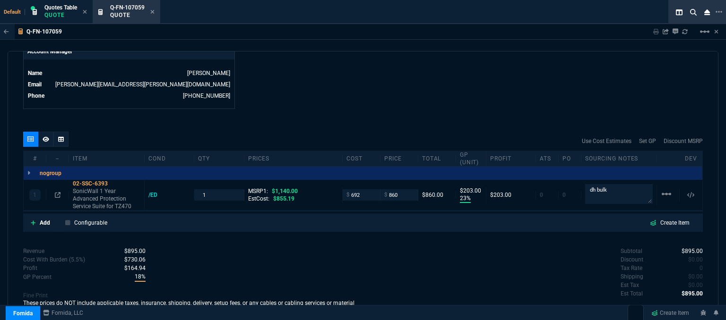
click at [406, 189] on input "860" at bounding box center [399, 194] width 30 height 11
click at [45, 137] on icon at bounding box center [46, 139] width 7 height 5
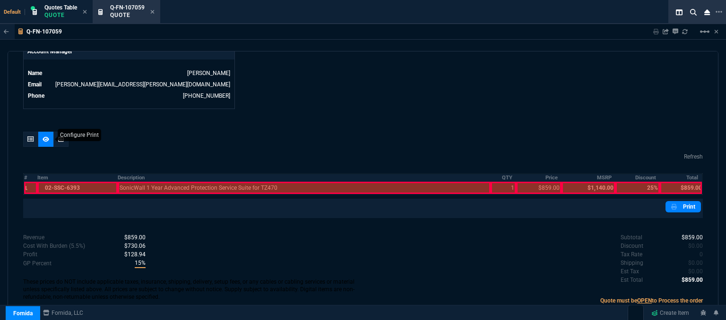
scroll to position [471, 0]
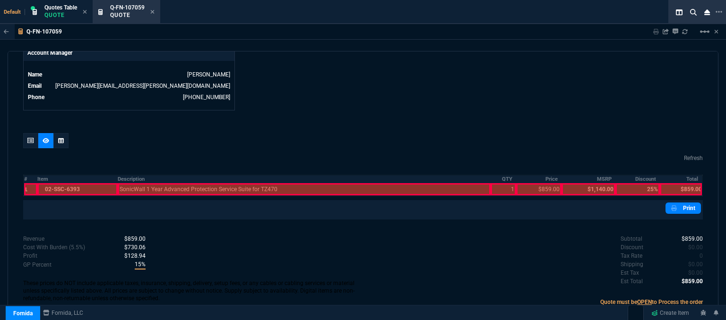
click at [81, 183] on div at bounding box center [77, 189] width 80 height 12
click at [193, 183] on div at bounding box center [304, 189] width 373 height 12
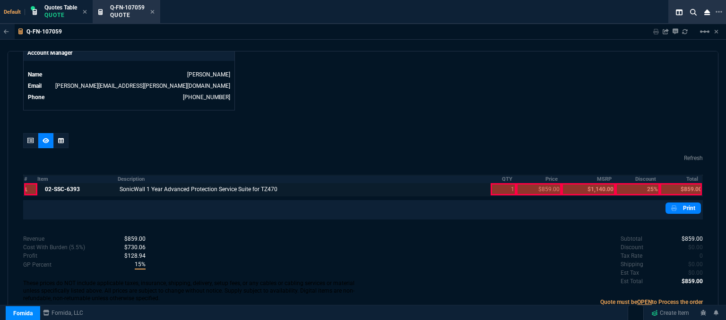
click at [495, 183] on div at bounding box center [503, 189] width 26 height 12
click at [530, 183] on div at bounding box center [538, 189] width 45 height 12
click at [681, 183] on div at bounding box center [681, 189] width 42 height 12
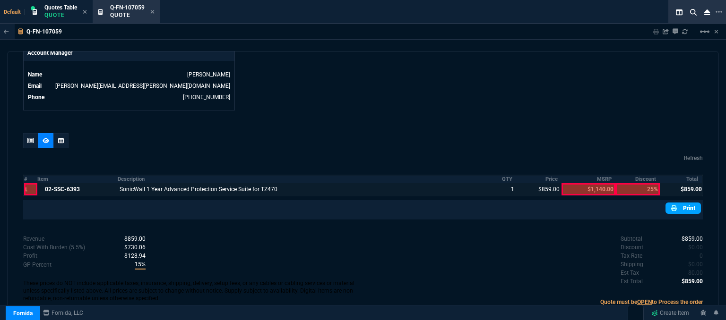
click at [682, 203] on link "Print" at bounding box center [682, 208] width 35 height 11
click at [153, 12] on icon at bounding box center [153, 12] width 4 height 4
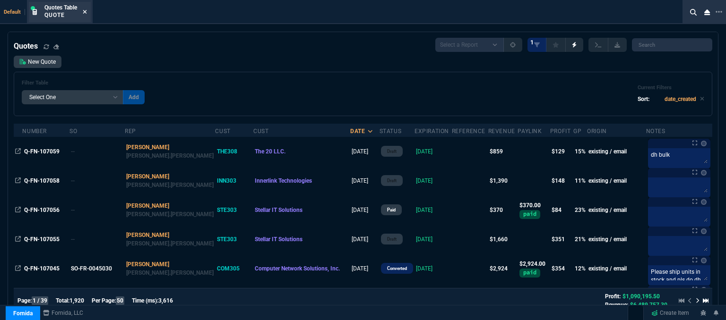
click at [85, 12] on icon at bounding box center [85, 12] width 4 height 4
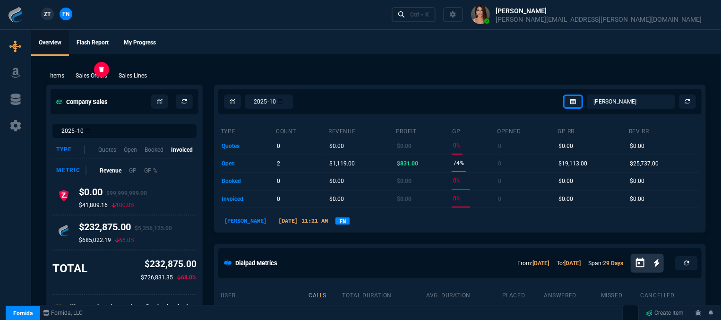
click at [96, 76] on p "Sales Orders" at bounding box center [92, 75] width 32 height 9
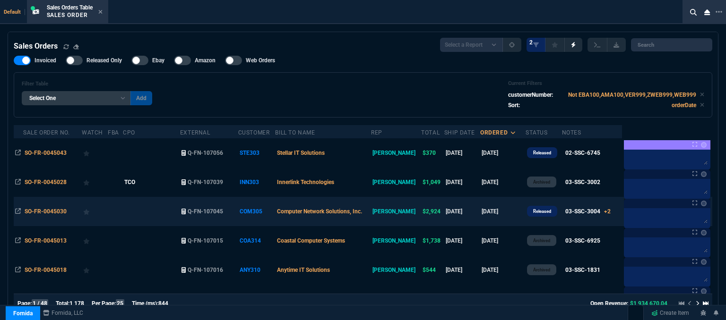
click at [371, 213] on td "Computer Network Solutions, Inc." at bounding box center [323, 211] width 96 height 29
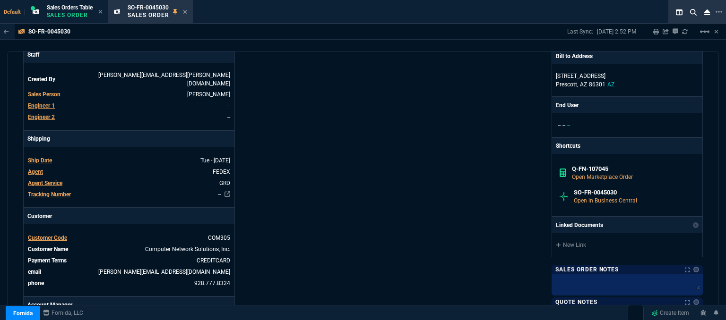
scroll to position [283, 0]
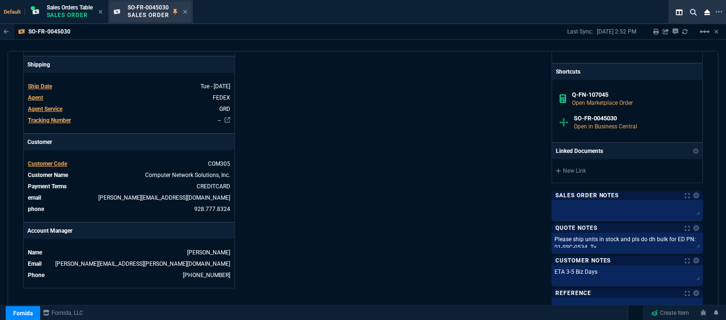
click at [184, 11] on div "SO-FR-0045030 Sales Order" at bounding box center [158, 12] width 60 height 17
click at [187, 10] on icon at bounding box center [185, 12] width 4 height 6
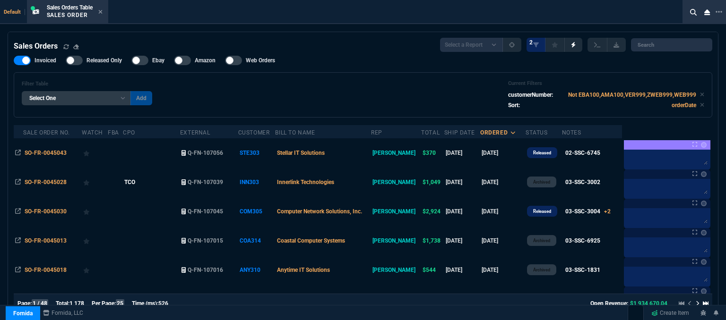
select select "12: [PERSON_NAME]"
select select
click at [102, 13] on icon at bounding box center [100, 12] width 4 height 4
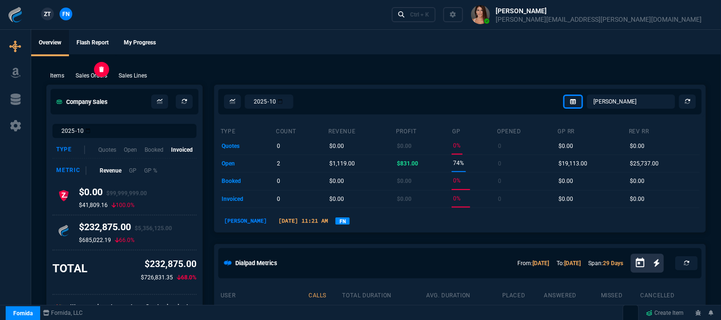
click at [91, 75] on p "Sales Orders" at bounding box center [92, 75] width 32 height 9
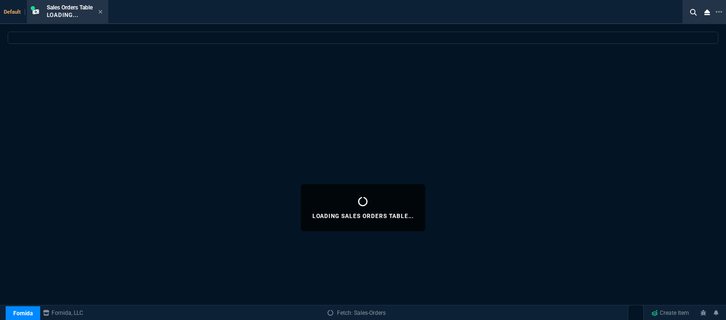
select select
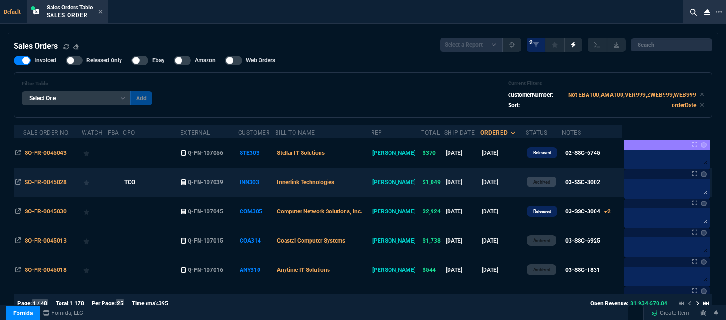
click at [368, 179] on td "Innerlink Technologies" at bounding box center [323, 182] width 96 height 29
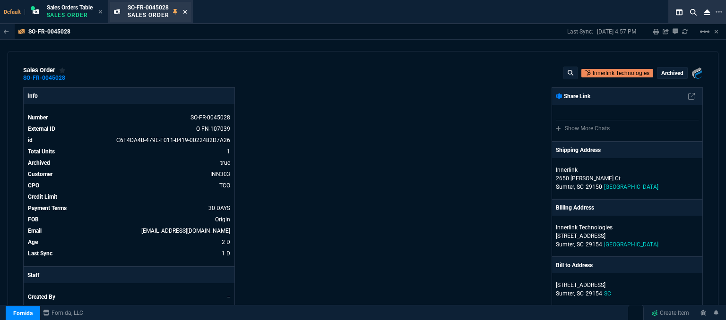
click at [186, 12] on icon at bounding box center [185, 12] width 4 height 4
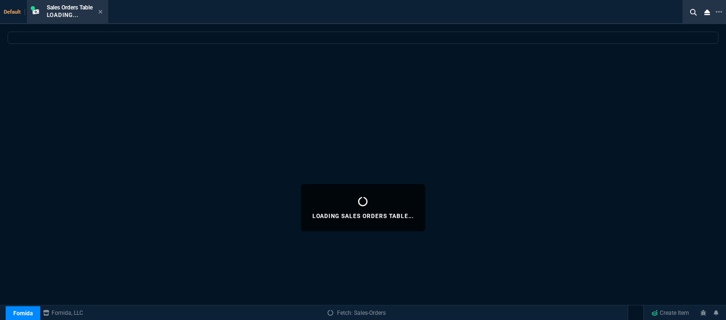
select select
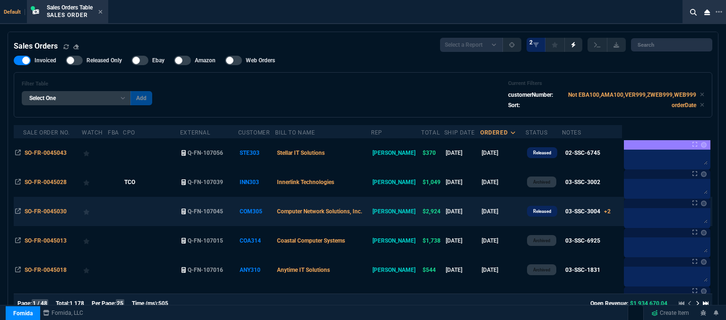
click at [371, 210] on td "Computer Network Solutions, Inc." at bounding box center [323, 211] width 96 height 29
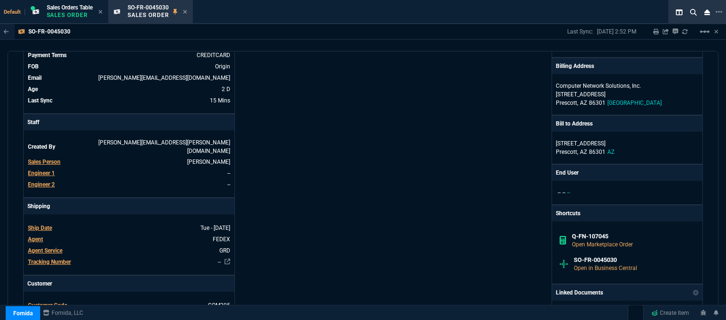
scroll to position [283, 0]
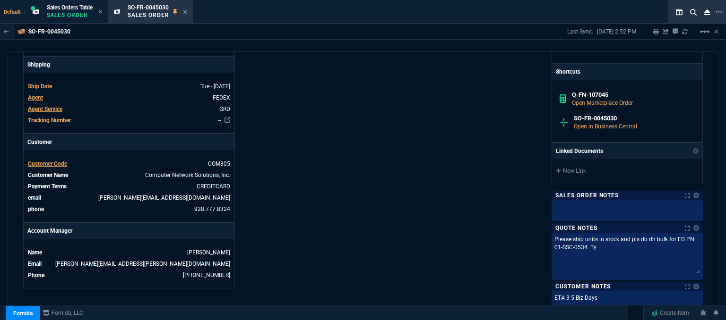
drag, startPoint x: 693, startPoint y: 246, endPoint x: 692, endPoint y: 276, distance: 30.7
click at [692, 275] on textarea "Please ship units in stock and pls do dh bulk for ED PN: 01-SSC-0534. Ty" at bounding box center [626, 255] width 147 height 40
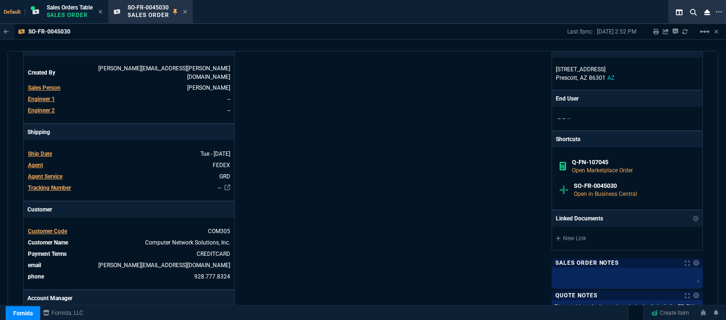
scroll to position [289, 0]
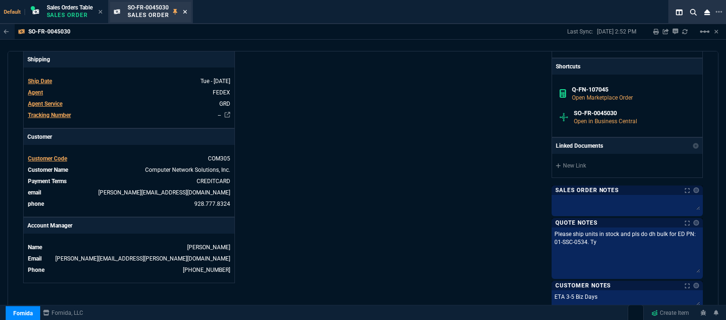
click at [186, 11] on icon at bounding box center [185, 12] width 4 height 4
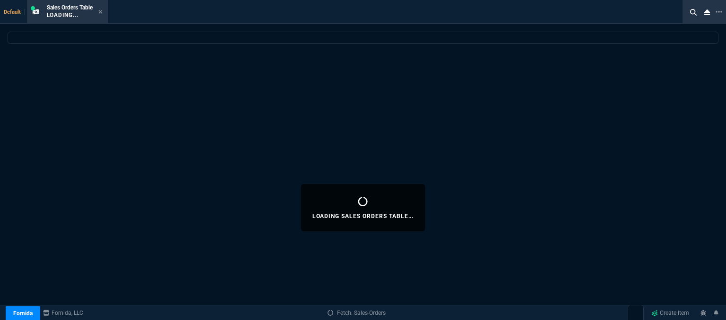
select select
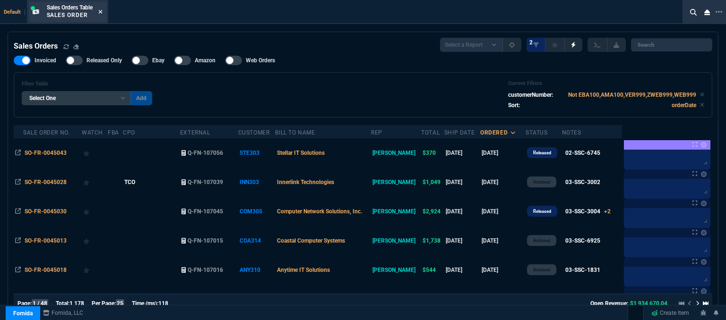
click at [100, 9] on icon at bounding box center [100, 12] width 4 height 6
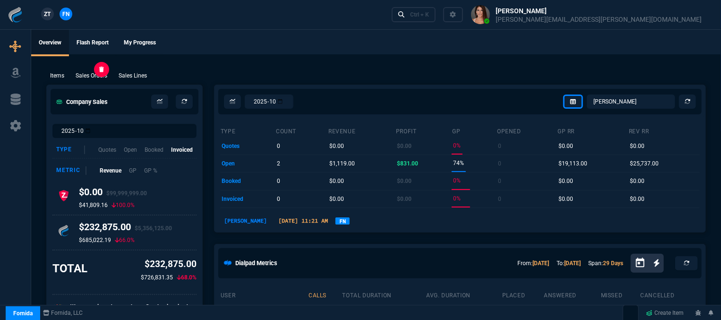
click at [99, 76] on p "Sales Orders" at bounding box center [92, 75] width 32 height 9
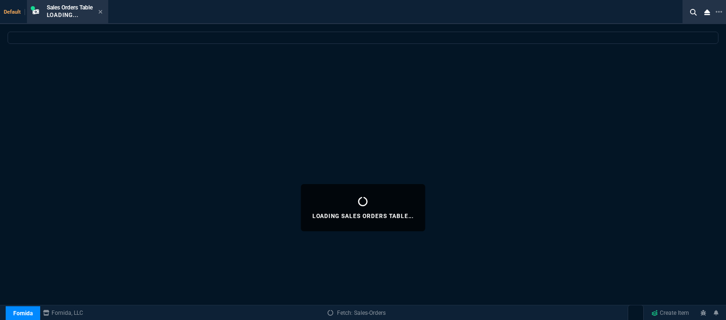
select select
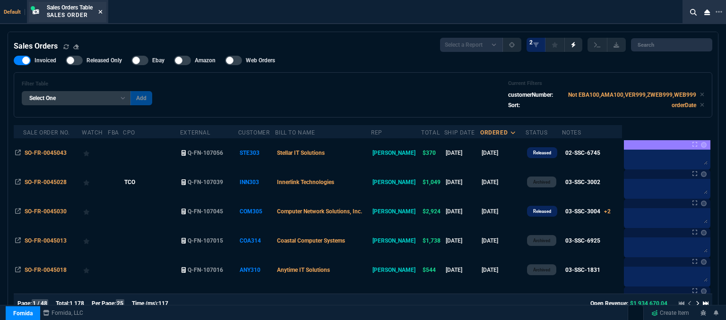
click at [101, 12] on icon at bounding box center [100, 12] width 4 height 4
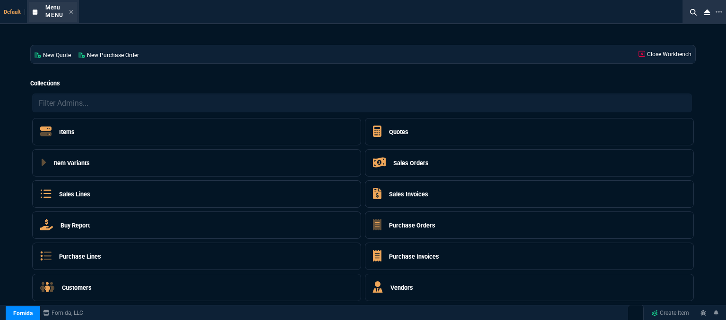
click at [73, 12] on div "Menu Menu" at bounding box center [53, 12] width 48 height 20
click at [70, 11] on icon at bounding box center [71, 12] width 4 height 4
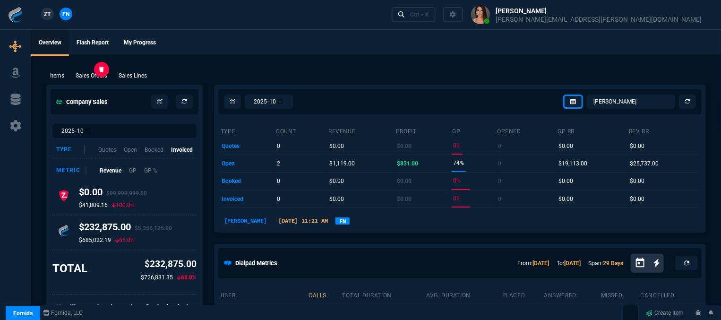
click at [100, 78] on p "Sales Orders" at bounding box center [92, 75] width 32 height 9
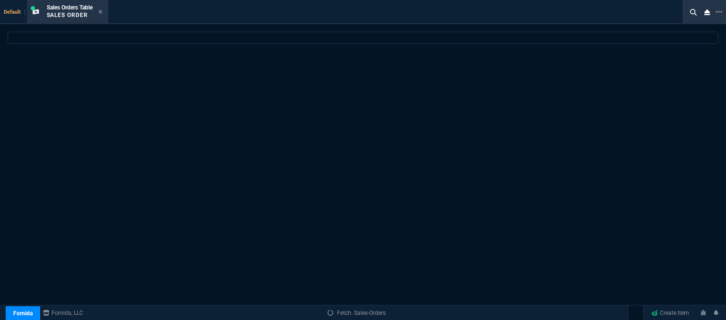
select select
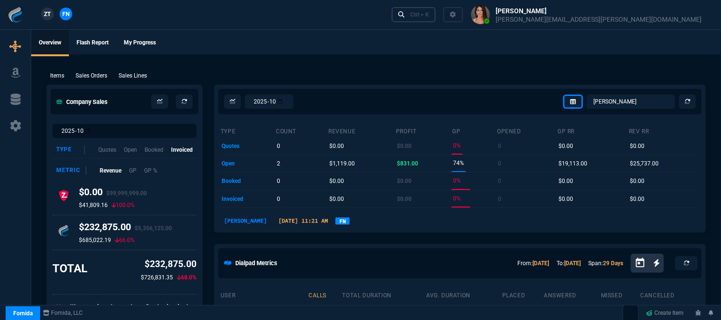
click at [429, 11] on div "Ctrl + K" at bounding box center [419, 15] width 19 height 8
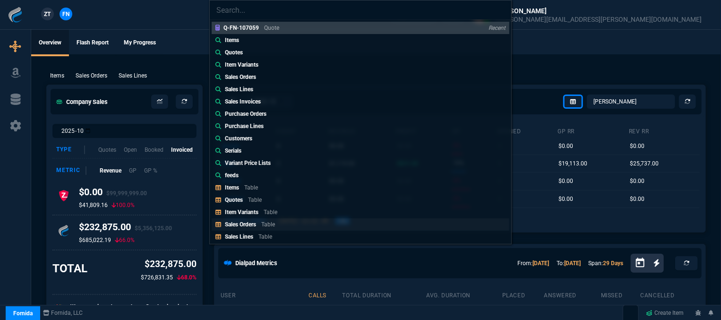
click at [266, 220] on div "Sales Orders Table" at bounding box center [252, 224] width 54 height 9
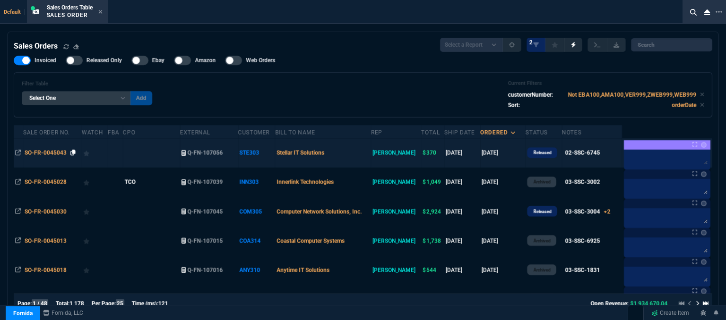
click at [72, 154] on icon at bounding box center [72, 153] width 5 height 6
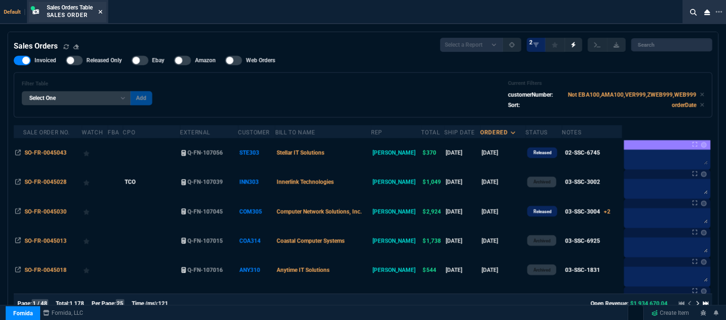
click at [101, 16] on nx-icon at bounding box center [100, 13] width 4 height 8
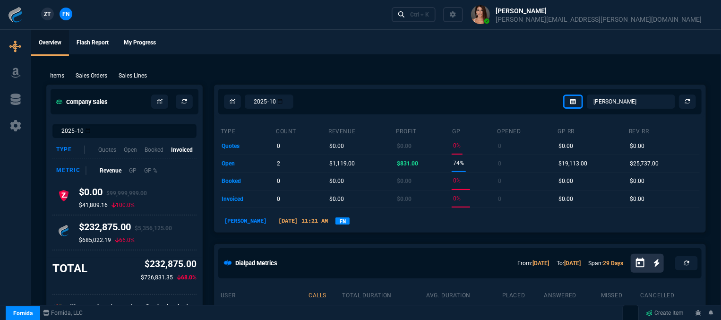
click at [542, 4] on div "Ctrl + K" at bounding box center [551, 14] width 326 height 29
click at [429, 16] on div "Ctrl + K" at bounding box center [419, 15] width 19 height 8
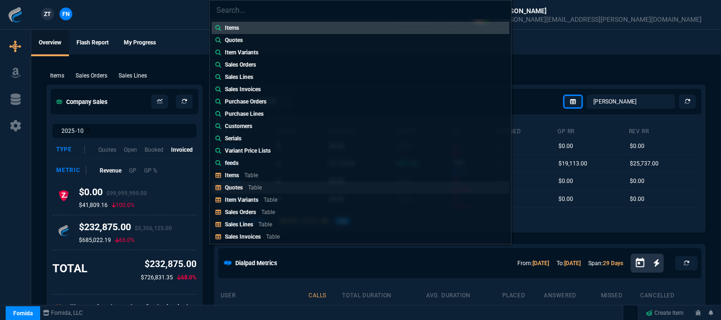
click at [253, 184] on p "Table" at bounding box center [255, 187] width 14 height 7
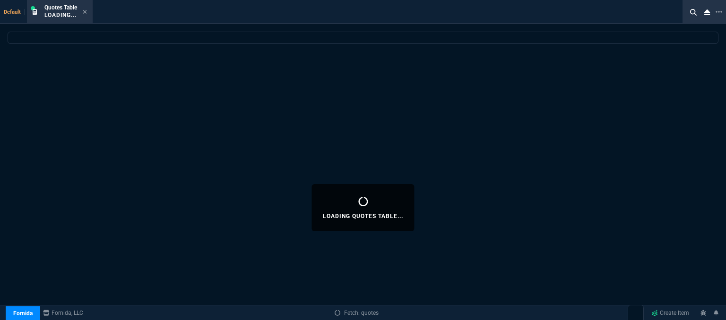
select select
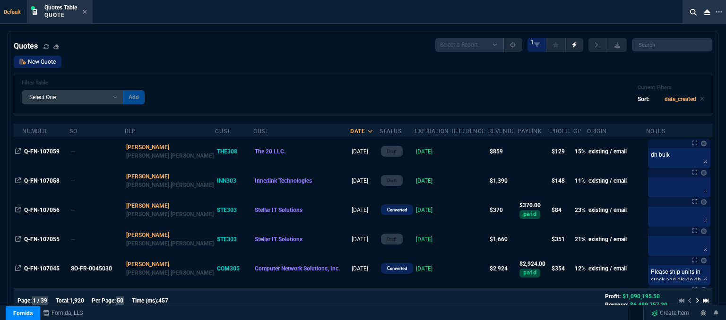
click at [40, 65] on link "New Quote" at bounding box center [38, 62] width 48 height 12
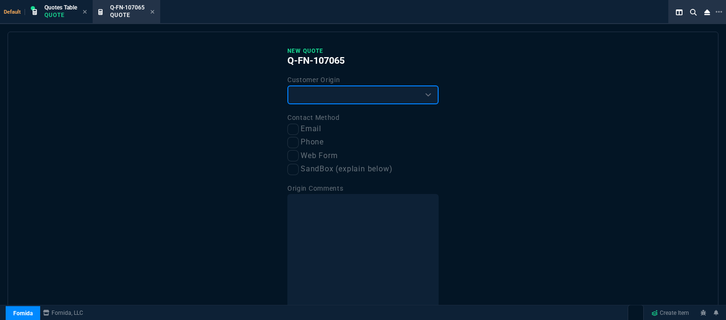
click at [297, 99] on select "Existing Customer Amazon Lead (first order) Website Lead (first order) Called (…" at bounding box center [362, 95] width 151 height 19
select select "existing"
click at [287, 86] on select "Existing Customer Amazon Lead (first order) Website Lead (first order) Called (…" at bounding box center [362, 95] width 151 height 19
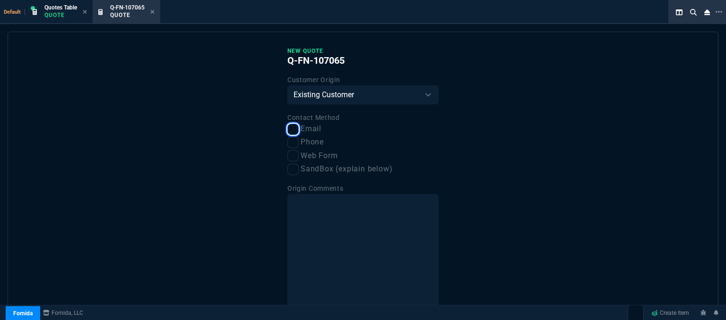
click at [290, 129] on input "Email" at bounding box center [292, 129] width 11 height 11
checkbox input "true"
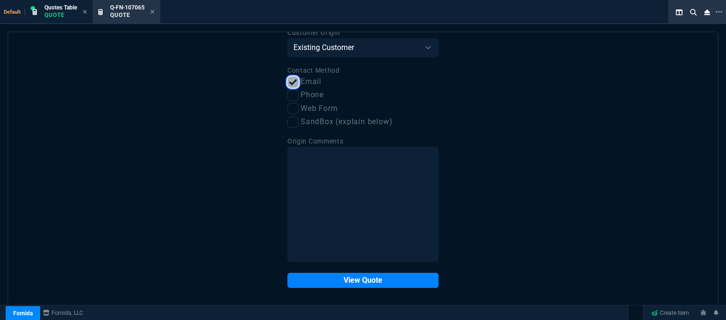
scroll to position [48, 0]
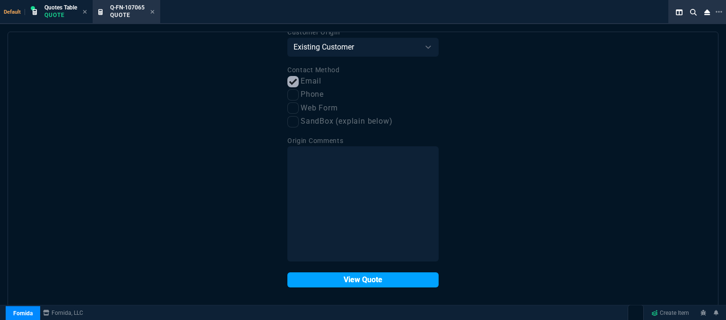
click at [359, 284] on button "View Quote" at bounding box center [362, 280] width 151 height 15
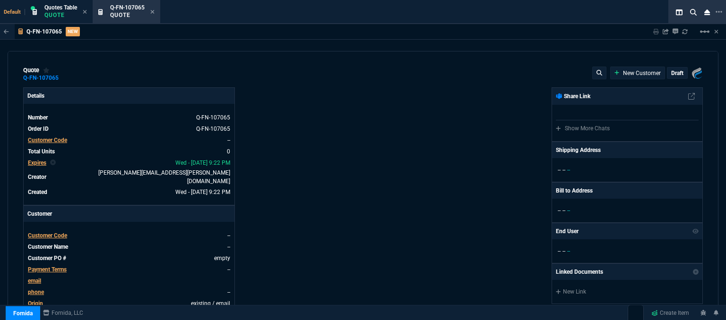
click at [44, 232] on span "Customer Code" at bounding box center [47, 235] width 39 height 7
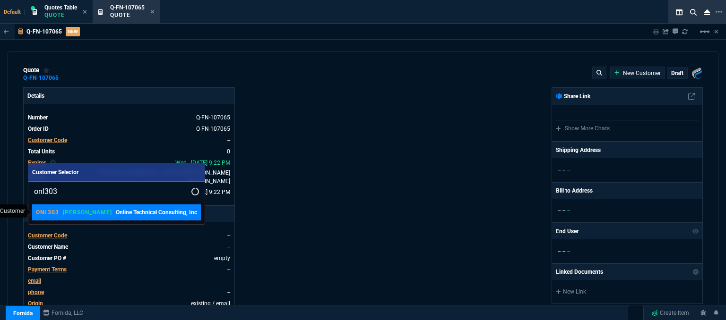
type input "onl303"
click at [82, 214] on div "ONL303 ROSS Online Technical Consulting, Inc" at bounding box center [116, 212] width 161 height 9
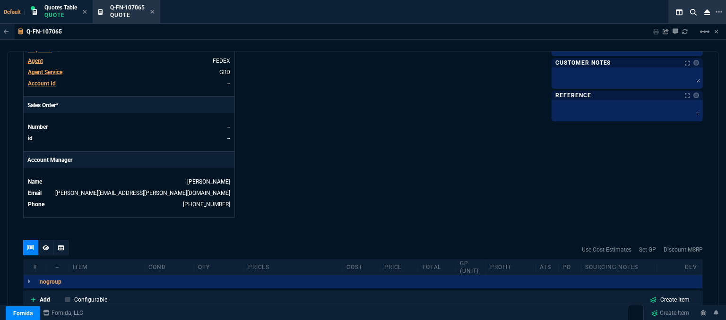
scroll to position [425, 0]
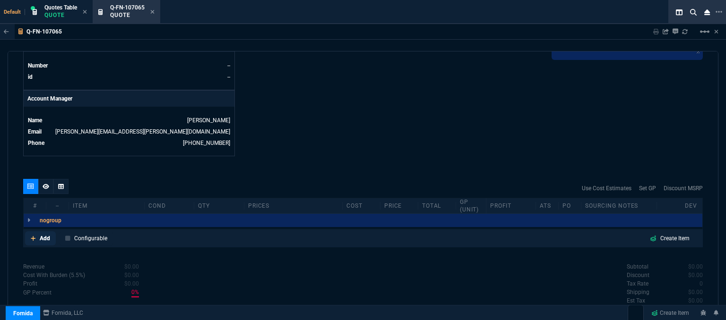
click at [33, 236] on icon at bounding box center [33, 238] width 5 height 5
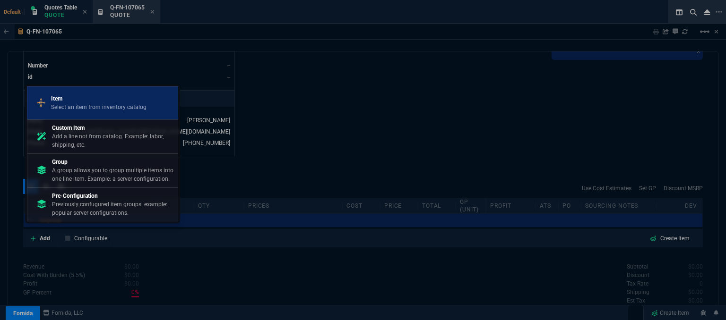
click at [86, 107] on p "Select an item from inventory catalog" at bounding box center [98, 107] width 95 height 9
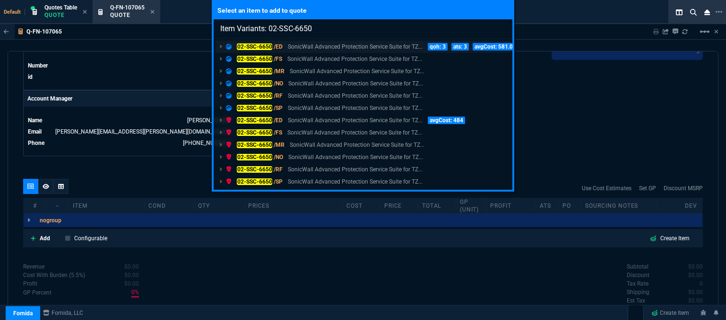
type input "Item Variants: 02-SSC-6650"
click at [330, 43] on p "SonicWall Advanced Protection Service Suite for TZ..." at bounding box center [355, 47] width 135 height 9
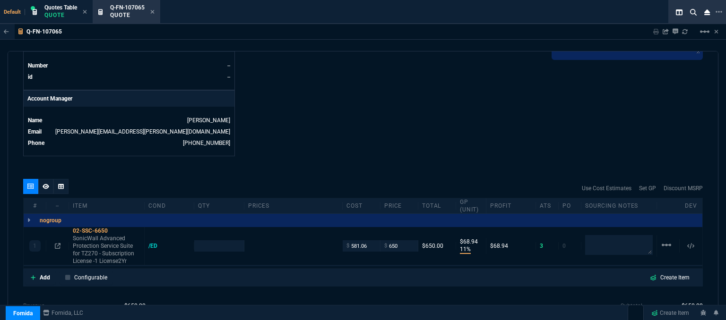
type input "11"
type input "69"
type input "892.91"
type input "27"
click at [104, 245] on p "SonicWall Advanced Protection Service Suite for TZ270 - Subscription License -1…" at bounding box center [107, 250] width 68 height 30
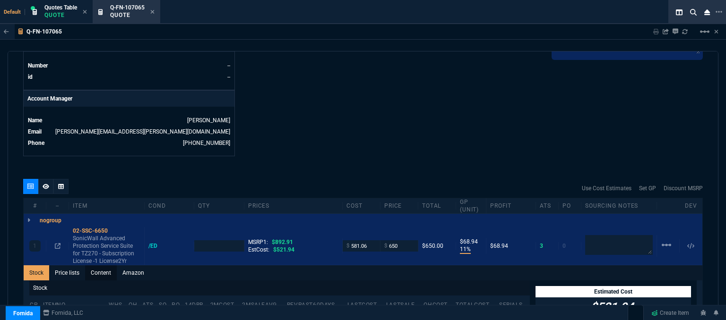
click at [103, 266] on link "Content" at bounding box center [101, 273] width 32 height 15
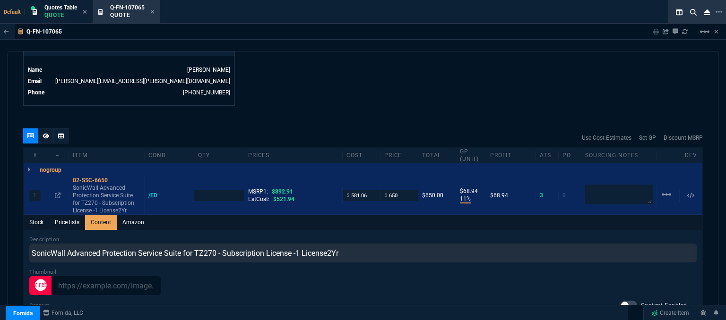
scroll to position [520, 0]
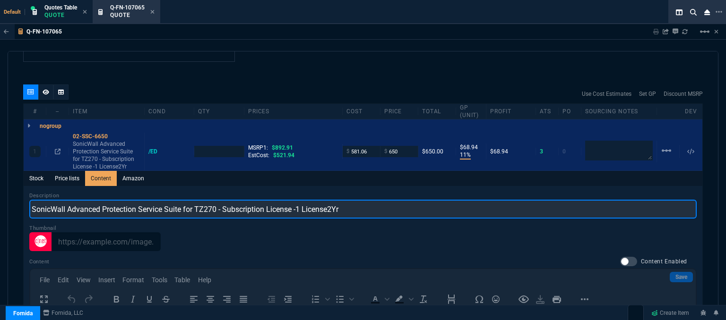
drag, startPoint x: 261, startPoint y: 199, endPoint x: 302, endPoint y: 220, distance: 45.8
click at [8, 199] on div "quote Q-FN-107065 Online Technical Consulting, Inc draft Fornida, LLC 2609 Tech…" at bounding box center [363, 187] width 711 height 272
paste input "ADVANCED PROTECTION SERVICE SUITE FOR TZ270 2YR"
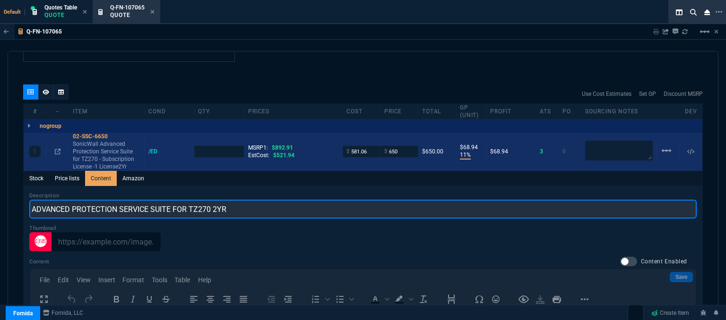
type input "ADVANCED PROTECTION SERVICE SUITE FOR TZ270 2YR"
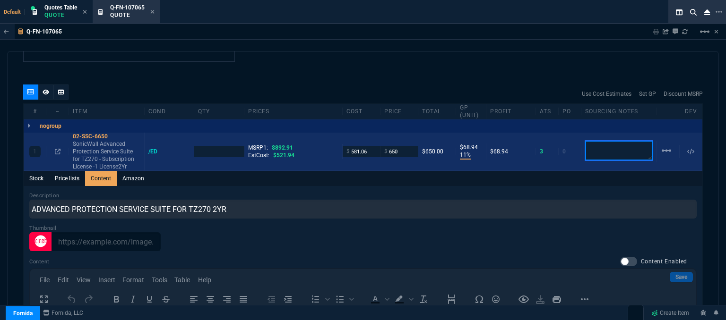
click at [615, 141] on textarea at bounding box center [619, 151] width 68 height 20
type input "1"
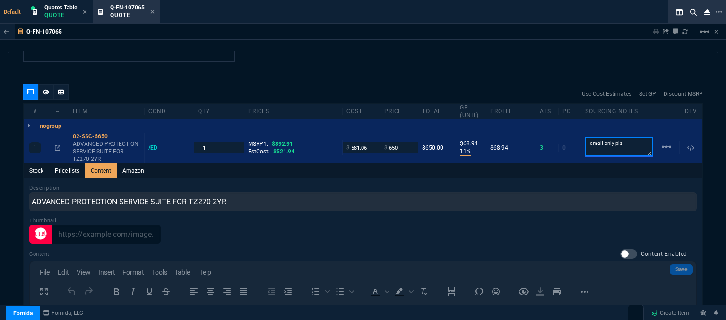
type textarea "email only pls"
click at [395, 58] on div "quote Q-FN-107065 Online Technical Consulting, Inc draft Fornida, LLC 2609 Tech…" at bounding box center [363, 187] width 711 height 272
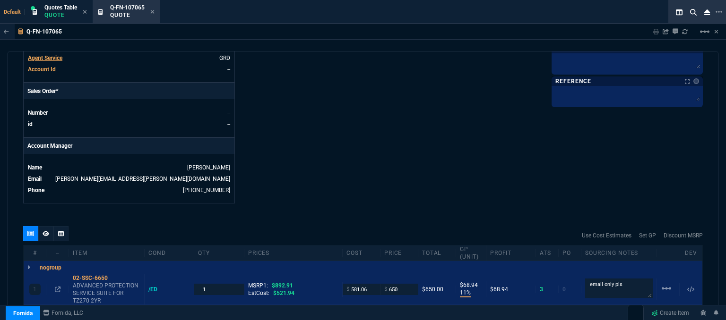
scroll to position [331, 0]
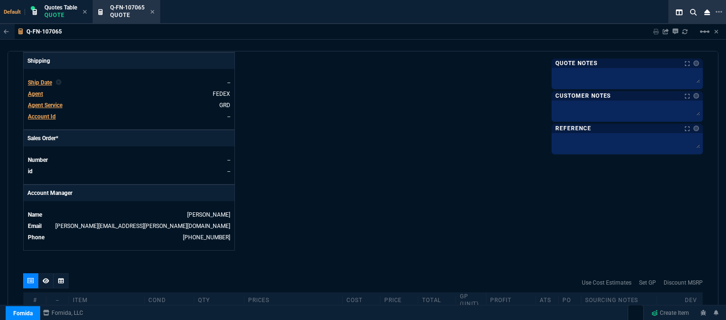
click at [37, 91] on span "Agent" at bounding box center [35, 94] width 15 height 7
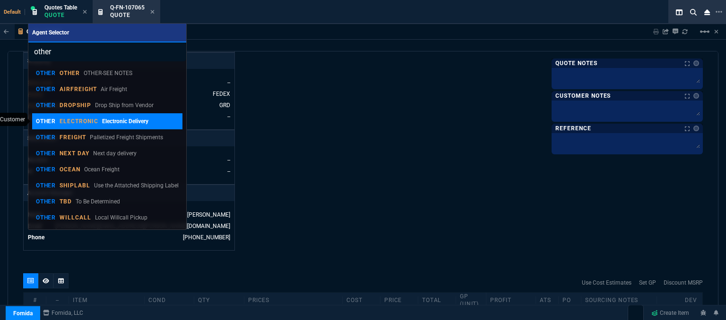
type input "other"
click at [90, 118] on p "ELECTRONIC" at bounding box center [79, 122] width 39 height 8
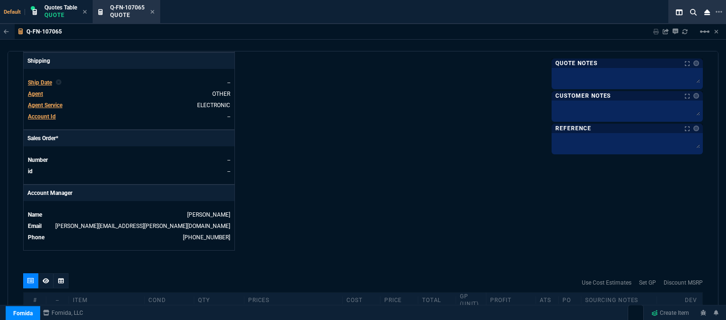
type input "11"
type input "69"
type input "27"
click at [568, 108] on textarea at bounding box center [626, 110] width 147 height 14
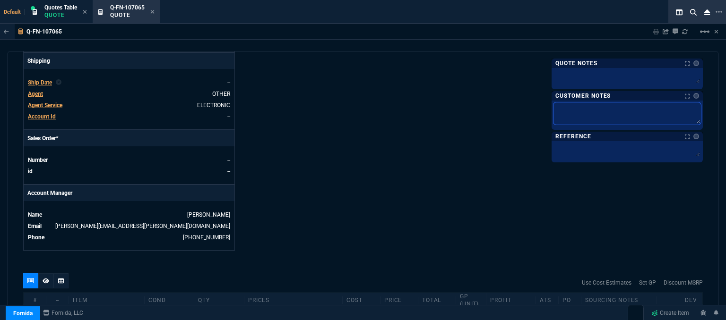
type textarea "L"
type textarea "LE"
type textarea "LEC"
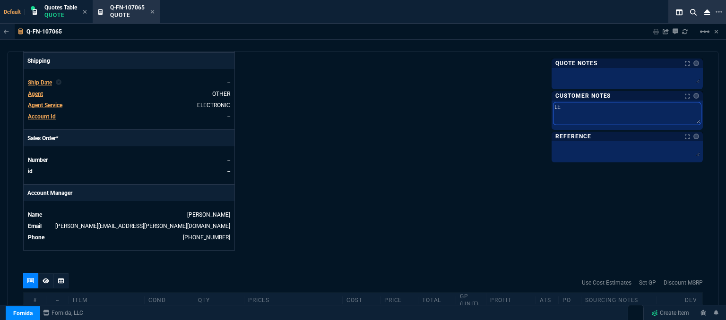
type textarea "LEC"
type textarea "LE"
type textarea "L"
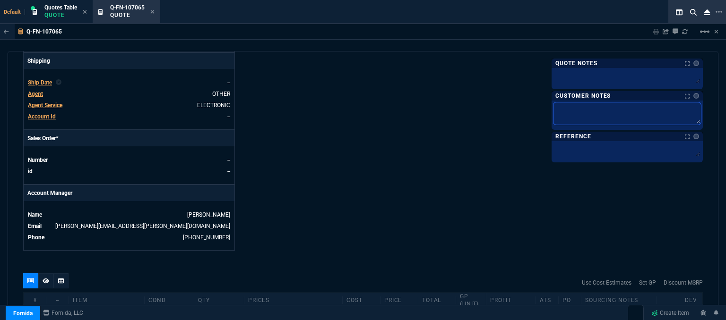
type textarea "E"
type textarea "EL"
type textarea "ELE"
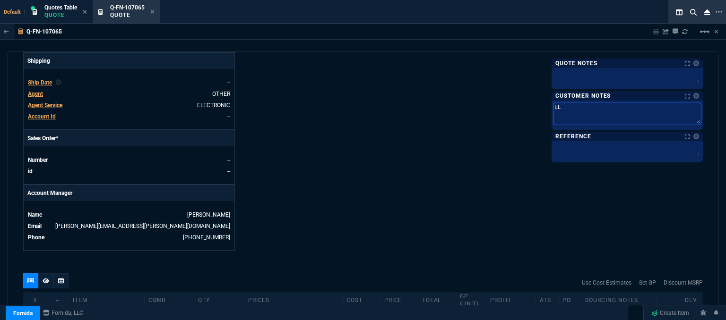
type textarea "ELE"
type textarea "ELEC"
type textarea "ELECT"
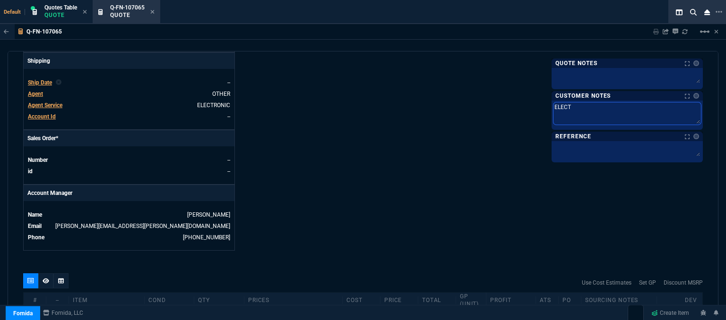
type textarea "ELECTR"
type textarea "ELECTRO"
type textarea "ELECTRON"
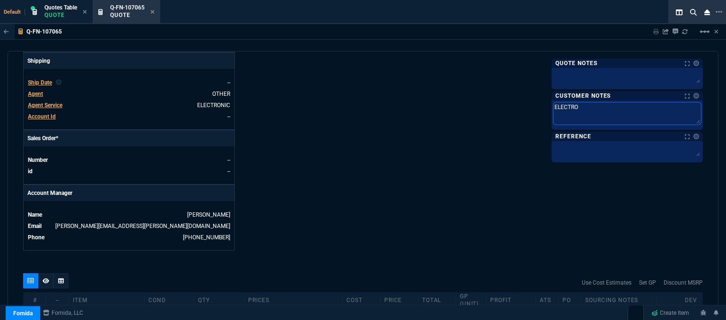
type textarea "ELECTRON"
type textarea "ELECTRONI"
type textarea "ELECTRONIC"
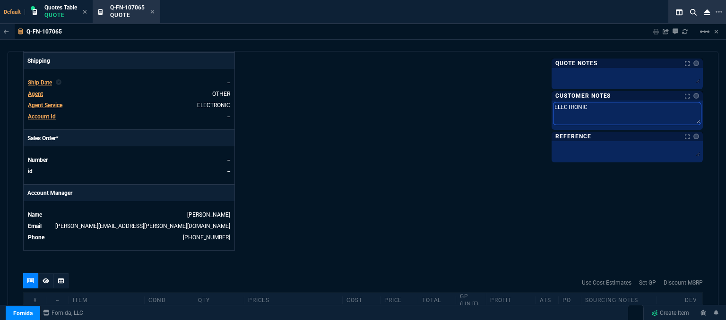
type textarea "ELECTRONIC"
type textarea "ELECTRONIC ;"
type textarea "ELECTRONIC ;E"
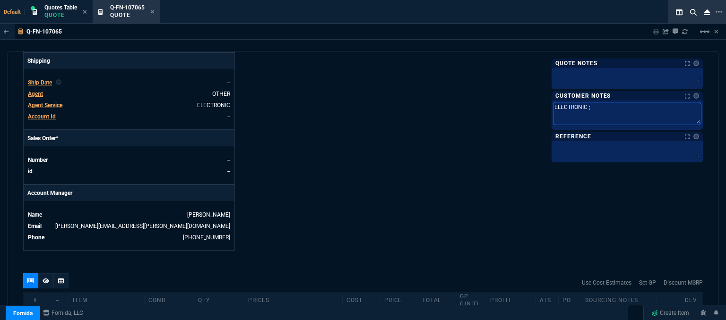
type textarea "ELECTRONIC ;E"
type textarea "ELECTRONIC ;EM"
type textarea "ELECTRONIC ;EMA"
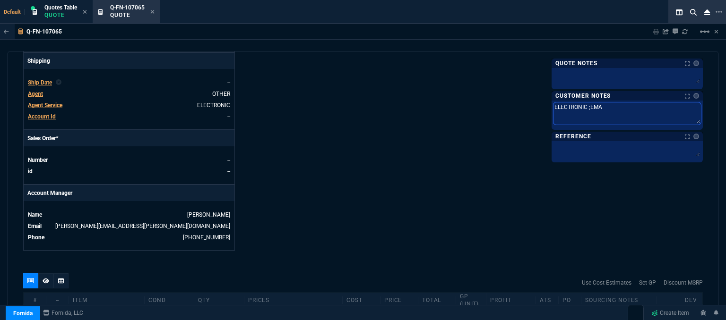
type textarea "ELECTRONIC ;EMAI"
type textarea "ELECTRONIC ;EMAIL"
click at [409, 158] on div "Fornida, LLC 2609 Technology Dr Suite 300 Plano, TX 75074 Share Link Show More …" at bounding box center [533, 4] width 340 height 494
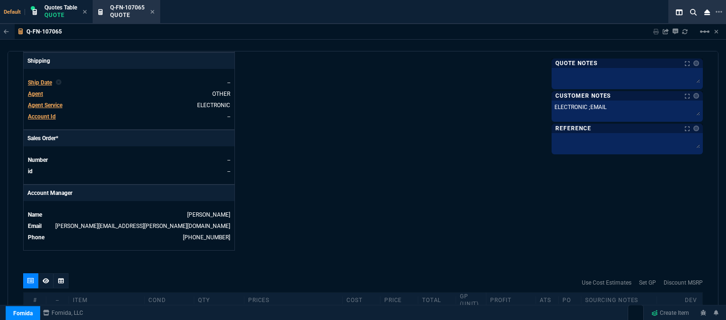
scroll to position [425, 0]
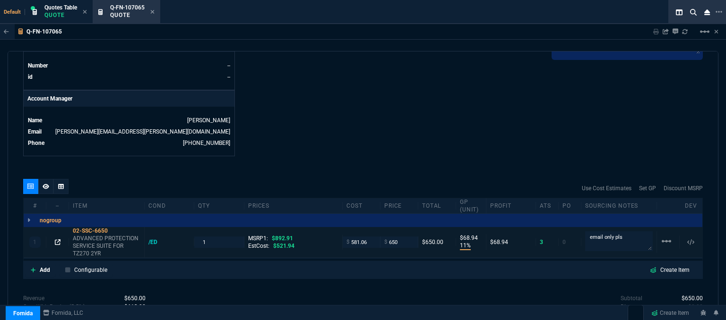
click at [58, 240] on icon at bounding box center [58, 243] width 6 height 6
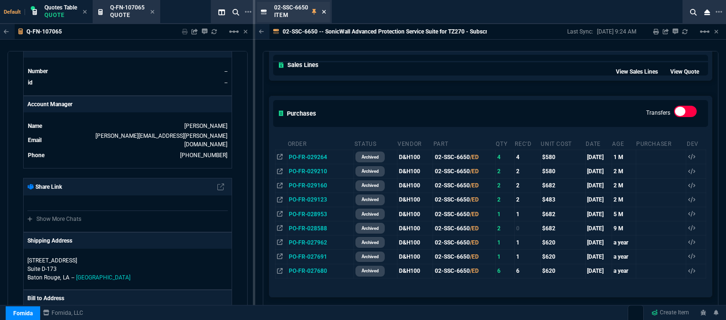
click at [322, 12] on icon at bounding box center [324, 12] width 4 height 6
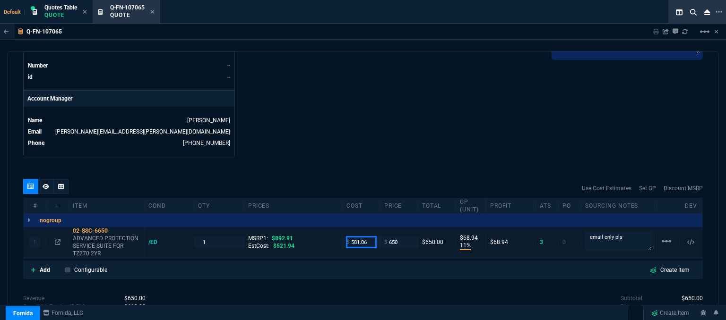
click at [367, 237] on input "581.06" at bounding box center [361, 242] width 30 height 11
type input "521.94"
type input "20"
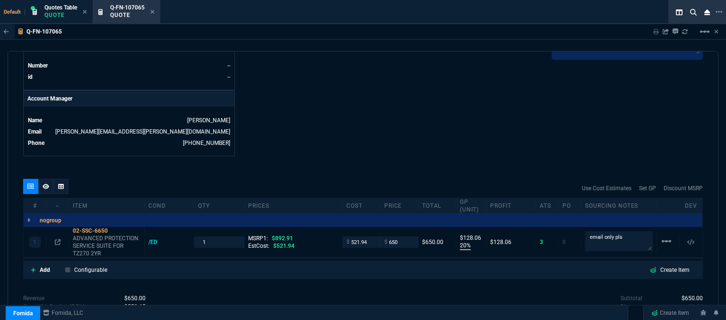
type input "128"
click at [116, 228] on icon at bounding box center [113, 231] width 5 height 6
drag, startPoint x: 205, startPoint y: 239, endPoint x: 187, endPoint y: 235, distance: 18.3
click at [187, 235] on div "1 02-SSC-6650 ADVANCED PROTECTION SERVICE SUITE FOR TZ270 2YR /ED 1 MSRP1: $892…" at bounding box center [363, 242] width 678 height 31
type input "2"
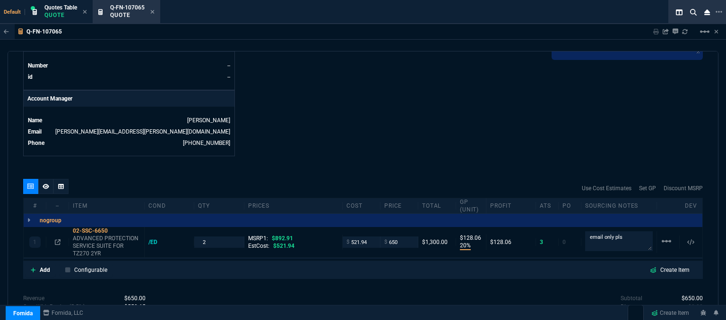
click at [57, 240] on icon at bounding box center [58, 243] width 6 height 6
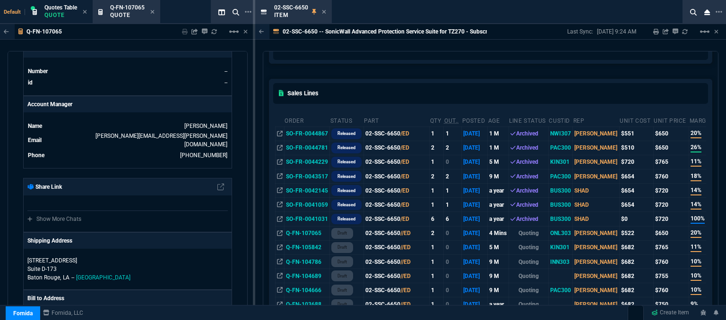
scroll to position [142, 0]
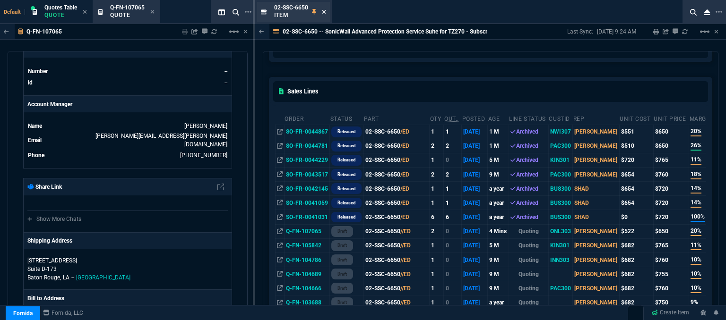
click at [322, 9] on icon at bounding box center [324, 12] width 4 height 6
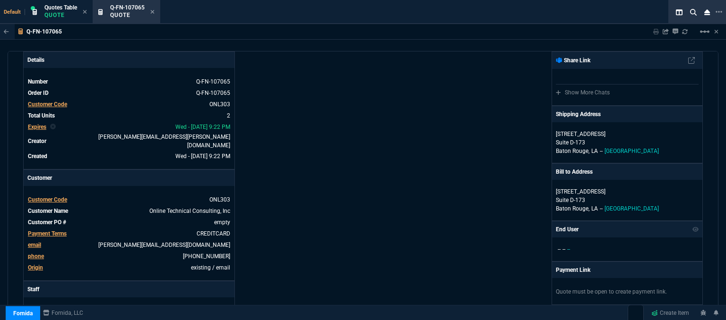
scroll to position [0, 0]
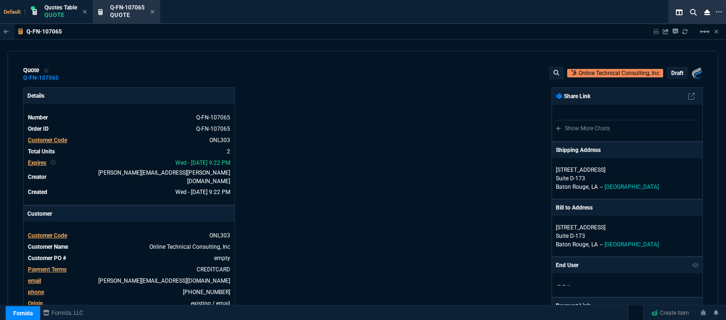
click at [671, 72] on p "draft" at bounding box center [677, 73] width 12 height 8
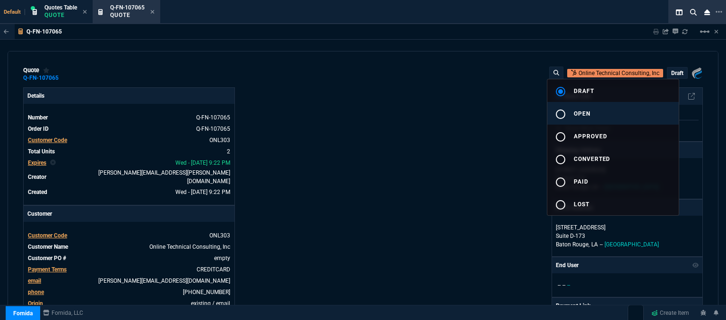
click at [632, 118] on button "radio_button_unchecked open" at bounding box center [612, 113] width 131 height 23
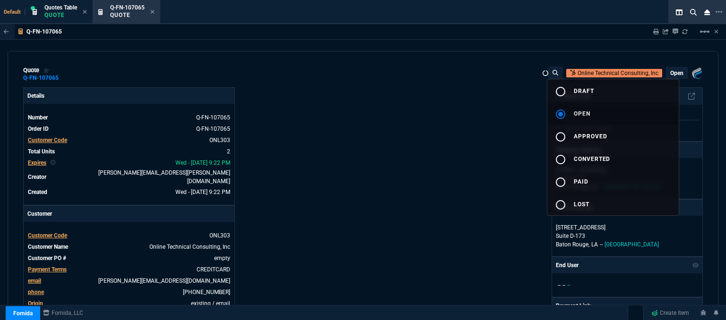
click at [433, 148] on div at bounding box center [363, 160] width 726 height 320
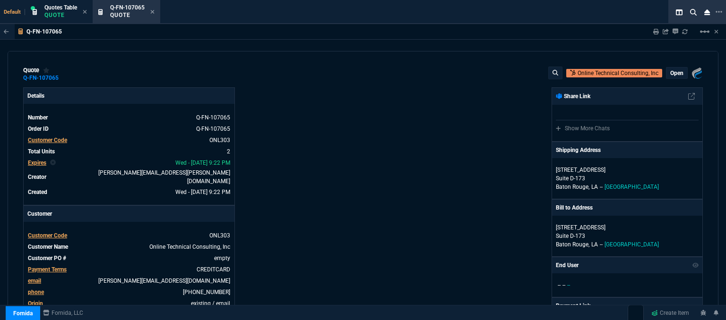
type input "892.91"
type input "20"
type input "128"
type input "27"
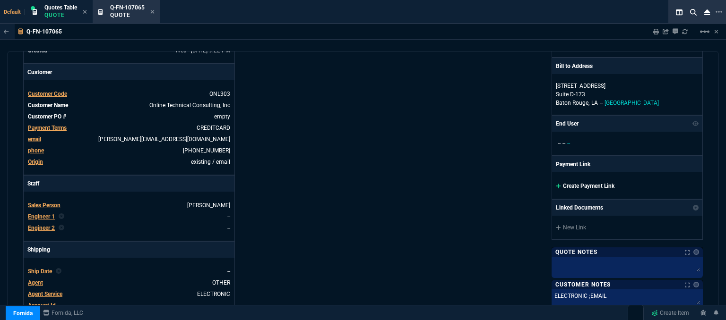
click at [556, 185] on icon at bounding box center [558, 186] width 5 height 5
click at [556, 186] on icon at bounding box center [558, 186] width 5 height 5
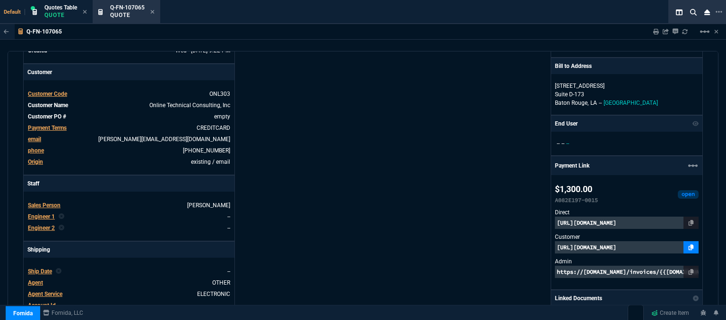
click at [688, 249] on icon at bounding box center [690, 248] width 5 height 6
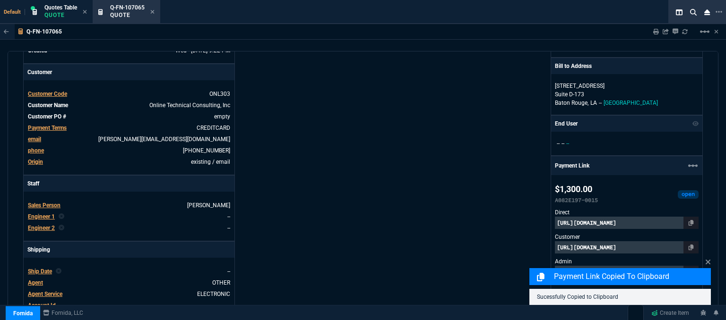
scroll to position [482, 0]
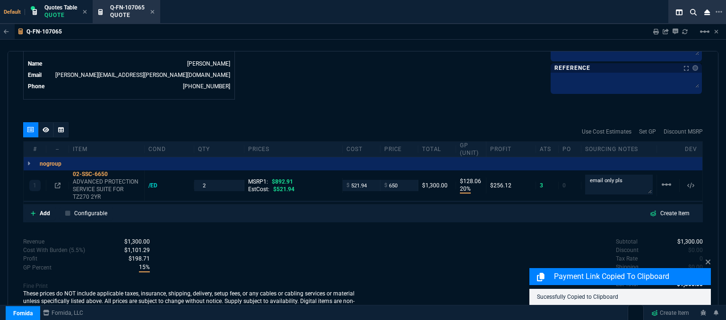
click at [45, 127] on icon at bounding box center [46, 130] width 7 height 6
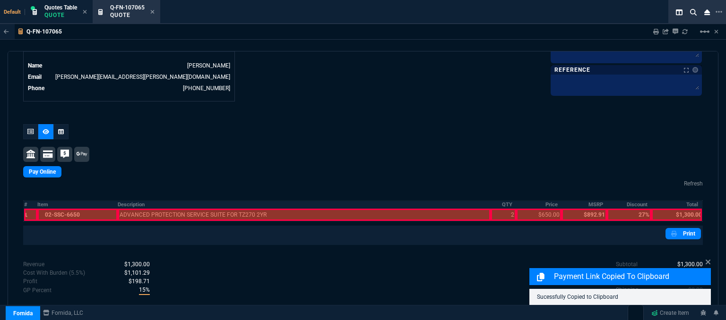
click at [85, 209] on div at bounding box center [77, 215] width 80 height 12
click at [240, 209] on div at bounding box center [304, 215] width 373 height 12
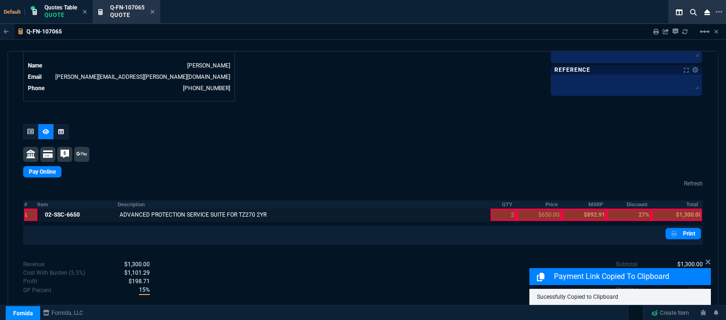
click at [499, 209] on div at bounding box center [503, 215] width 26 height 12
click at [548, 209] on div at bounding box center [538, 215] width 45 height 12
click at [682, 209] on div at bounding box center [676, 215] width 51 height 12
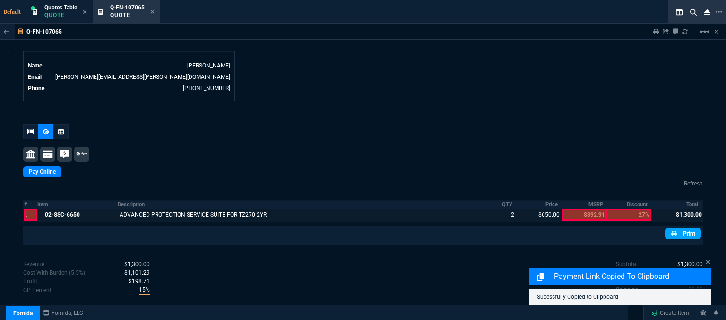
click at [681, 228] on link "Print" at bounding box center [682, 233] width 35 height 11
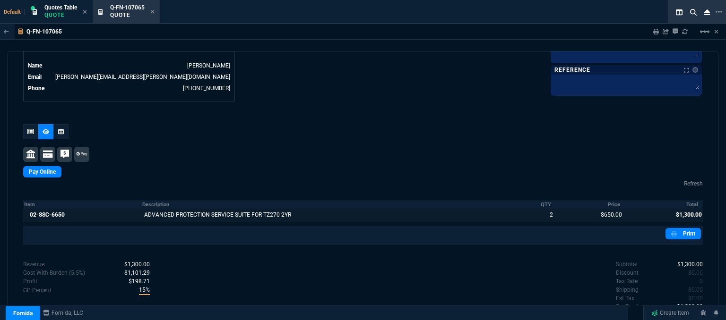
scroll to position [496, 0]
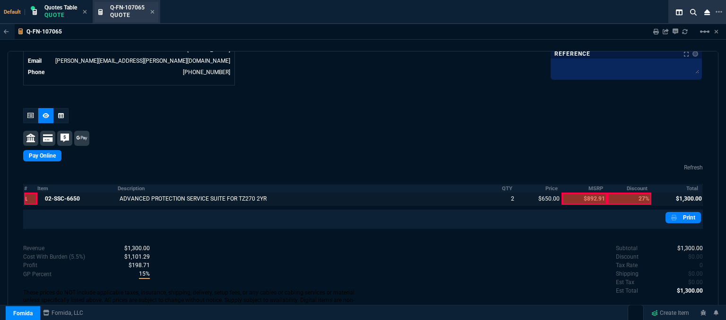
click at [150, 10] on div "Q-FN-107065 Quote" at bounding box center [132, 12] width 44 height 17
click at [154, 12] on icon at bounding box center [152, 12] width 4 height 6
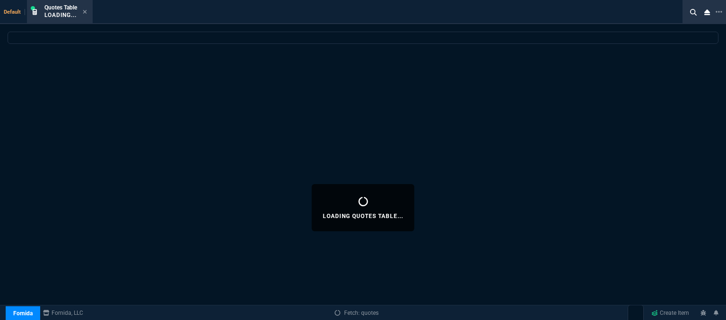
select select
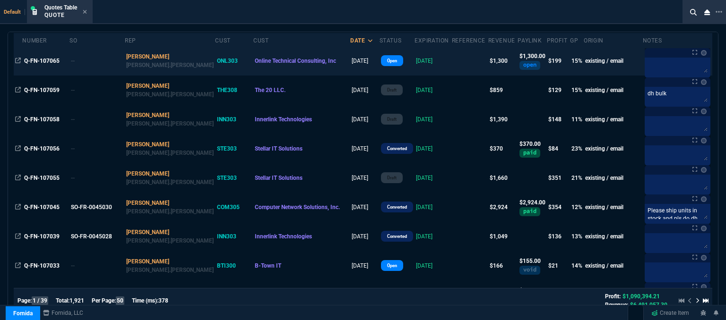
scroll to position [0, 0]
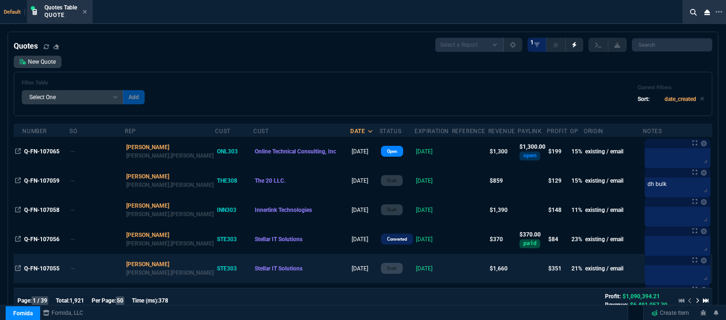
click at [452, 268] on td at bounding box center [470, 268] width 36 height 29
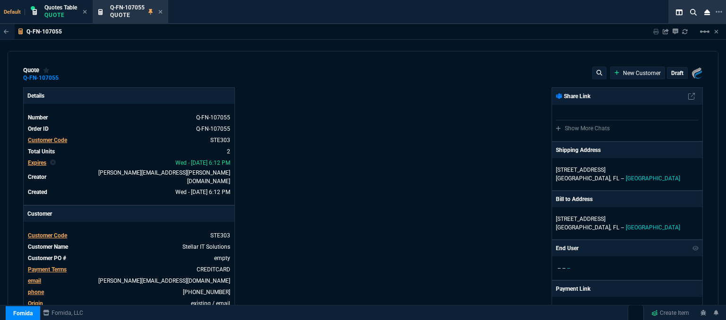
type input "425"
type input "25"
type input "320"
type input "27"
type input "99"
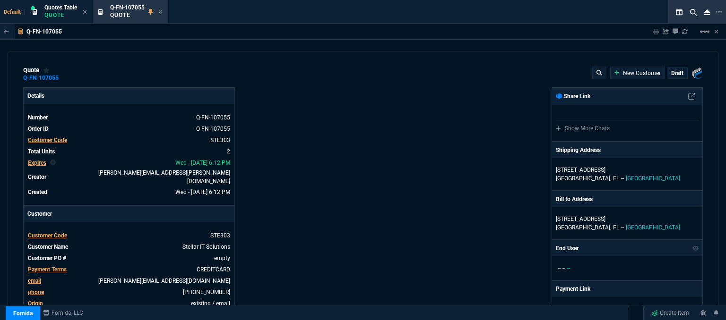
type input "13"
type input "1746.35"
type input "26"
click at [706, 31] on mat-icon "linear_scale" at bounding box center [704, 31] width 11 height 11
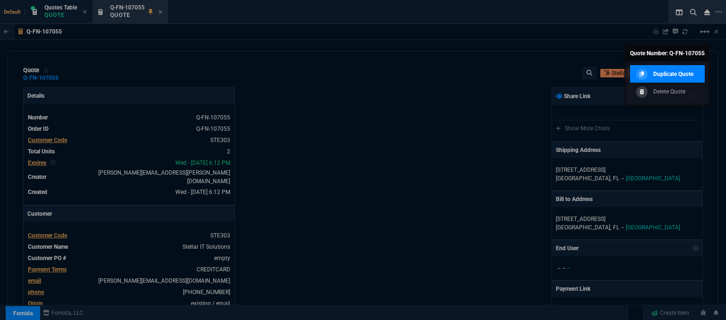
click at [682, 77] on p "Duplicate Quote" at bounding box center [673, 74] width 40 height 9
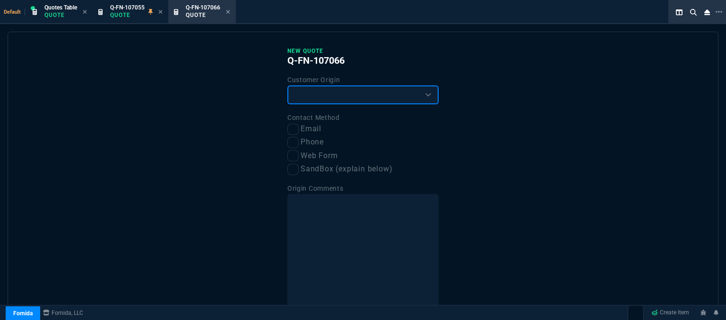
click at [330, 96] on select "Existing Customer Amazon Lead (first order) Website Lead (first order) Called (…" at bounding box center [362, 95] width 151 height 19
select select "existing"
click at [287, 86] on select "Existing Customer Amazon Lead (first order) Website Lead (first order) Called (…" at bounding box center [362, 95] width 151 height 19
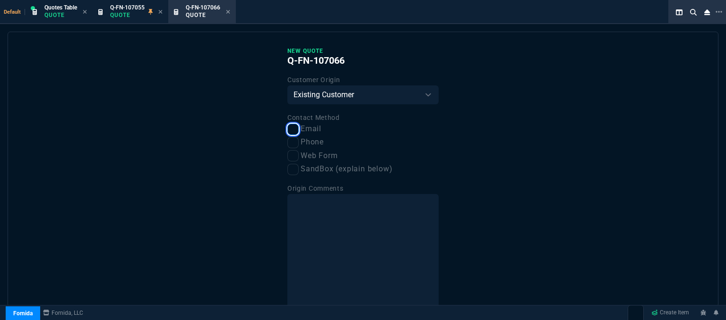
click at [291, 129] on input "Email" at bounding box center [292, 129] width 11 height 11
checkbox input "true"
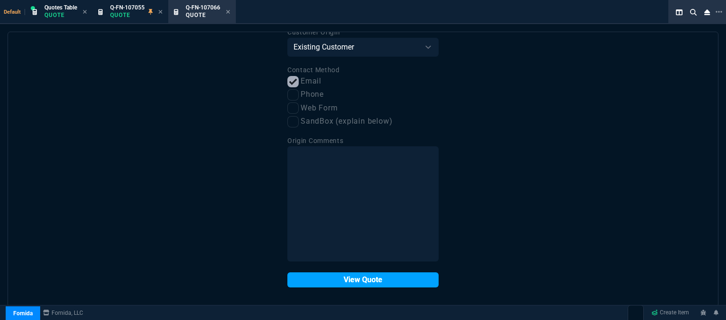
click at [345, 284] on button "View Quote" at bounding box center [362, 280] width 151 height 15
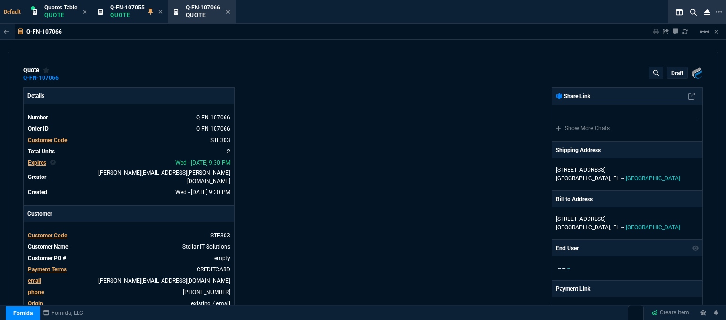
type input "25"
type input "320"
type input "27"
type input "99"
type input "26"
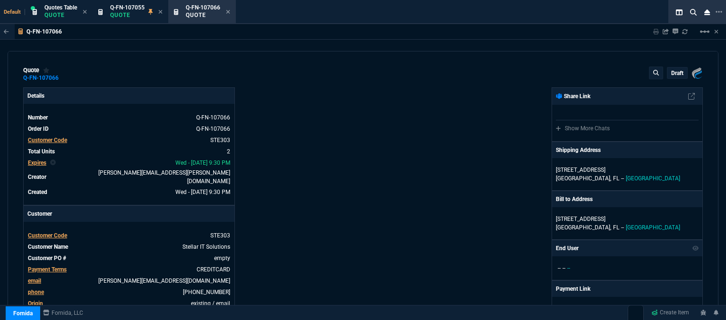
type input "13"
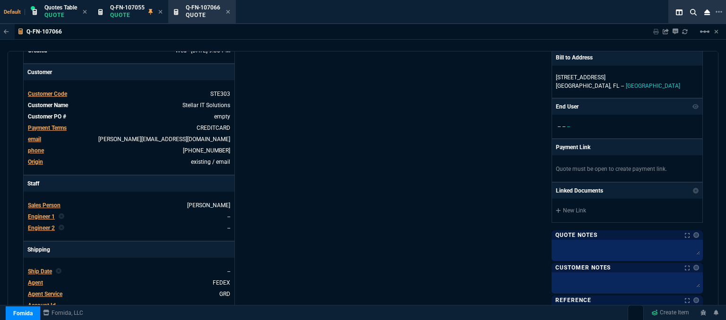
scroll to position [283, 0]
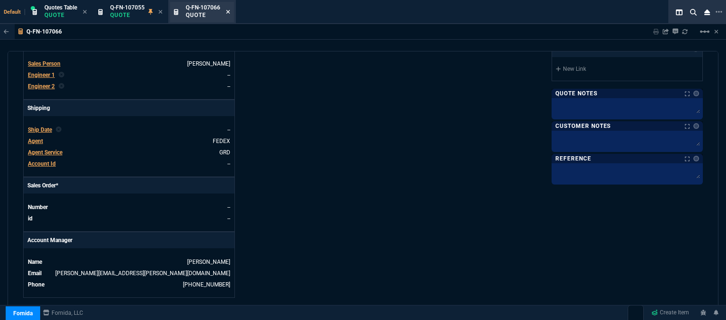
click at [229, 11] on icon at bounding box center [228, 12] width 4 height 4
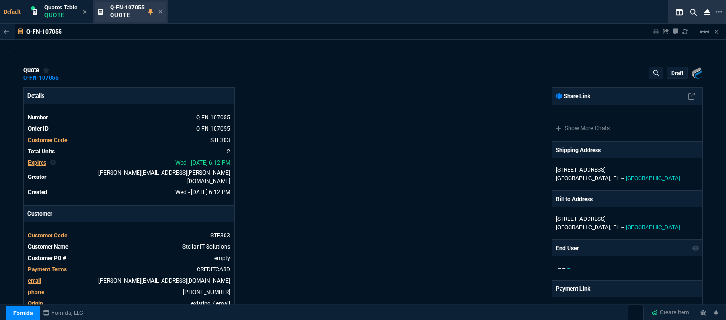
type input "25"
type input "320"
type input "1746.35"
type input "27"
type input "99"
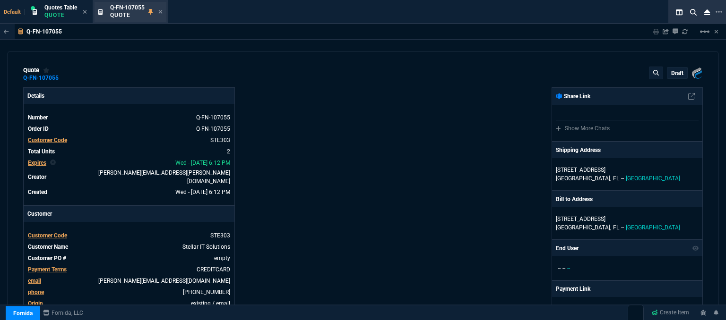
type input "425"
type input "26"
type input "13"
click at [163, 12] on icon at bounding box center [160, 12] width 4 height 6
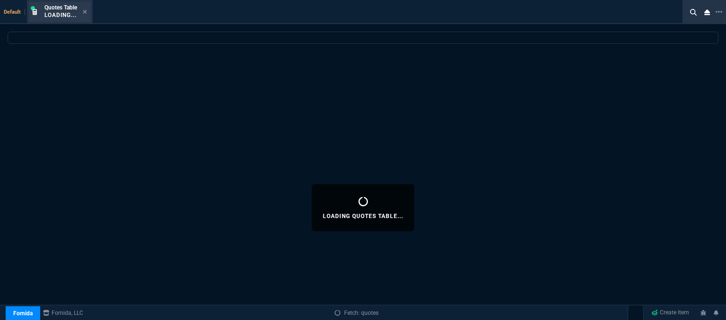
drag, startPoint x: 89, startPoint y: 6, endPoint x: 82, endPoint y: 12, distance: 8.7
click at [89, 6] on div "Quotes Table Loading..." at bounding box center [60, 12] width 62 height 20
select select
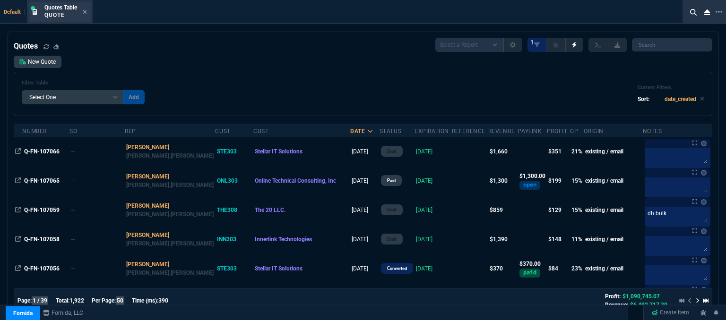
click at [82, 12] on div "Quotes Table Quote" at bounding box center [65, 12] width 43 height 17
click at [83, 12] on icon at bounding box center [85, 12] width 4 height 6
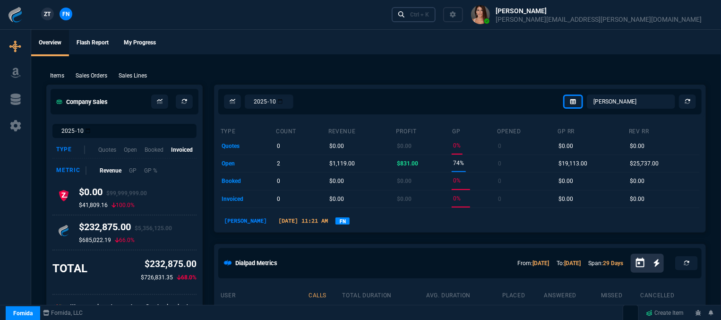
click at [429, 12] on div "Ctrl + K" at bounding box center [419, 15] width 19 height 8
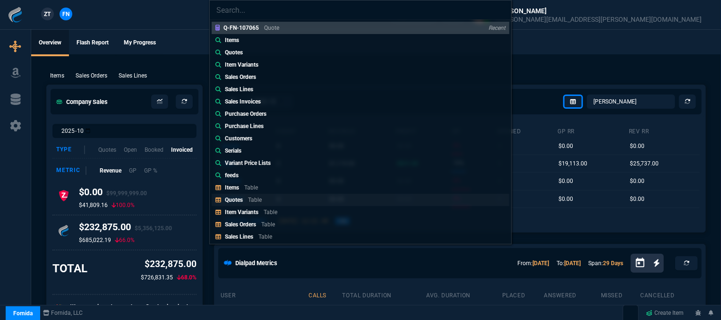
click at [287, 202] on link "Quotes Table" at bounding box center [361, 200] width 298 height 12
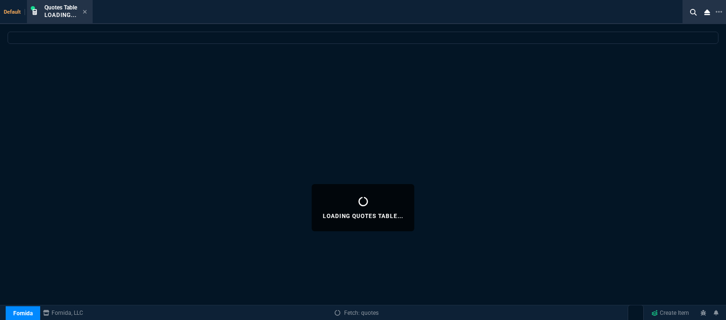
select select
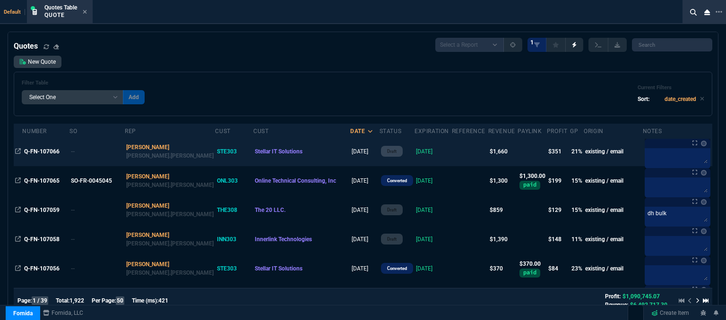
click at [452, 154] on td at bounding box center [470, 151] width 36 height 29
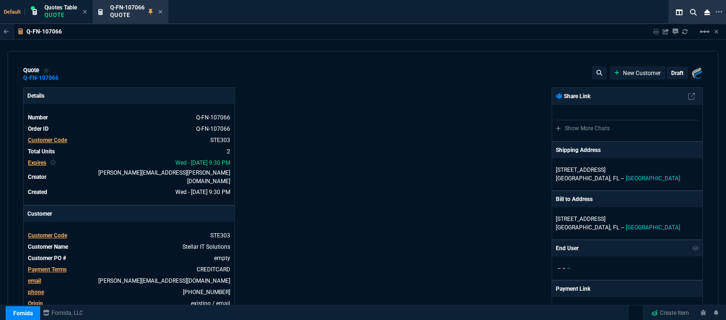
type input "1746.35"
type input "425"
type input "25"
type input "320"
type input "27"
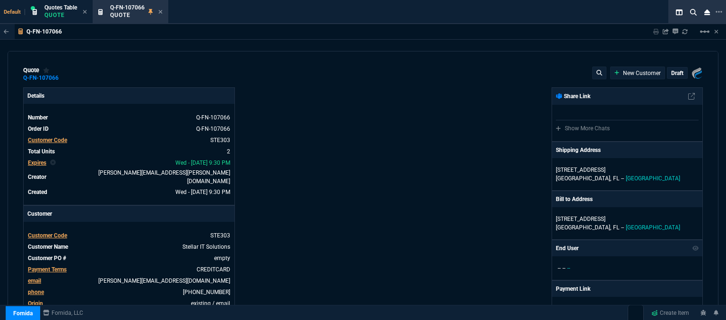
type input "99"
type input "26"
type input "13"
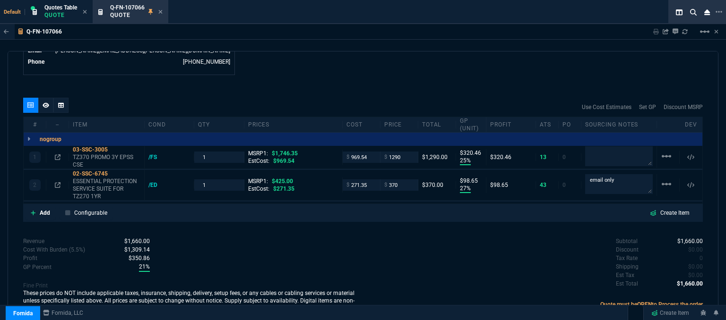
scroll to position [508, 0]
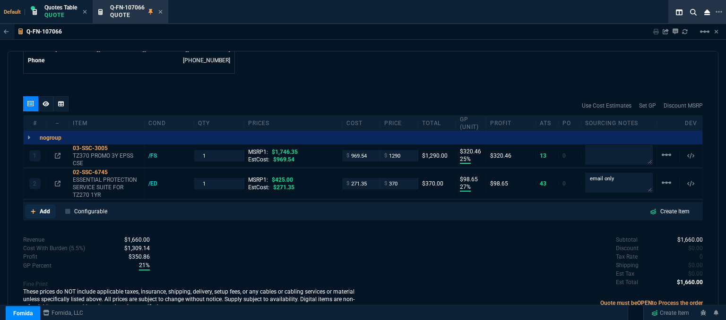
click at [29, 205] on link "Add" at bounding box center [40, 212] width 31 height 14
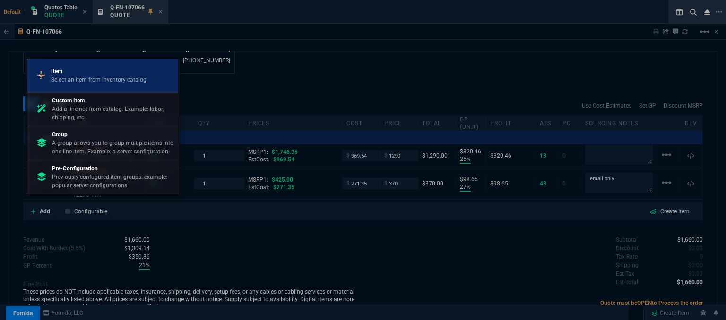
click at [79, 76] on p "Select an item from inventory catalog" at bounding box center [98, 80] width 95 height 9
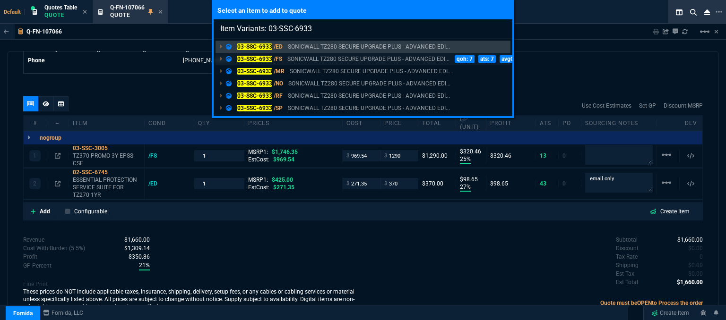
type input "Item Variants: 03-SSC-6933"
click at [355, 60] on p "SONICWALL TZ280 SECURE UPGRADE PLUS - ADVANCED EDI..." at bounding box center [368, 59] width 162 height 9
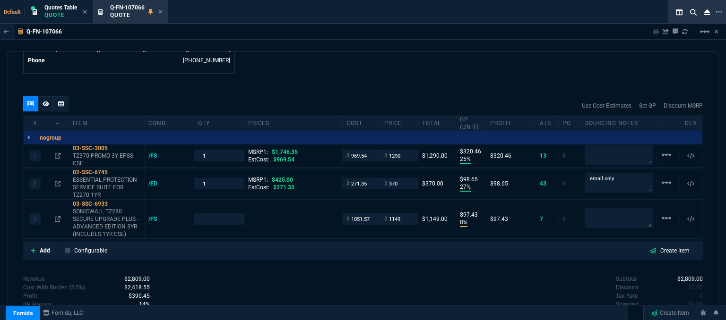
type input "25"
type input "320"
type input "27"
type input "99"
type input "8"
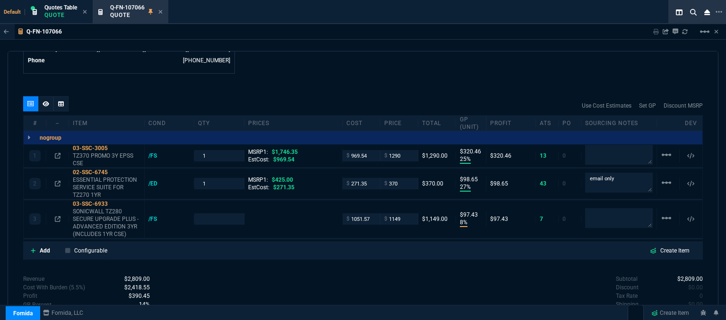
type input "97"
type input "26"
type input "13"
type input "1610"
type input "29"
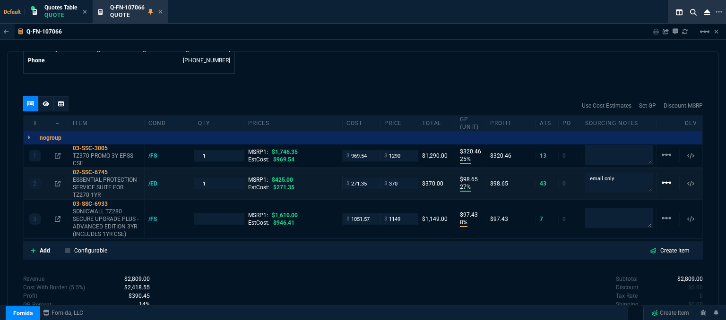
click at [661, 177] on mat-icon "linear_scale" at bounding box center [665, 182] width 11 height 11
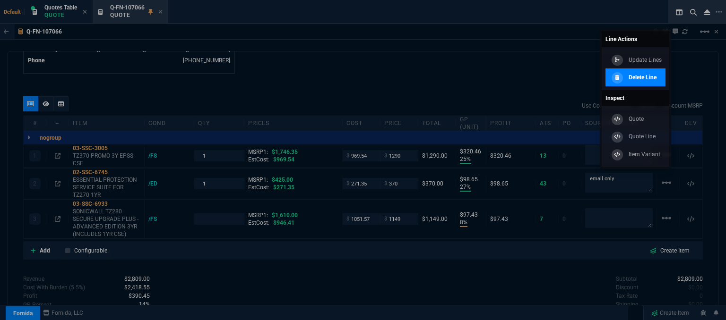
click at [661, 79] on link "Delete Line" at bounding box center [635, 78] width 60 height 18
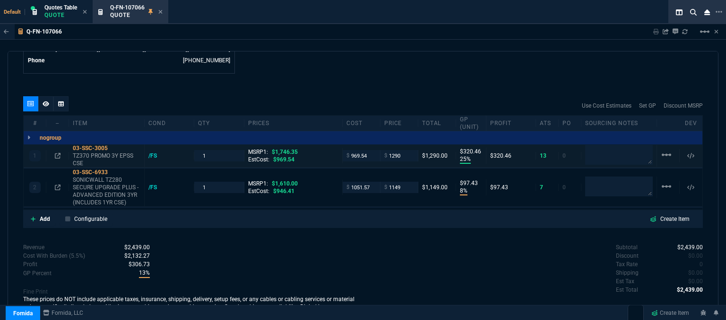
type input "25"
type input "320"
type input "8"
type input "97"
type input "26"
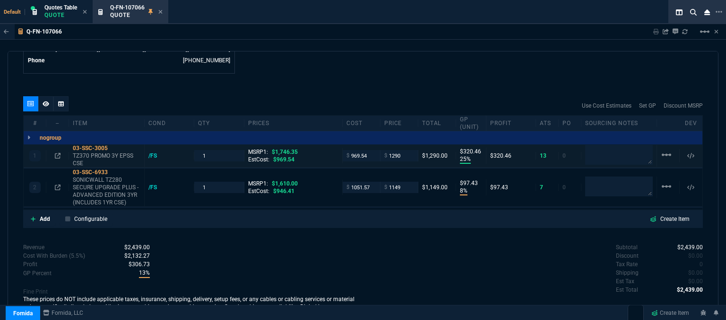
type input "29"
click at [661, 149] on mat-icon "linear_scale" at bounding box center [665, 154] width 11 height 11
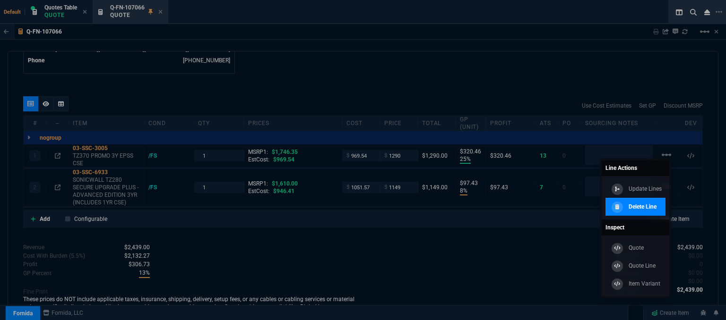
click at [647, 207] on p "Delete Line" at bounding box center [642, 207] width 28 height 9
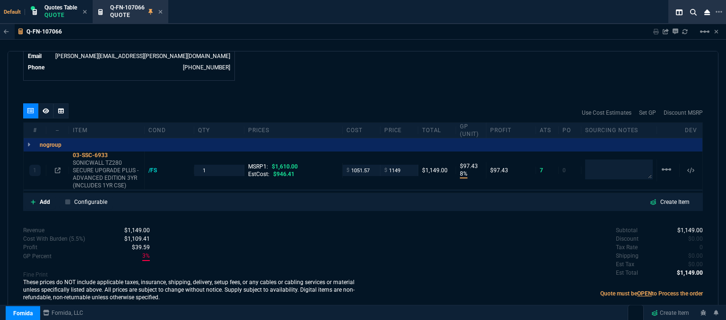
scroll to position [492, 0]
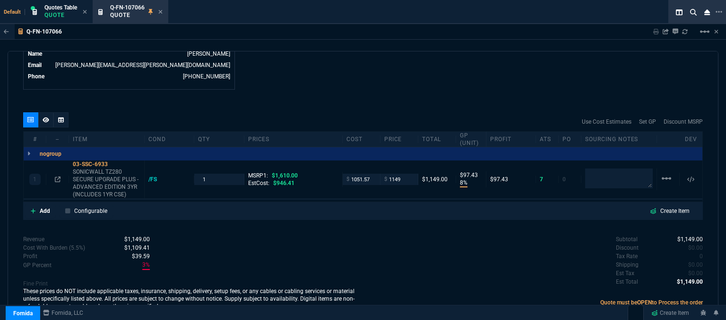
type input "8"
type input "97"
type input "29"
click at [112, 185] on p "SONICWALL TZ280 SECURE UPGRADE PLUS - ADVANCED EDITION 3YR (INCLUDES 1YR CSE)" at bounding box center [107, 183] width 68 height 30
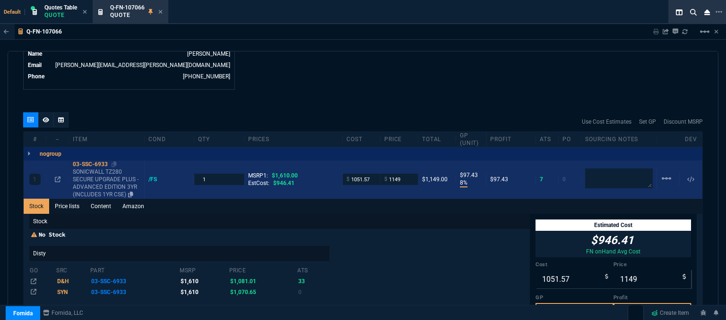
scroll to position [508, 0]
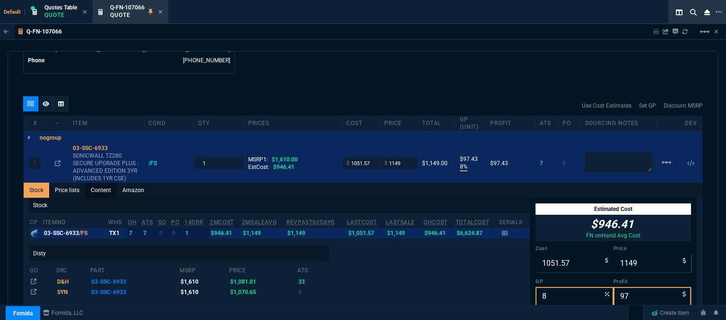
click at [105, 183] on link "Content" at bounding box center [101, 190] width 32 height 15
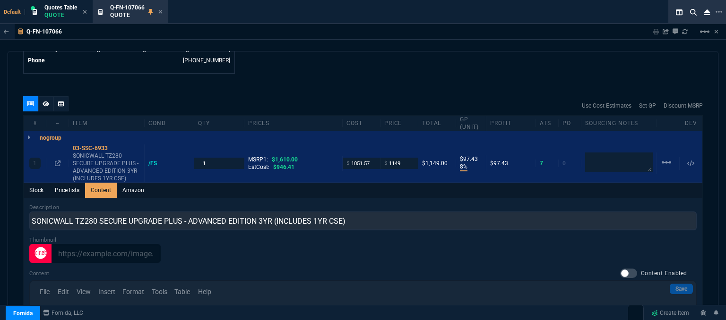
scroll to position [0, 0]
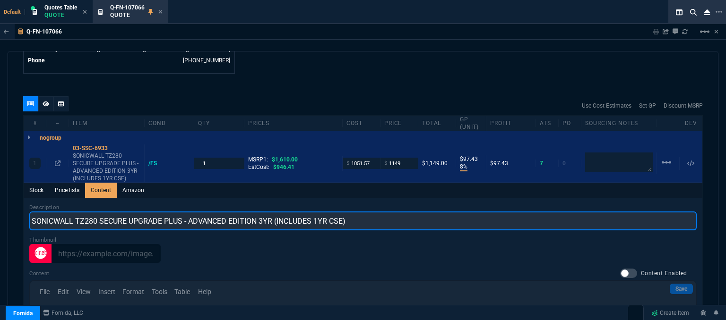
click at [185, 212] on input "SONICWALL TZ280 SECURE UPGRADE PLUS - ADVANCED EDITION 3YR (INCLUDES 1YR CSE)" at bounding box center [362, 221] width 667 height 19
type input "SONICWALL TZ280 PROMO ADVANCED EDITION 3YR (INCLUDES 1YR CSE)"
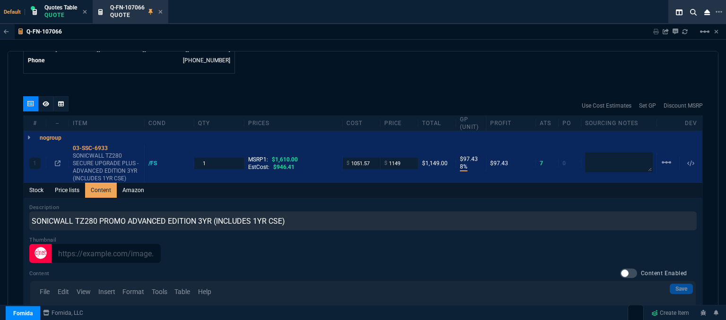
click at [348, 40] on div "Q-FN-107066 Sharing Q-FN-107066 Link Dev Link Share on Teams linear_scale quote…" at bounding box center [363, 196] width 726 height 344
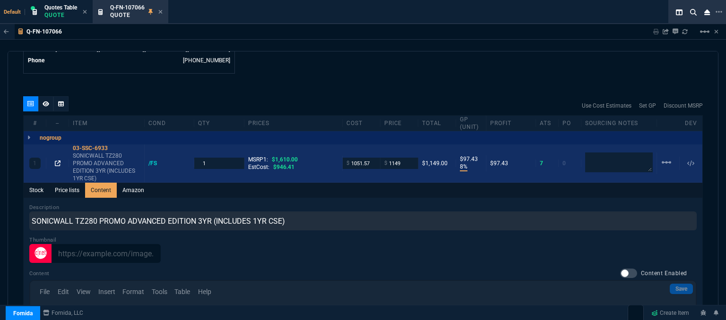
click at [59, 161] on icon at bounding box center [58, 164] width 6 height 6
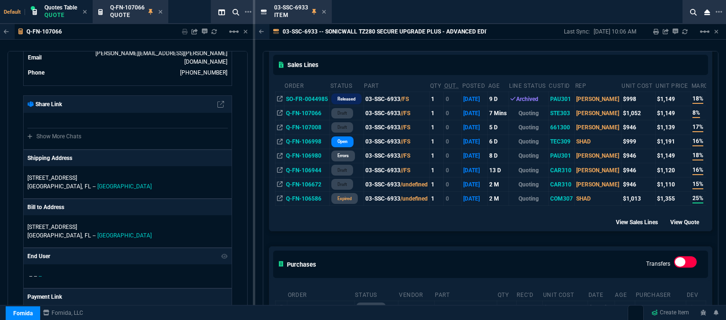
scroll to position [236, 0]
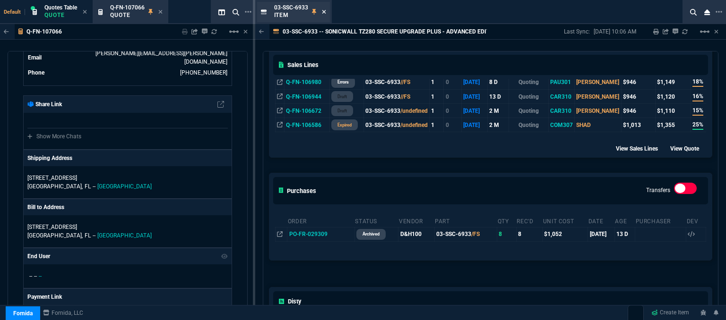
click at [322, 11] on icon at bounding box center [324, 12] width 4 height 6
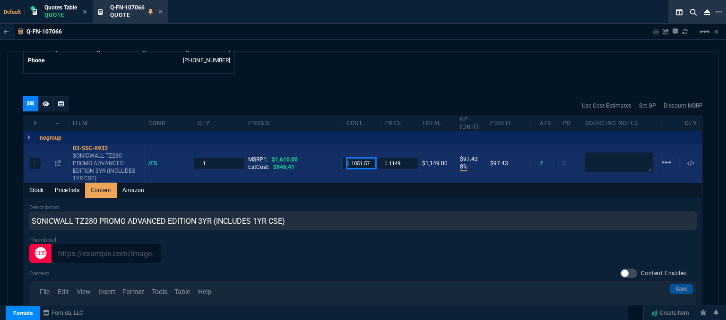
click at [372, 158] on input "1051.57" at bounding box center [361, 163] width 30 height 11
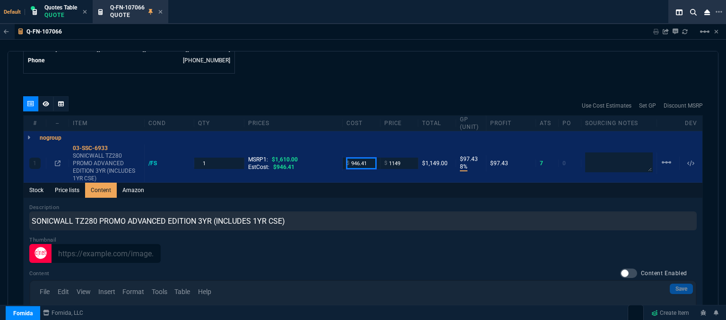
type input "946.41"
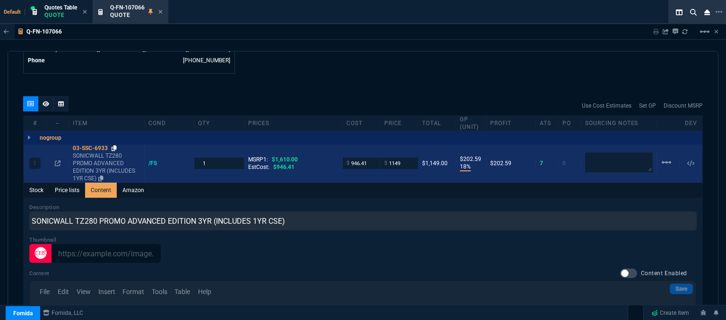
click at [113, 146] on icon at bounding box center [113, 149] width 5 height 6
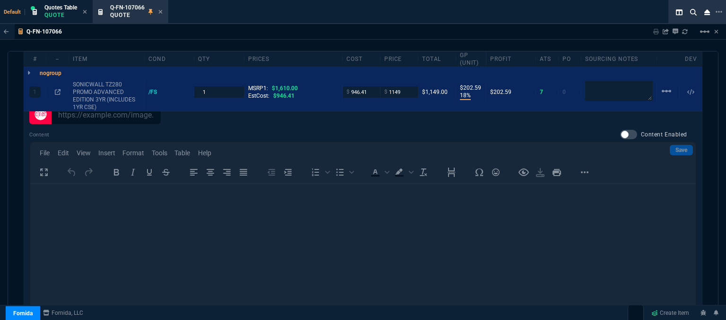
scroll to position [479, 0]
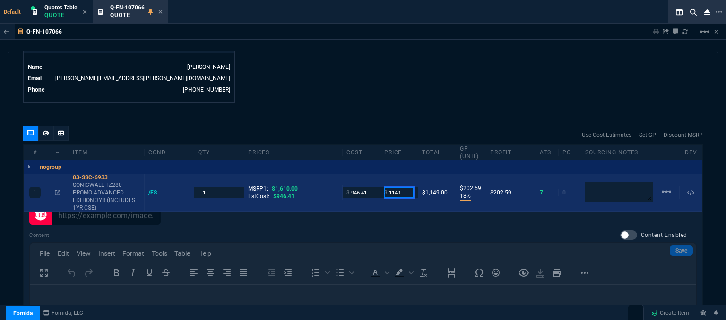
click at [401, 187] on input "1149" at bounding box center [399, 192] width 30 height 11
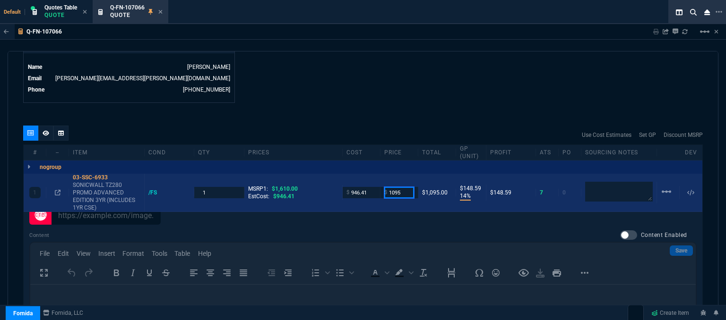
click at [403, 187] on input "1095" at bounding box center [399, 192] width 30 height 11
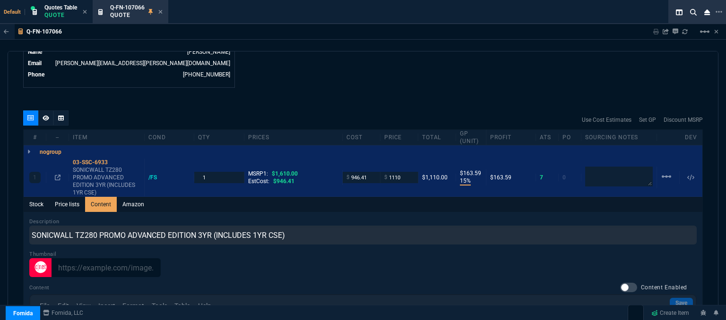
scroll to position [431, 0]
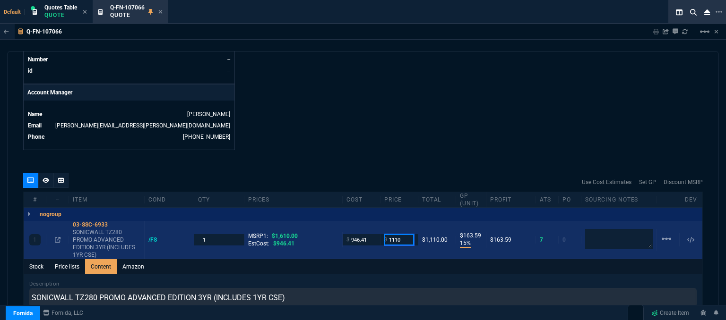
click at [402, 234] on input "1110" at bounding box center [399, 239] width 30 height 11
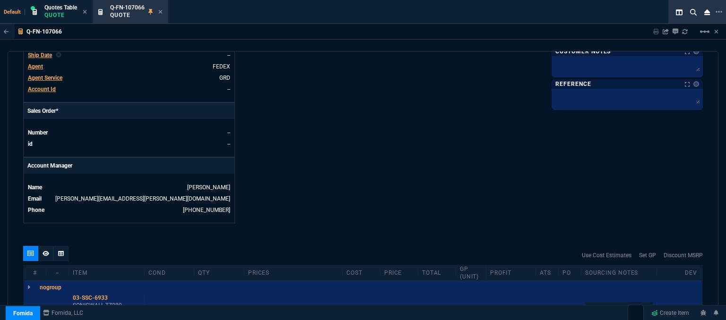
scroll to position [479, 0]
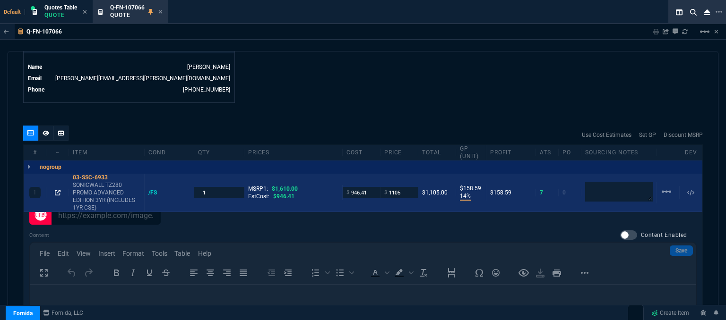
click at [59, 189] on fa-icon at bounding box center [58, 192] width 6 height 7
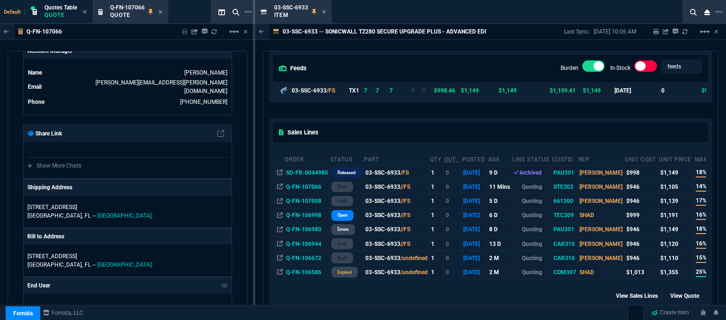
scroll to position [94, 0]
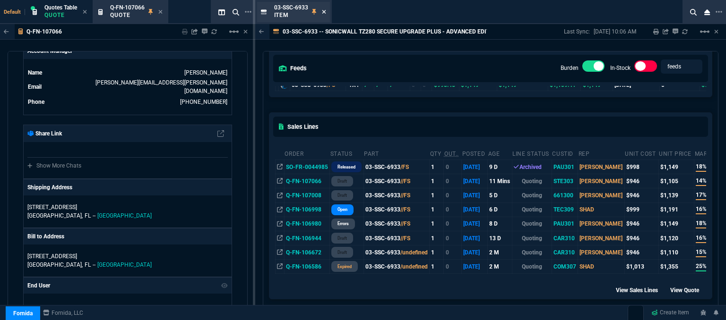
click at [322, 10] on icon at bounding box center [324, 12] width 4 height 4
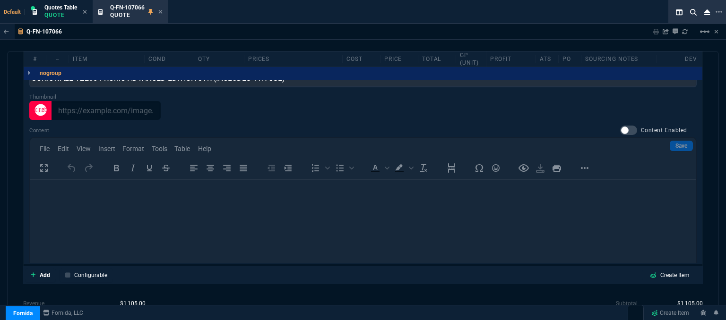
scroll to position [573, 0]
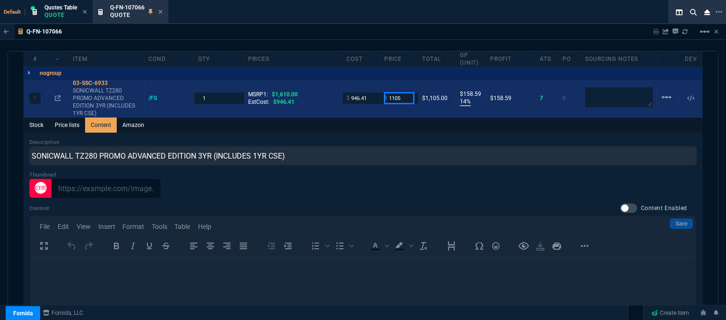
click at [401, 93] on input "1105" at bounding box center [399, 98] width 30 height 11
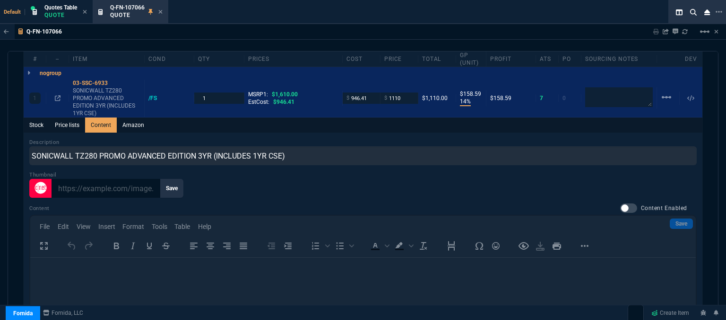
click at [389, 133] on div "Description SONICWALL TZ280 PROMO ADVANCED EDITION 3YR (INCLUDES 1YR CSE) Thumb…" at bounding box center [363, 271] width 678 height 277
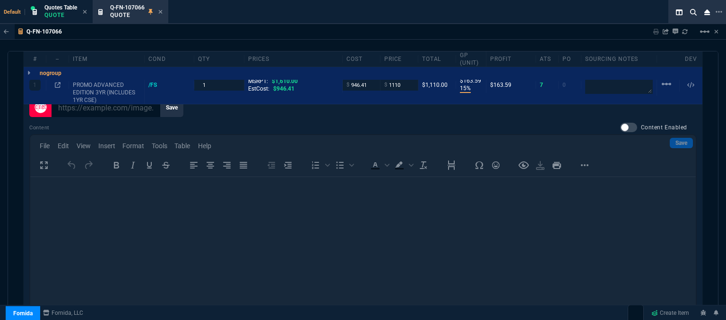
scroll to position [526, 0]
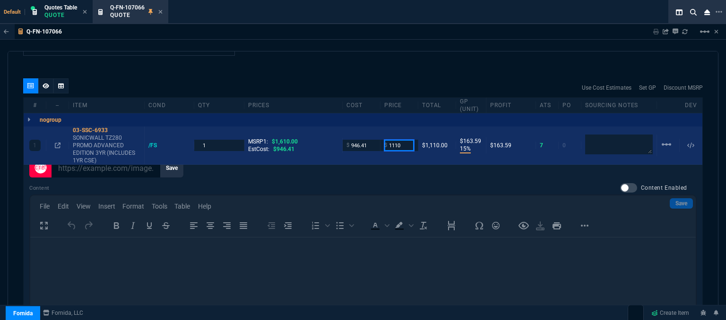
click at [406, 140] on input "1110" at bounding box center [399, 145] width 30 height 11
click at [403, 140] on input "1110" at bounding box center [399, 145] width 30 height 11
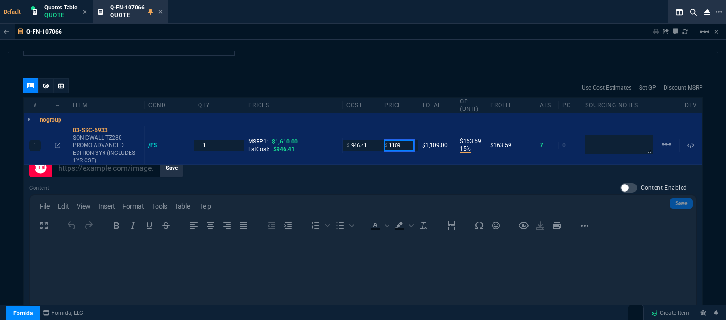
type input "1109"
click at [321, 44] on div "Q-FN-107066 Sharing Q-FN-107066 Link Dev Link Share on Teams linear_scale quote…" at bounding box center [363, 196] width 726 height 344
click at [161, 8] on div "Q-FN-107066 Quote" at bounding box center [136, 12] width 52 height 17
click at [162, 10] on icon at bounding box center [161, 12] width 4 height 4
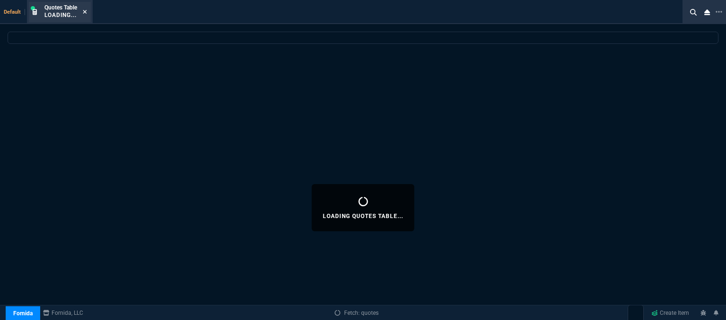
select select
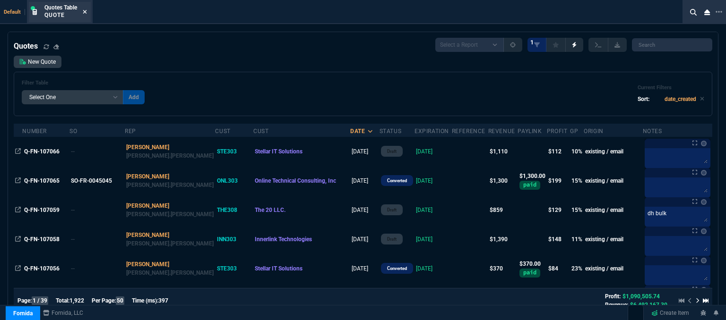
click at [86, 10] on icon at bounding box center [85, 12] width 4 height 6
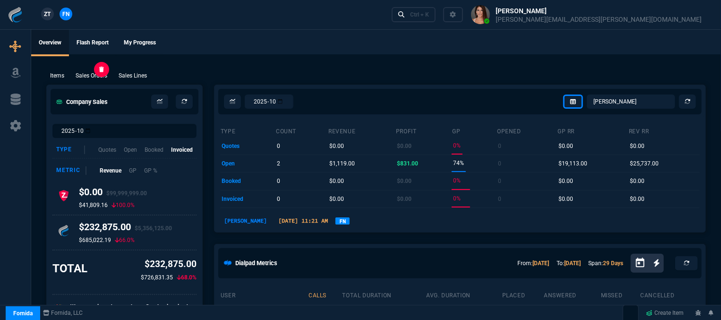
click at [101, 75] on p "Sales Orders" at bounding box center [92, 75] width 32 height 9
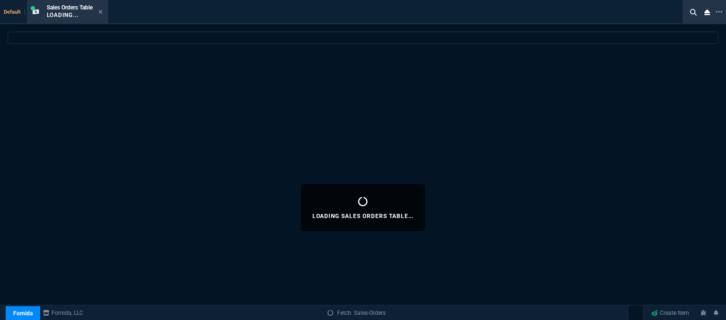
select select
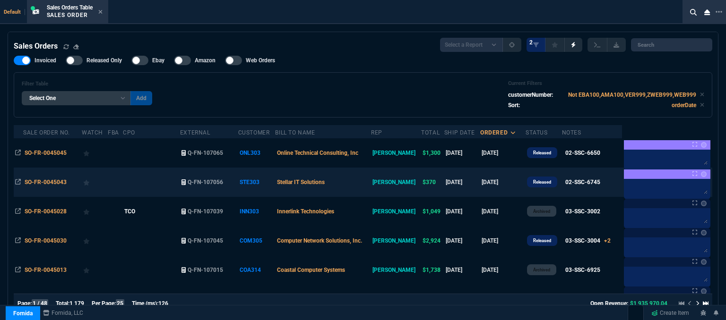
click at [349, 183] on td "Stellar IT Solutions" at bounding box center [323, 182] width 96 height 29
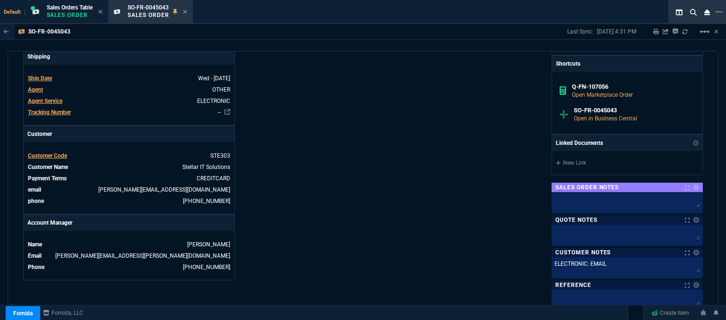
scroll to position [425, 0]
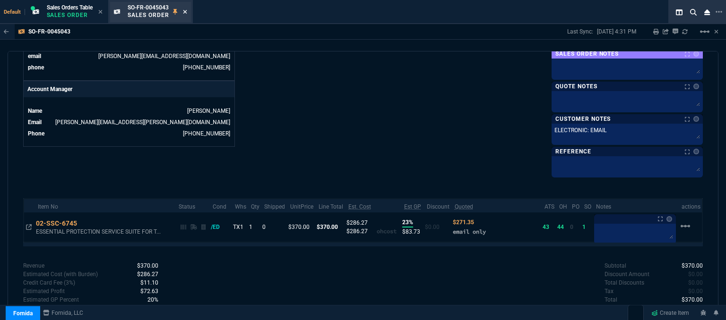
click at [185, 11] on icon at bounding box center [185, 12] width 4 height 6
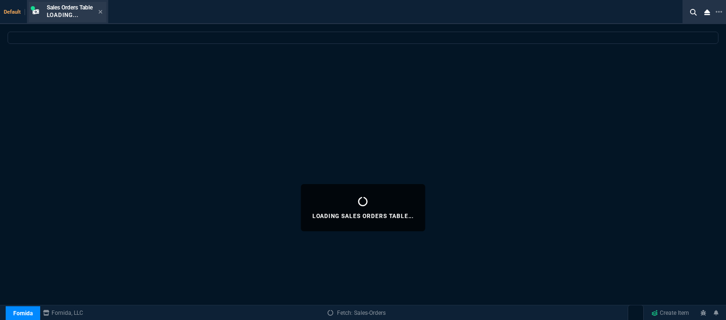
select select
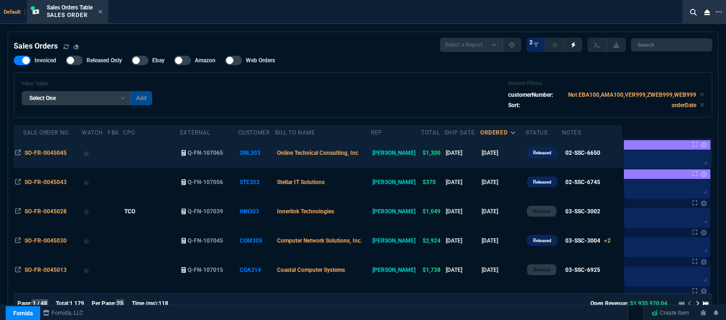
click at [168, 159] on td at bounding box center [151, 152] width 57 height 29
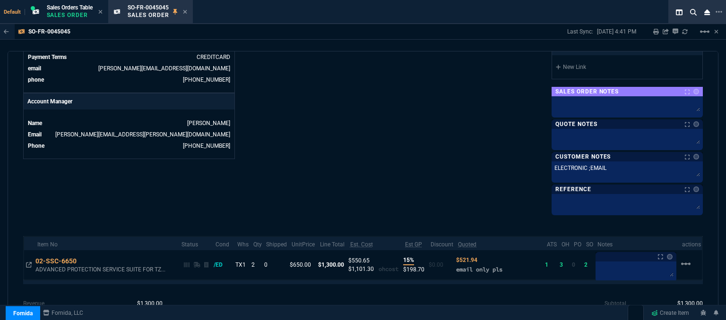
scroll to position [460, 0]
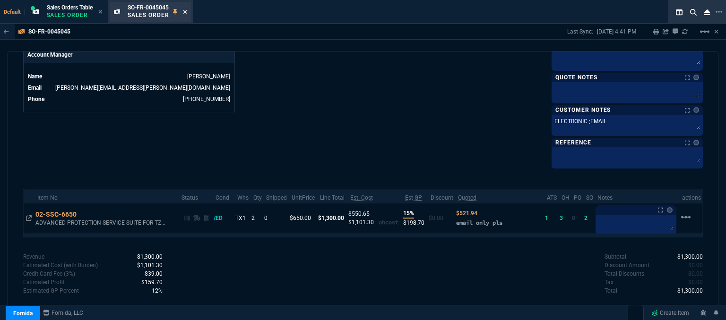
click at [187, 10] on icon at bounding box center [185, 12] width 4 height 6
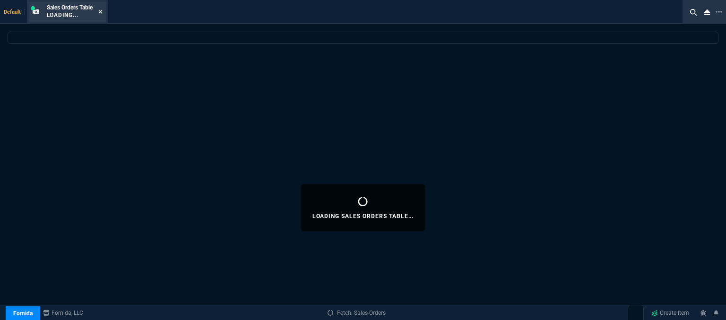
select select
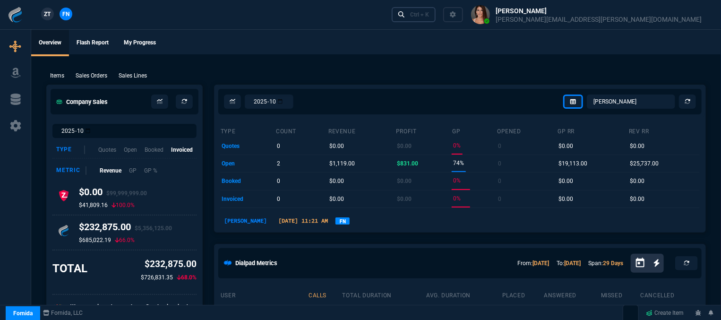
click at [436, 20] on link "Ctrl + K" at bounding box center [414, 14] width 44 height 15
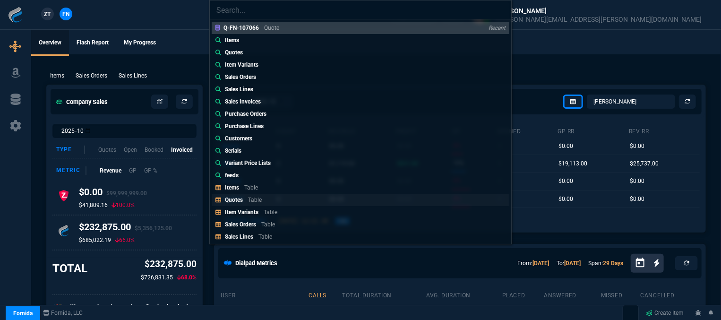
click at [248, 197] on p "Table" at bounding box center [255, 200] width 14 height 7
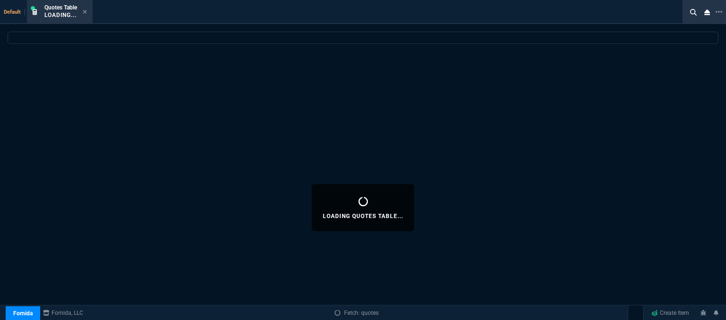
select select
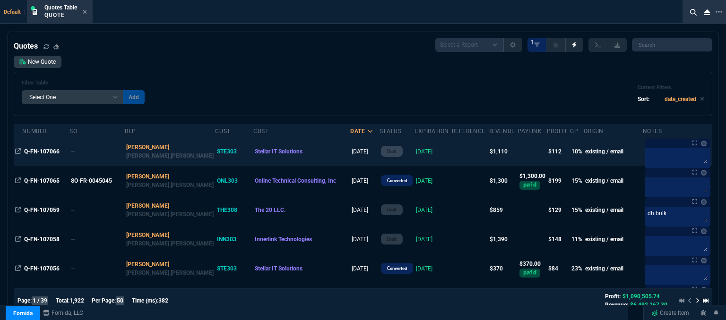
click at [452, 155] on td at bounding box center [470, 151] width 36 height 29
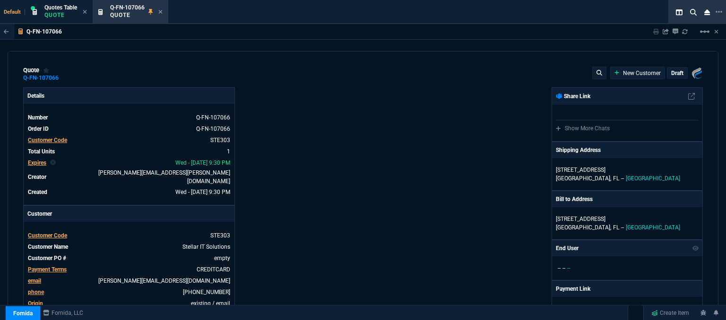
type input "1610"
type input "15"
type input "163"
type input "31"
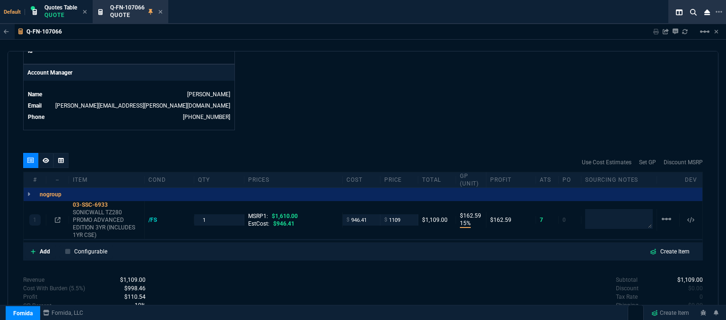
scroll to position [472, 0]
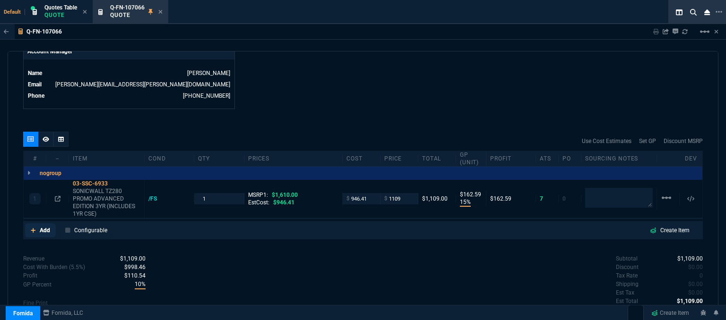
click at [33, 228] on icon at bounding box center [33, 230] width 5 height 5
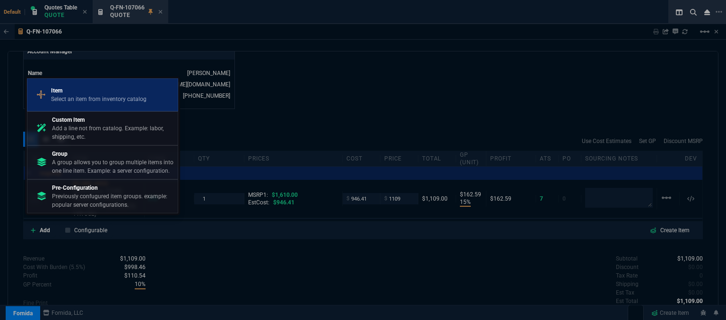
click at [91, 94] on p "Item" at bounding box center [98, 90] width 95 height 9
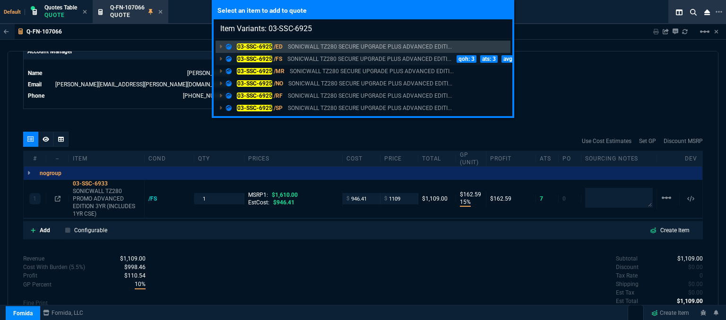
type input "Item Variants: 03-SSC-6925"
click at [334, 59] on p "SONICWALL TZ280 SECURE UPGRADE PLUS ADVANCED EDITI..." at bounding box center [369, 59] width 164 height 9
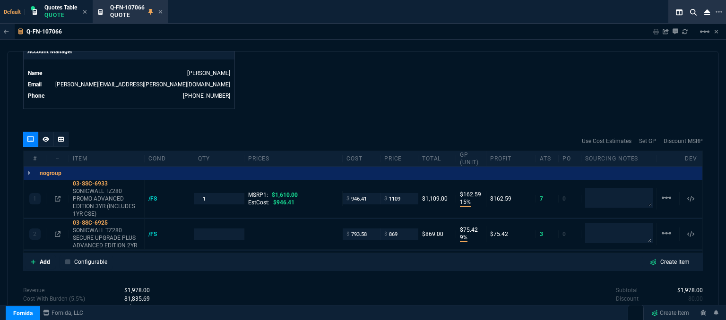
type input "15"
type input "163"
type input "9"
type input "75"
type input "31"
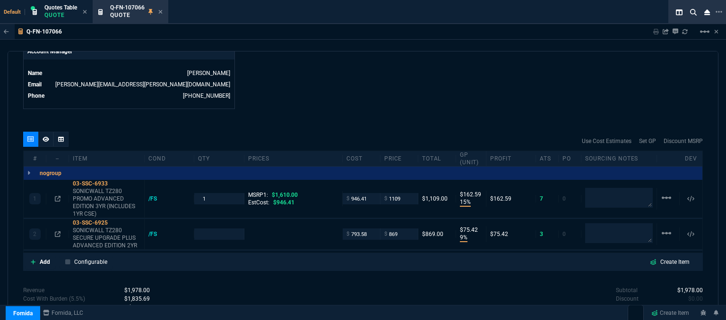
type input "1215"
type input "28"
click at [60, 231] on icon at bounding box center [58, 234] width 6 height 6
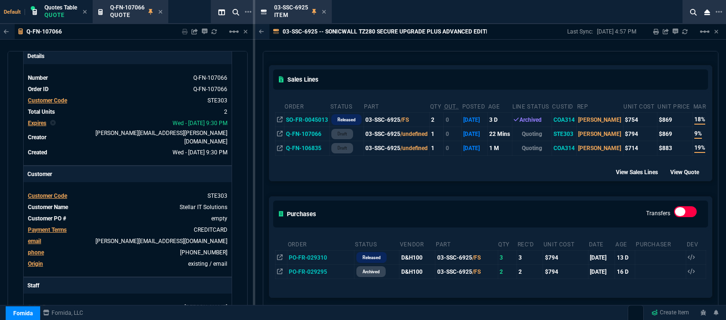
scroll to position [0, 0]
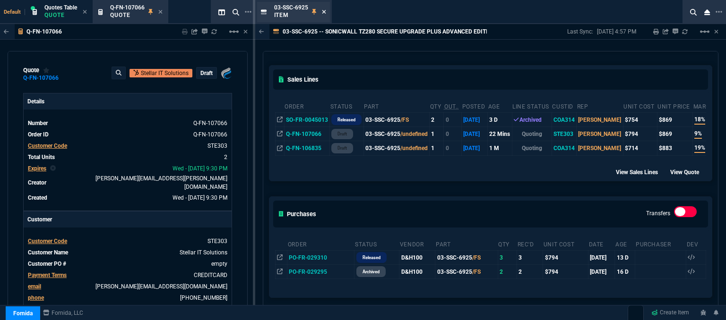
click at [322, 12] on icon at bounding box center [324, 12] width 4 height 6
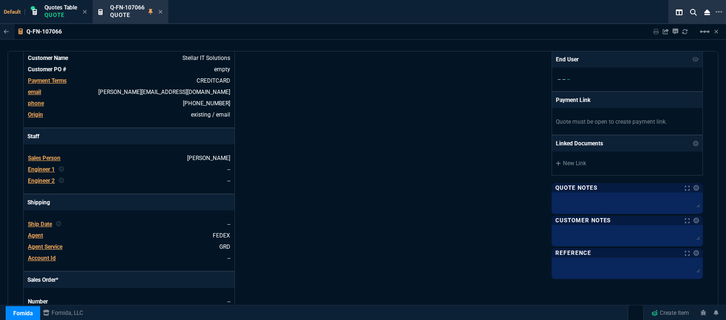
scroll to position [425, 0]
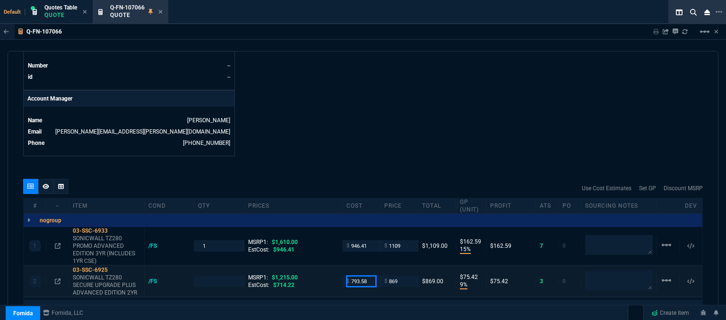
click at [367, 276] on input "793.58" at bounding box center [361, 281] width 30 height 11
type input "714.22"
type input "1"
type input "714.22"
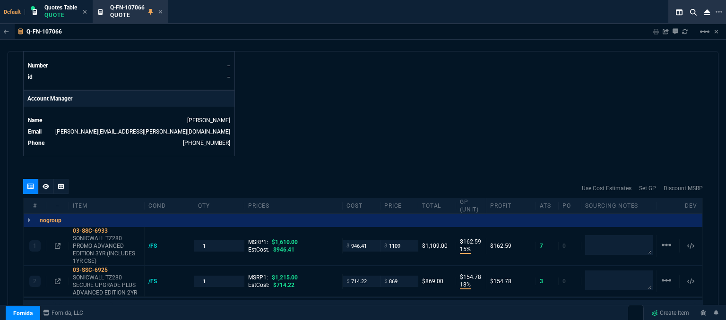
type input "18"
type input "155"
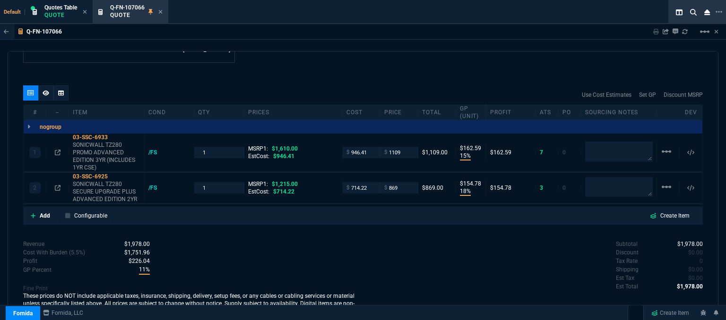
scroll to position [520, 0]
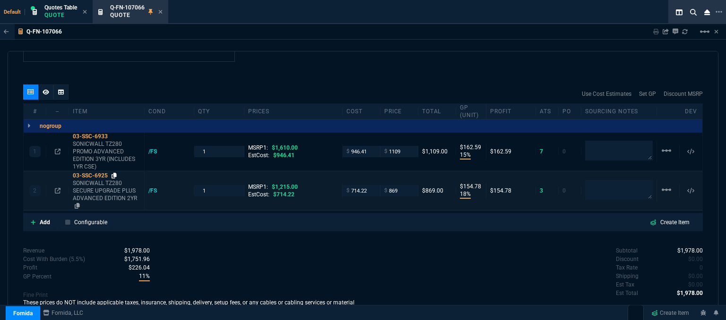
click at [115, 173] on icon at bounding box center [113, 176] width 5 height 6
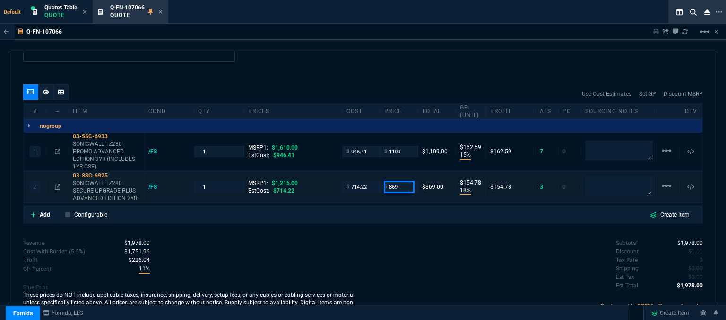
click at [398, 182] on input "869" at bounding box center [399, 186] width 30 height 11
type input "835"
click at [348, 60] on div "quote Q-FN-107066 Stellar IT Solutions draft Fornida, LLC 2609 Technology Dr Su…" at bounding box center [363, 187] width 711 height 272
type input "835"
type input "14"
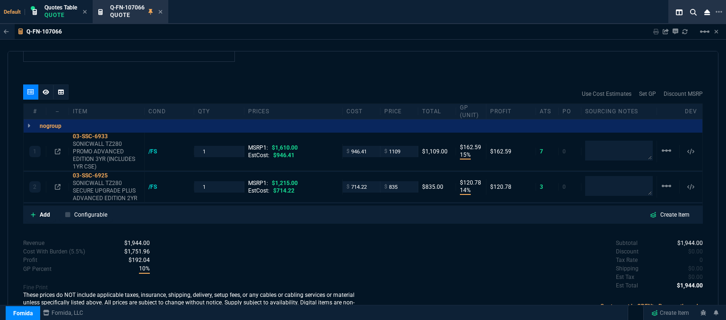
type input "121"
type input "31"
click at [396, 181] on input "835" at bounding box center [399, 186] width 30 height 11
type input "840"
click at [328, 226] on div "quote Q-FN-107066 Stellar IT Solutions draft Fornida, LLC 2609 Technology Dr Su…" at bounding box center [363, 187] width 711 height 272
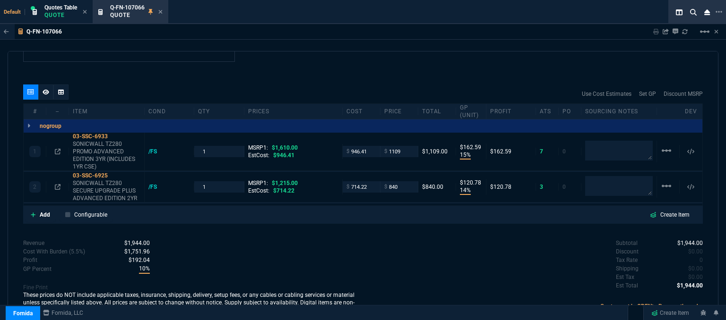
type input "840"
type input "15"
type input "126"
click at [31, 212] on icon at bounding box center [33, 215] width 5 height 6
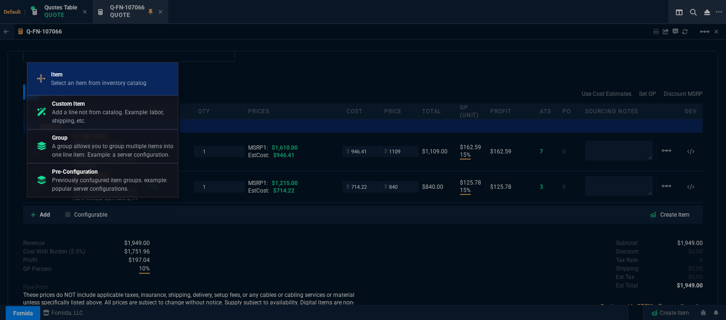
click at [86, 80] on p "Select an item from inventory catalog" at bounding box center [98, 83] width 95 height 9
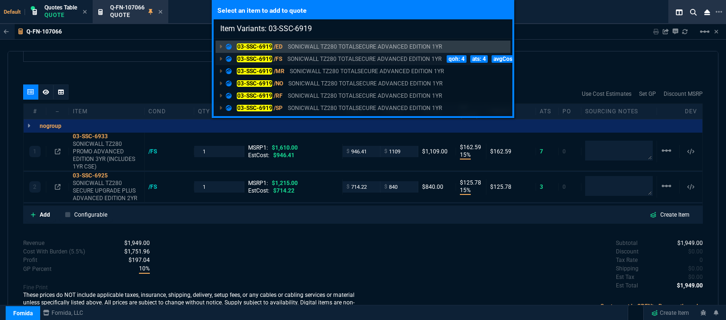
type input "Item Variants: 03-SSC-6919"
click at [348, 59] on p "SONICWALL TZ280 TOTALSECURE ADVANCED EDITION 1YR" at bounding box center [364, 59] width 154 height 9
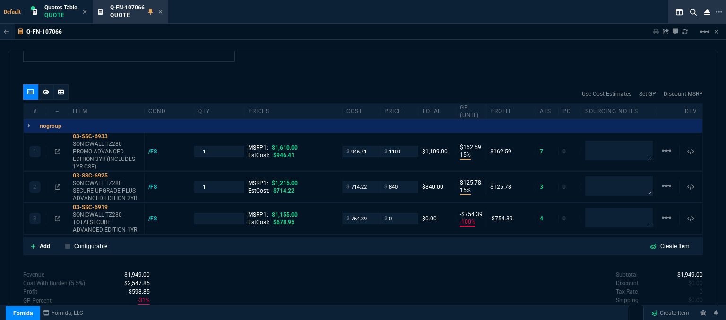
type input "15"
type input "163"
type input "15"
type input "126"
type input "-100"
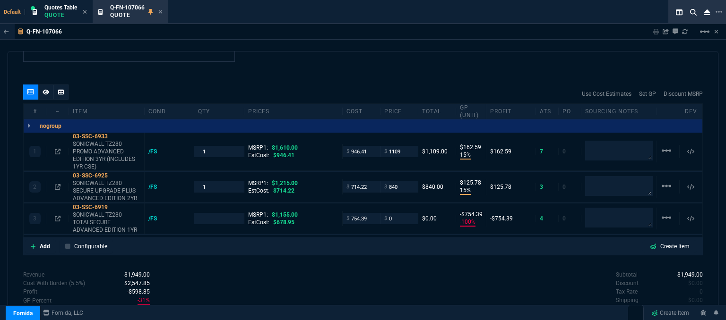
type input "-754"
type input "31"
type input "1155"
type input "100"
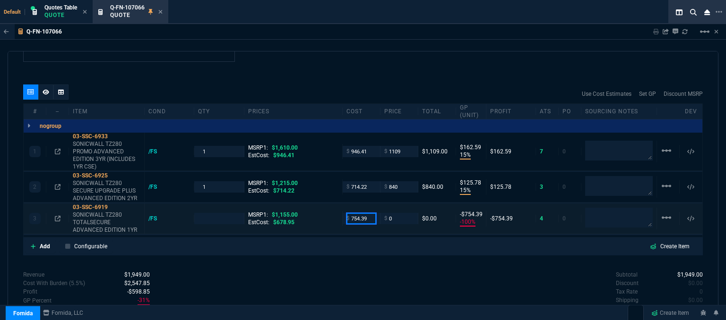
click at [368, 213] on input "754.39" at bounding box center [361, 218] width 30 height 11
type input "678.95"
click at [351, 281] on div "Revenue $1,949.00 Cost $2,415.02 Cost With Burden (5.5%) $2,547.85 Profit -$598…" at bounding box center [193, 309] width 340 height 77
type input "1"
type input "678.95"
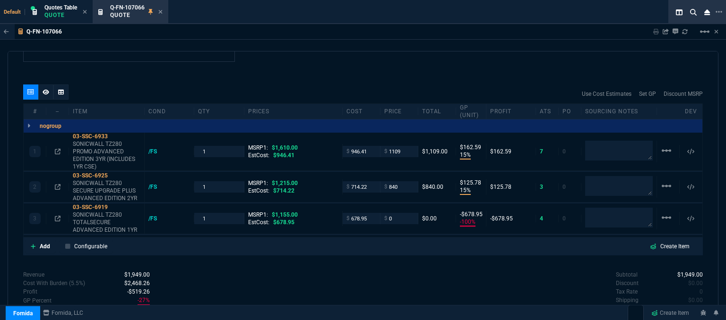
type input "-679"
click at [397, 213] on input "0" at bounding box center [399, 218] width 30 height 11
type input "798"
click at [401, 271] on div "Subtotal $1,949.00 Discount $0.00 Tax Rate 0 Shipping $0.00 Est Tax $0.00 Est T…" at bounding box center [533, 297] width 340 height 52
type input "798"
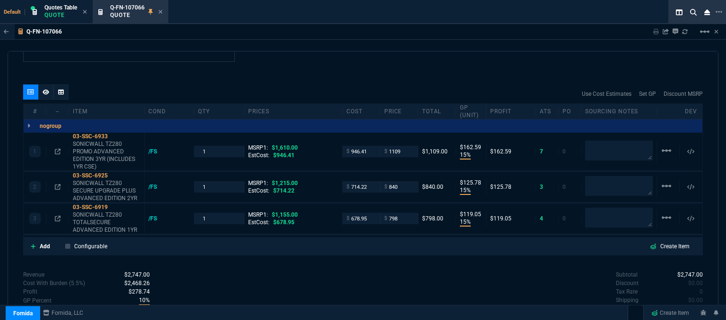
type input "15"
type input "119"
type input "31"
click at [34, 244] on icon at bounding box center [33, 247] width 5 height 6
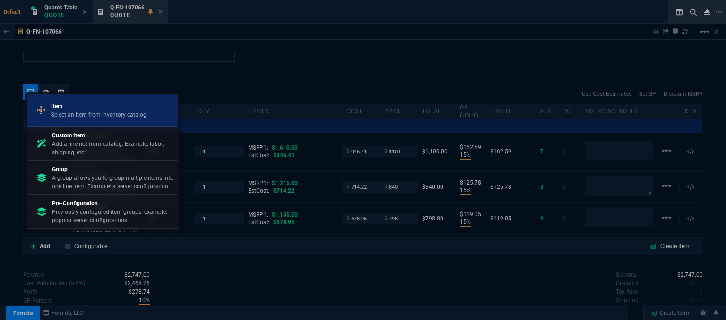
click at [86, 111] on p "Select an item from inventory catalog" at bounding box center [98, 115] width 95 height 9
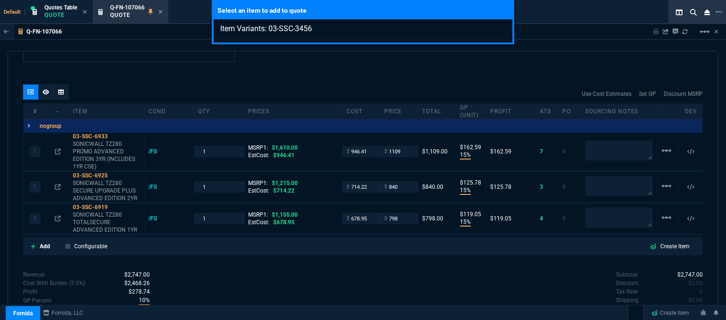
type input "Item Variants: 03-SSC-3456"
click at [403, 64] on div "Select an item to add to quote Item Variants: 03-SSC-3456" at bounding box center [363, 160] width 726 height 320
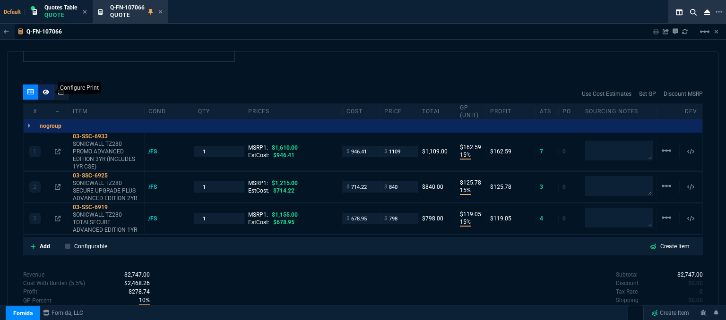
click at [43, 88] on div at bounding box center [45, 92] width 15 height 15
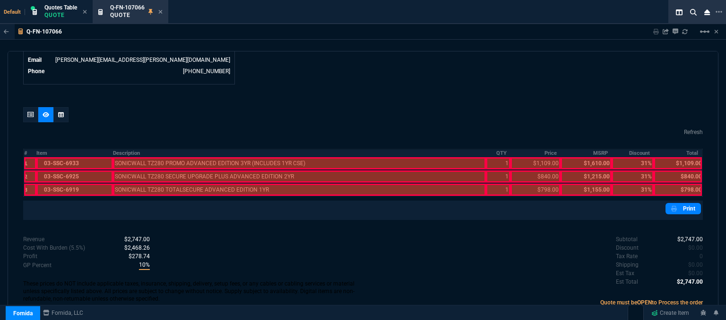
click at [99, 184] on div at bounding box center [74, 190] width 76 height 12
click at [99, 171] on div at bounding box center [74, 177] width 76 height 12
click at [99, 157] on div at bounding box center [74, 163] width 76 height 12
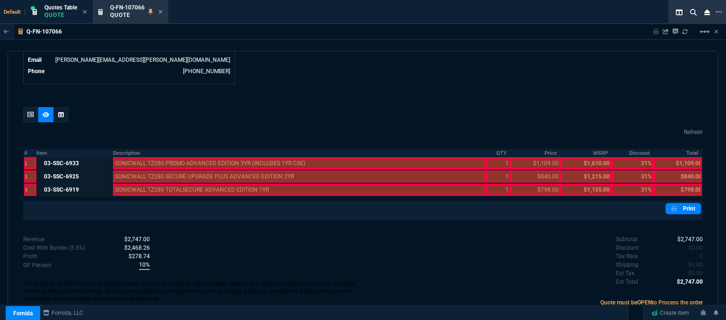
click at [146, 184] on div at bounding box center [299, 190] width 373 height 12
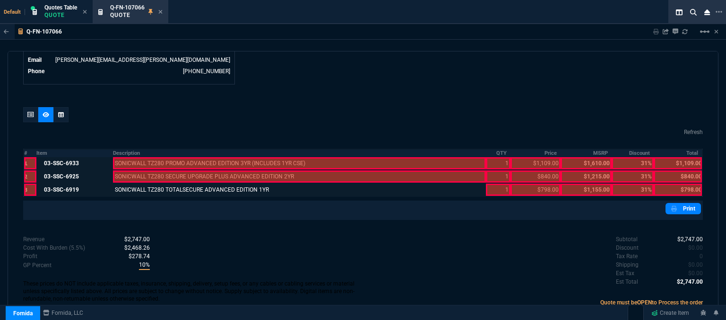
click at [146, 171] on div at bounding box center [299, 177] width 373 height 12
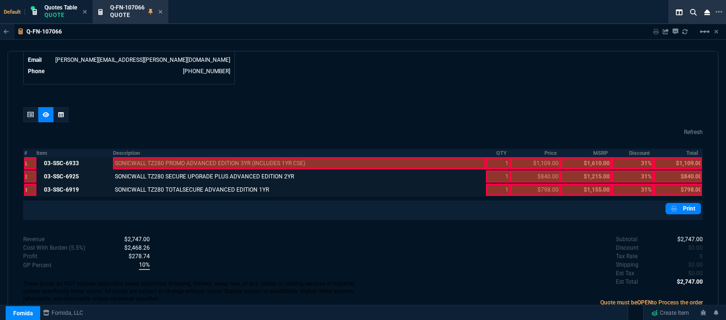
click at [147, 157] on div at bounding box center [299, 163] width 373 height 12
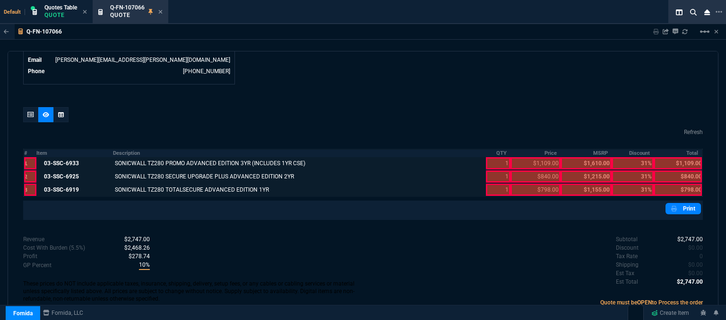
click at [486, 184] on div at bounding box center [498, 190] width 24 height 12
click at [489, 171] on div at bounding box center [498, 177] width 24 height 12
click at [489, 157] on div at bounding box center [498, 163] width 24 height 12
click at [531, 184] on div at bounding box center [535, 190] width 50 height 12
click at [530, 171] on div at bounding box center [535, 177] width 50 height 12
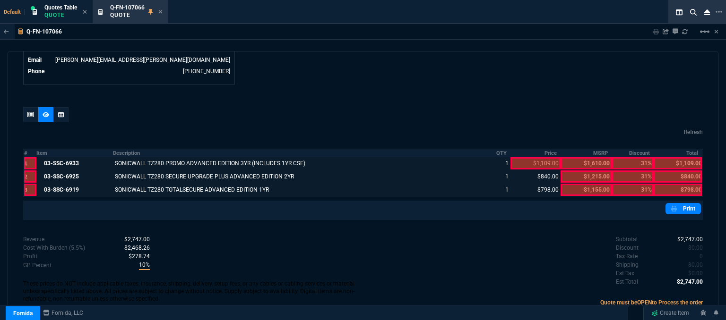
click at [529, 157] on div at bounding box center [535, 163] width 50 height 12
click at [669, 184] on div at bounding box center [677, 190] width 48 height 12
click at [669, 171] on div at bounding box center [677, 177] width 48 height 12
click at [668, 157] on div at bounding box center [677, 163] width 48 height 12
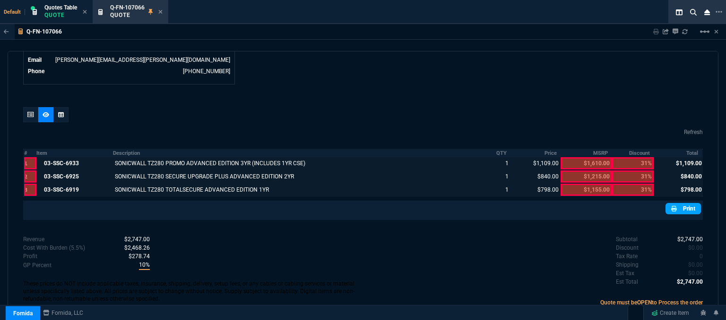
click at [677, 203] on link "Print" at bounding box center [682, 208] width 35 height 11
click at [29, 112] on icon at bounding box center [30, 115] width 7 height 6
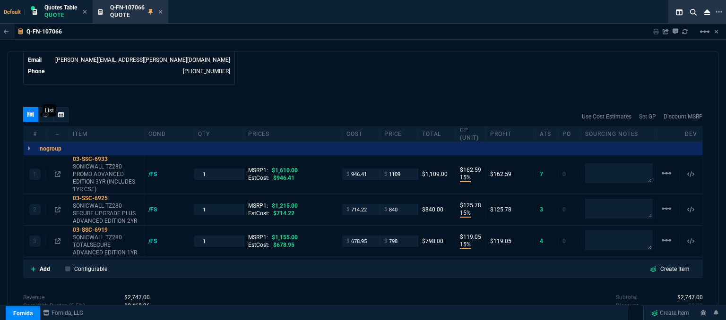
type input "15"
type input "163"
type input "15"
type input "126"
type input "15"
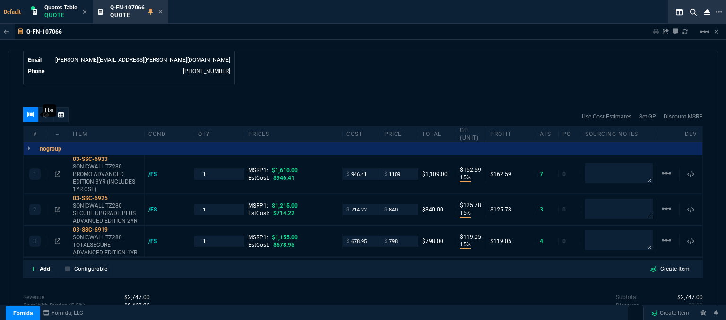
type input "119"
type input "31"
click at [31, 267] on icon at bounding box center [33, 269] width 5 height 5
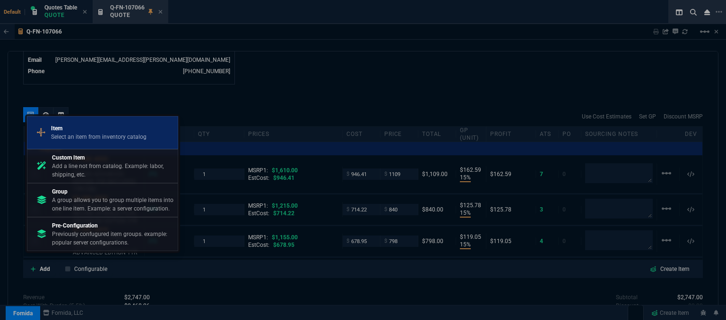
click at [91, 133] on p "Select an item from inventory catalog" at bounding box center [98, 137] width 95 height 9
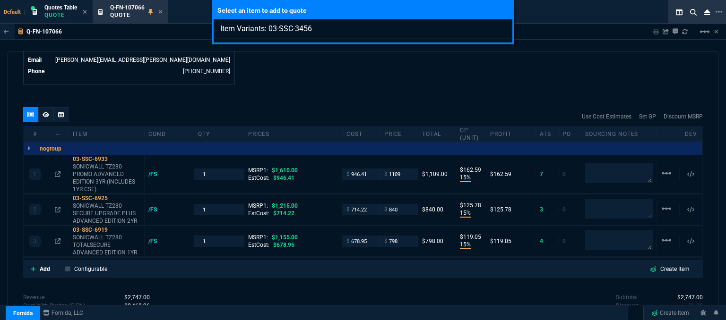
click at [379, 93] on div "Select an item to add to quote Item Variants: 03-SSC-3456" at bounding box center [363, 160] width 726 height 320
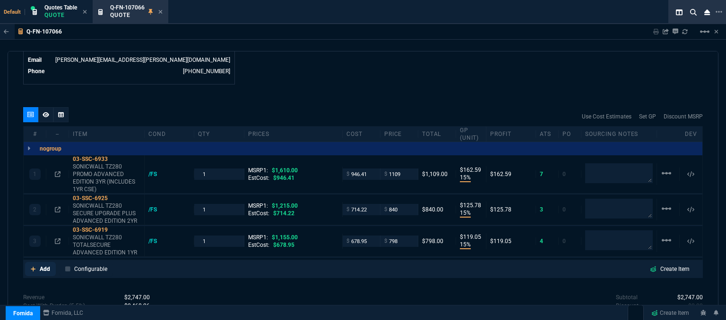
click at [33, 266] on icon at bounding box center [33, 269] width 5 height 6
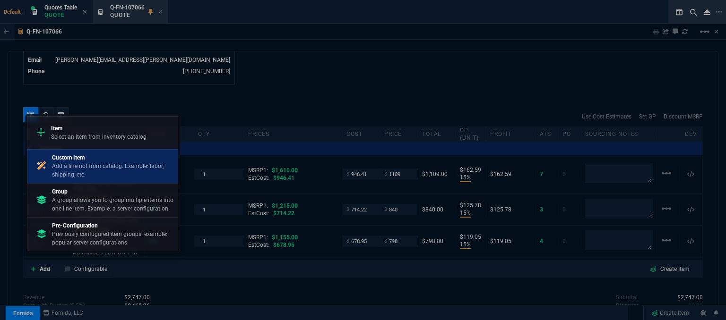
click at [111, 160] on p "Custom Item" at bounding box center [113, 158] width 122 height 9
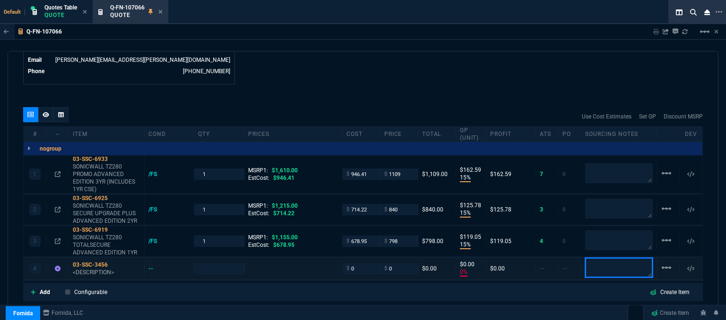
click at [592, 260] on textarea at bounding box center [619, 268] width 68 height 20
click at [428, 77] on div "quote Q-FN-107066 Stellar IT Solutions draft Fornida, LLC 2609 Technology Dr Su…" at bounding box center [363, 187] width 711 height 272
click at [161, 9] on icon at bounding box center [160, 12] width 4 height 6
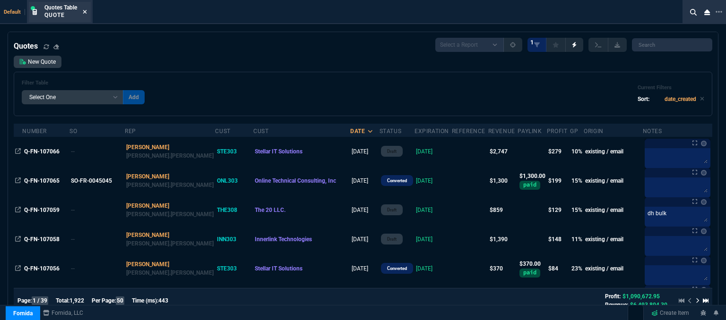
click at [86, 12] on icon at bounding box center [85, 12] width 4 height 6
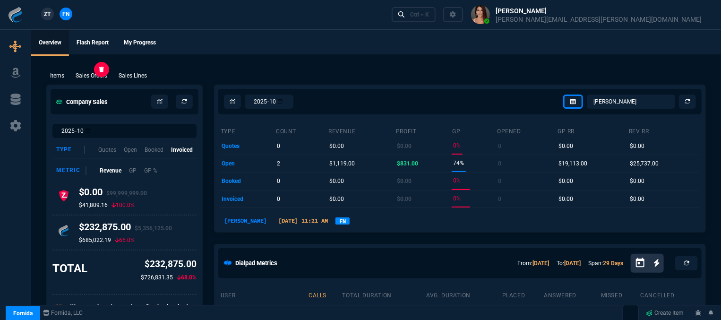
click at [106, 74] on p "Sales Orders" at bounding box center [92, 75] width 32 height 9
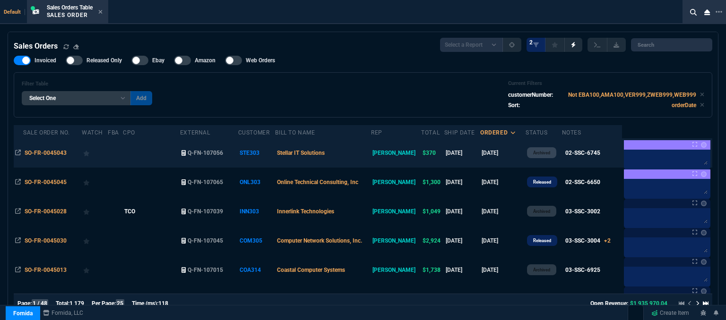
click at [361, 157] on td "Stellar IT Solutions" at bounding box center [323, 152] width 96 height 29
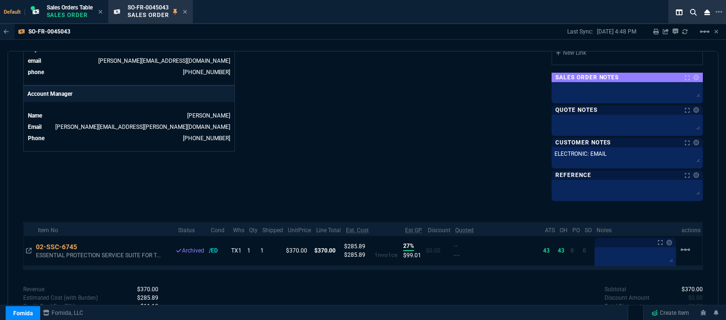
scroll to position [458, 0]
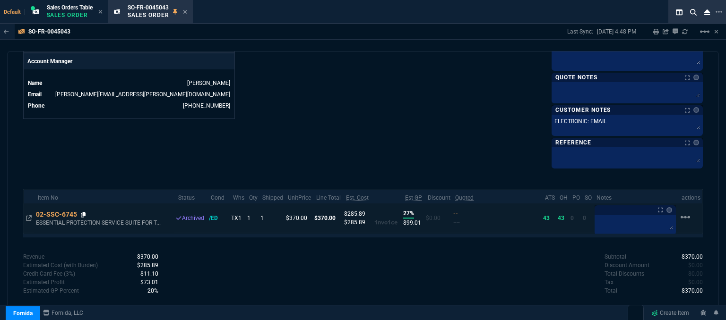
click at [82, 214] on icon at bounding box center [83, 215] width 5 height 6
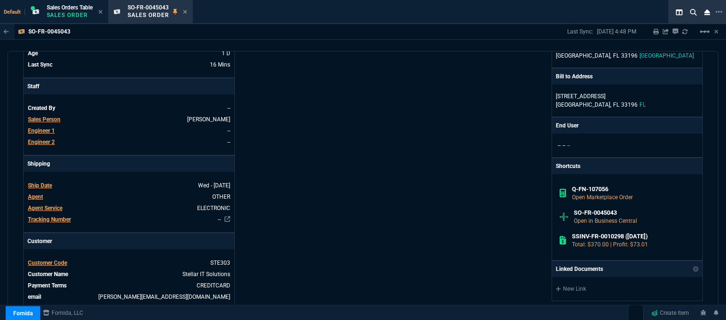
scroll to position [378, 0]
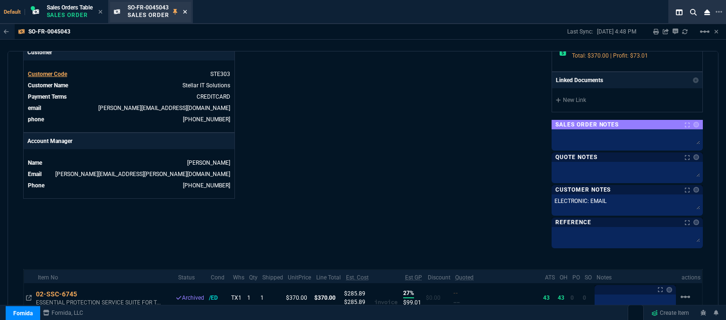
click at [186, 10] on icon at bounding box center [185, 12] width 4 height 6
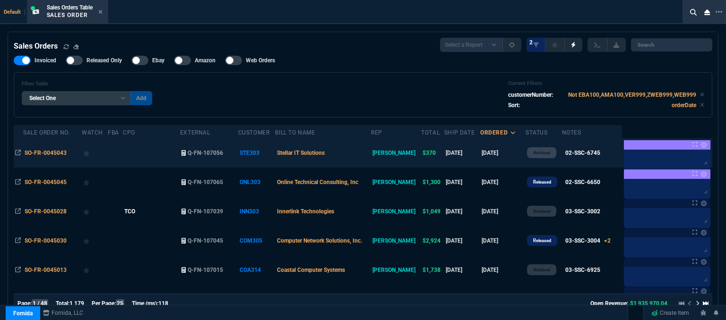
click at [352, 155] on td "Stellar IT Solutions" at bounding box center [323, 152] width 96 height 29
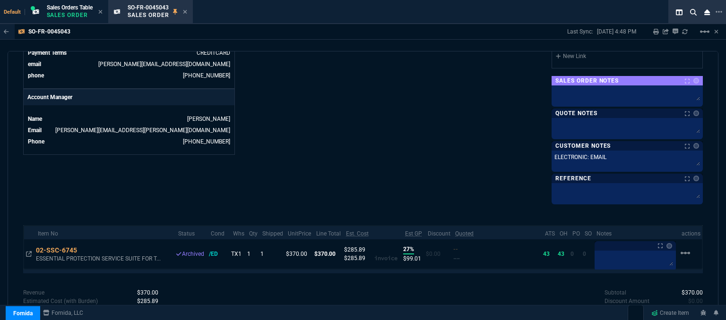
scroll to position [458, 0]
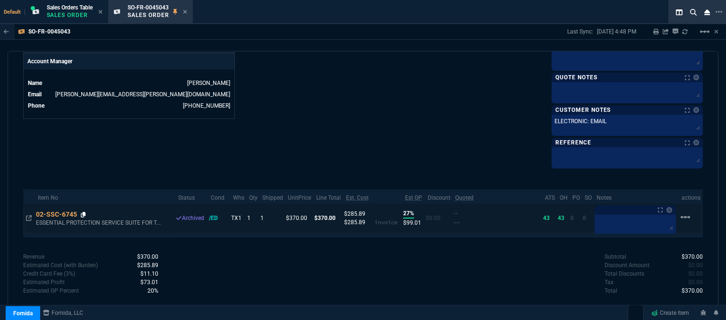
click at [84, 214] on icon at bounding box center [83, 215] width 5 height 6
click at [84, 212] on icon at bounding box center [83, 215] width 5 height 6
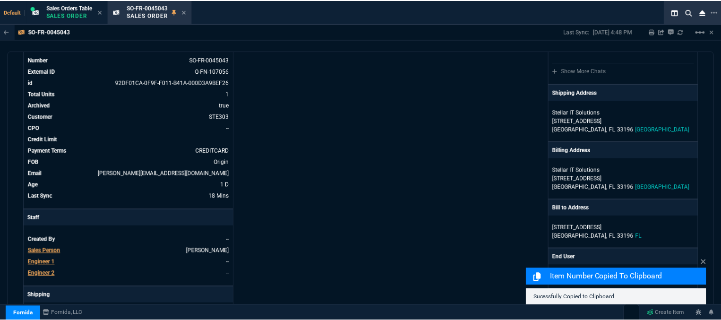
scroll to position [0, 0]
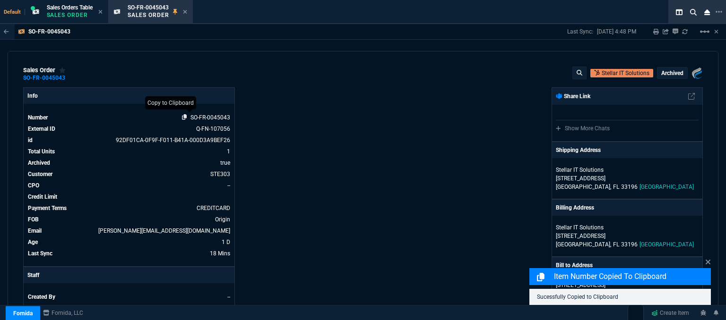
click at [183, 118] on icon at bounding box center [184, 117] width 5 height 6
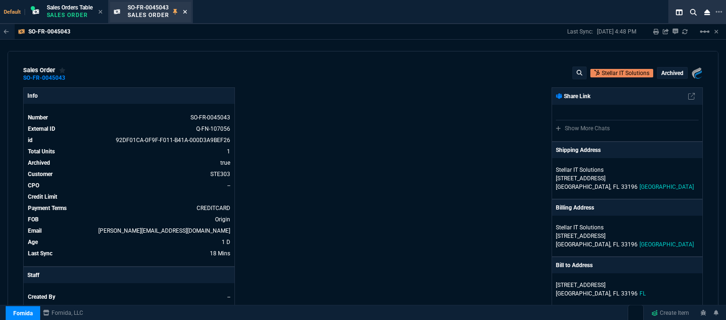
click at [187, 12] on icon at bounding box center [185, 12] width 4 height 6
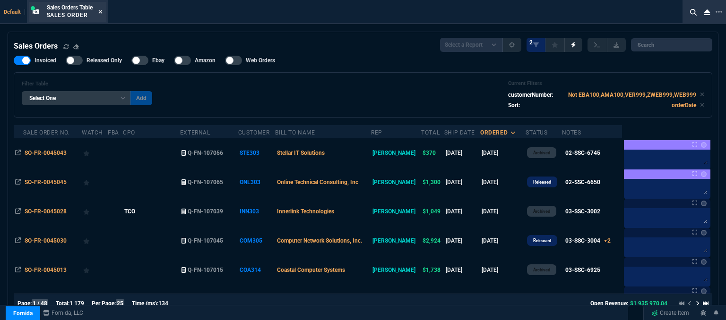
click at [101, 12] on icon at bounding box center [100, 12] width 4 height 6
